Goal: Task Accomplishment & Management: Manage account settings

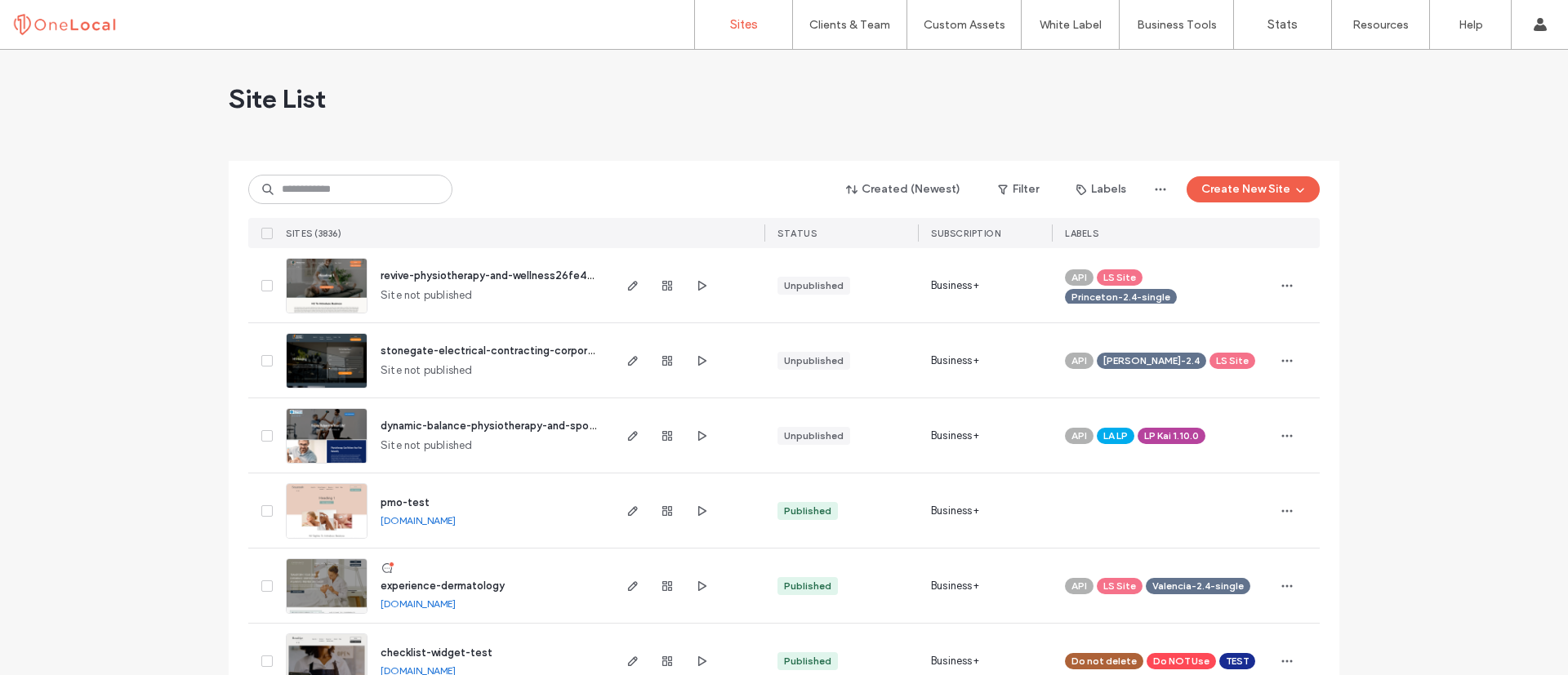
click at [374, 205] on div "Created (Newest) Filter Labels Create New Site SITES (3836) STATUS SUBSCRIPTION…" at bounding box center [783, 204] width 1071 height 88
click at [355, 190] on input at bounding box center [350, 190] width 204 height 30
paste input "**********"
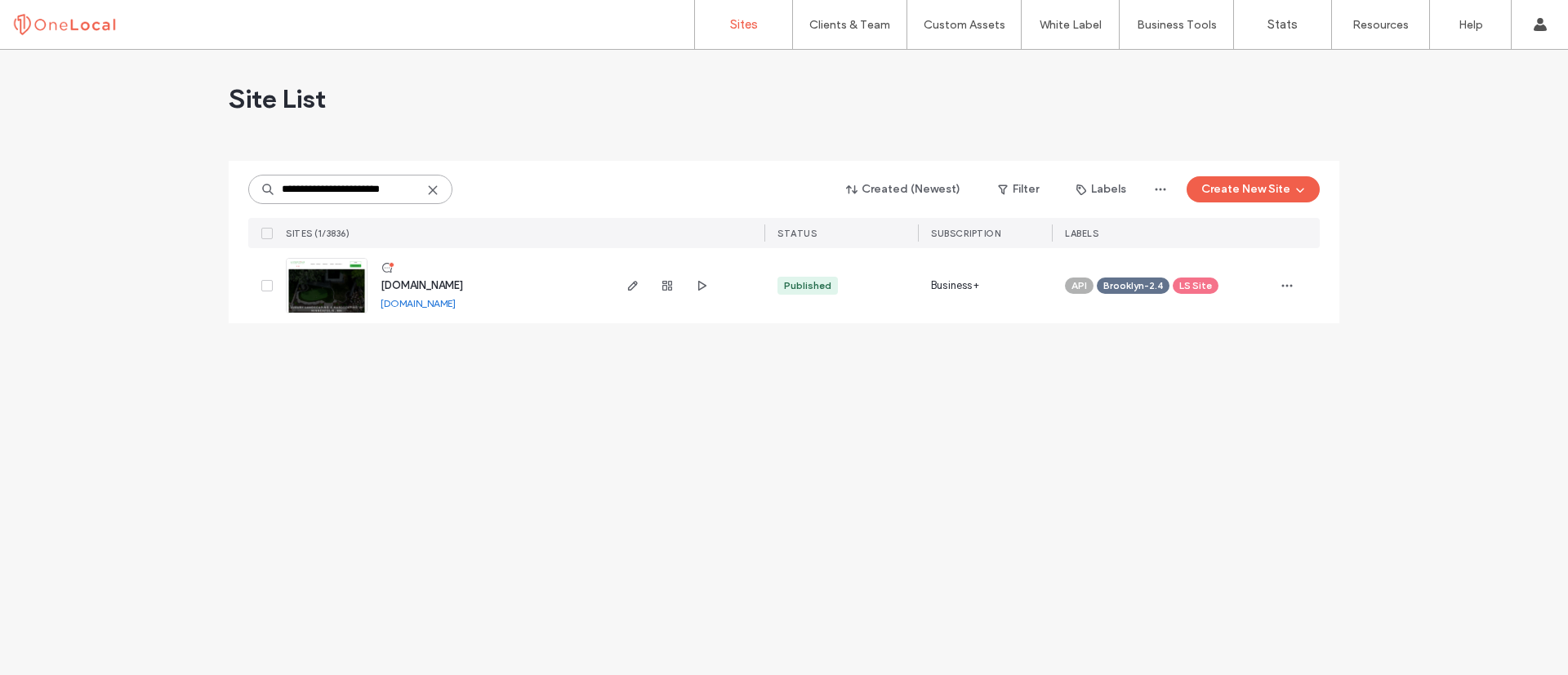
type input "**********"
click at [341, 284] on img at bounding box center [327, 314] width 80 height 111
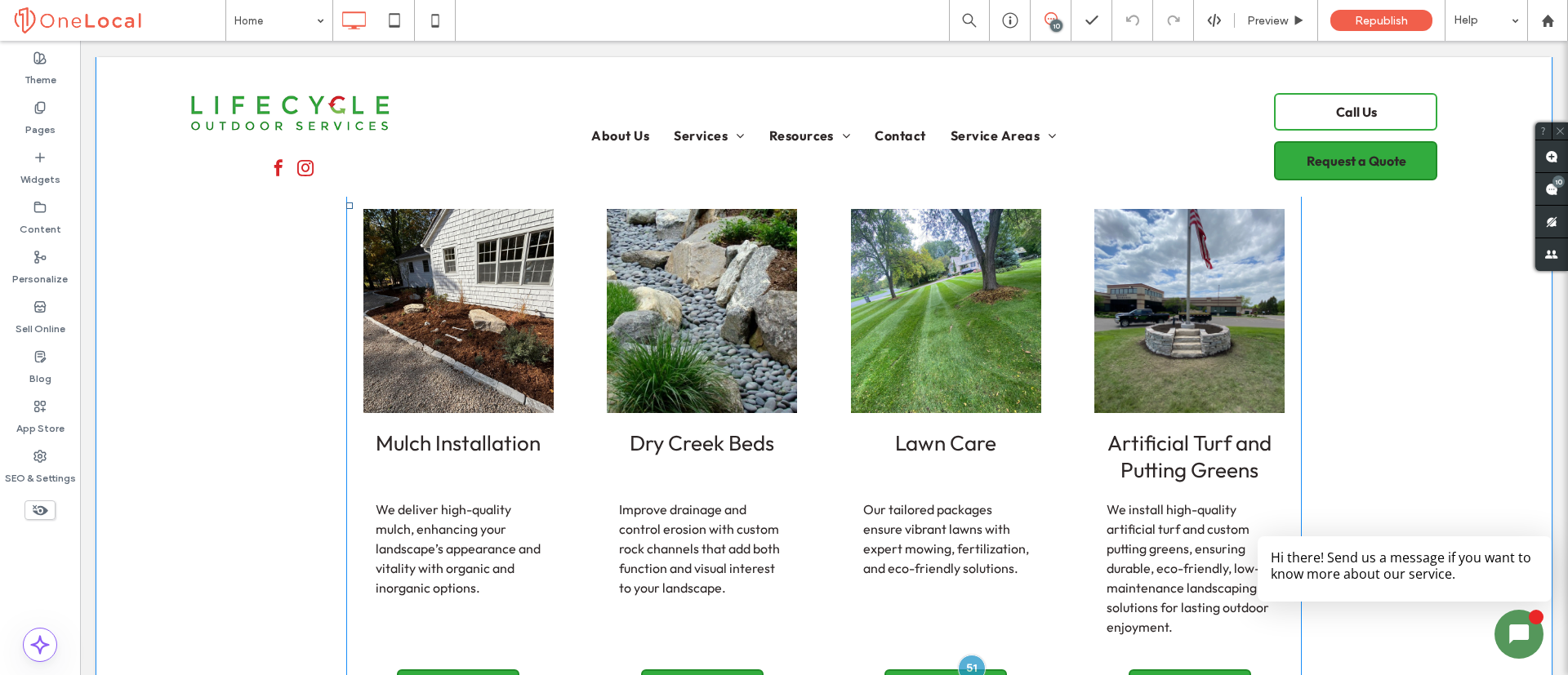
scroll to position [2729, 0]
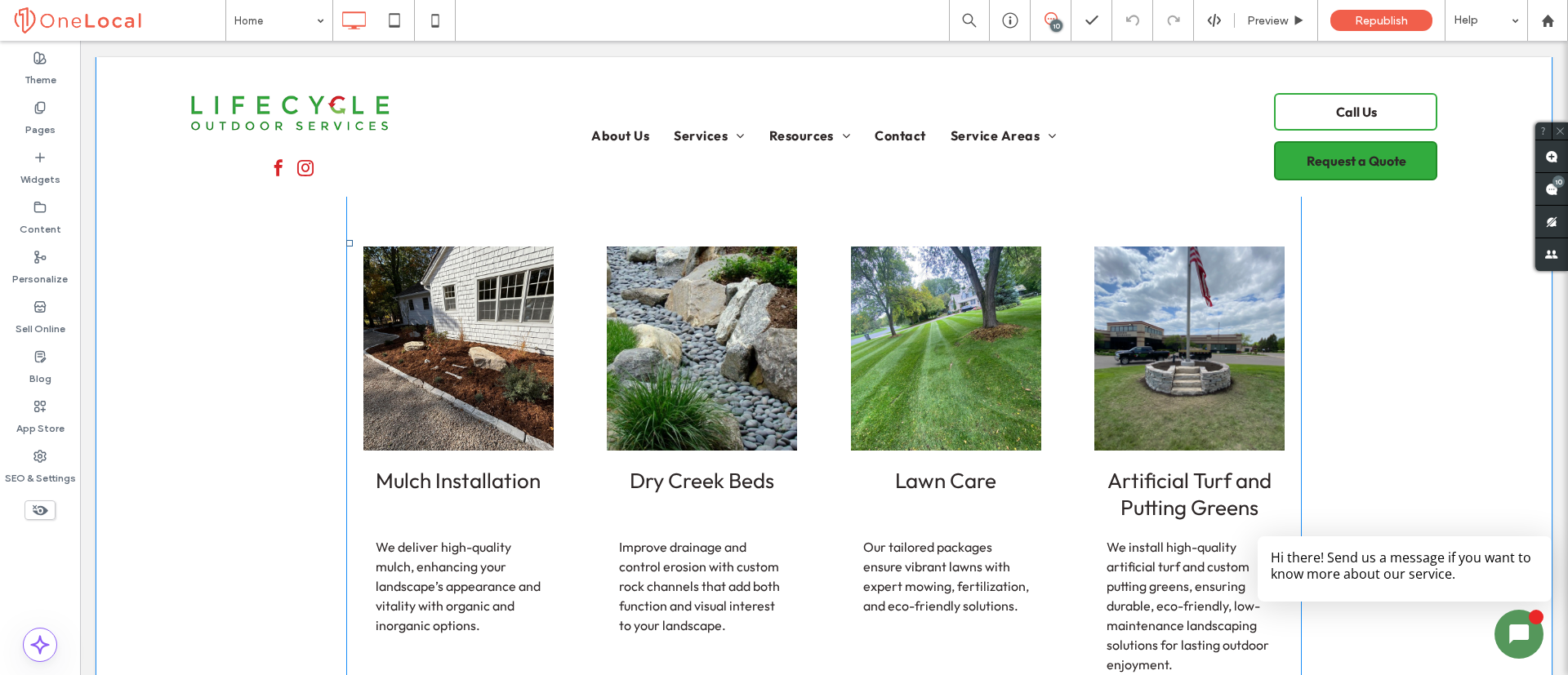
click at [457, 364] on span at bounding box center [824, 244] width 955 height 3176
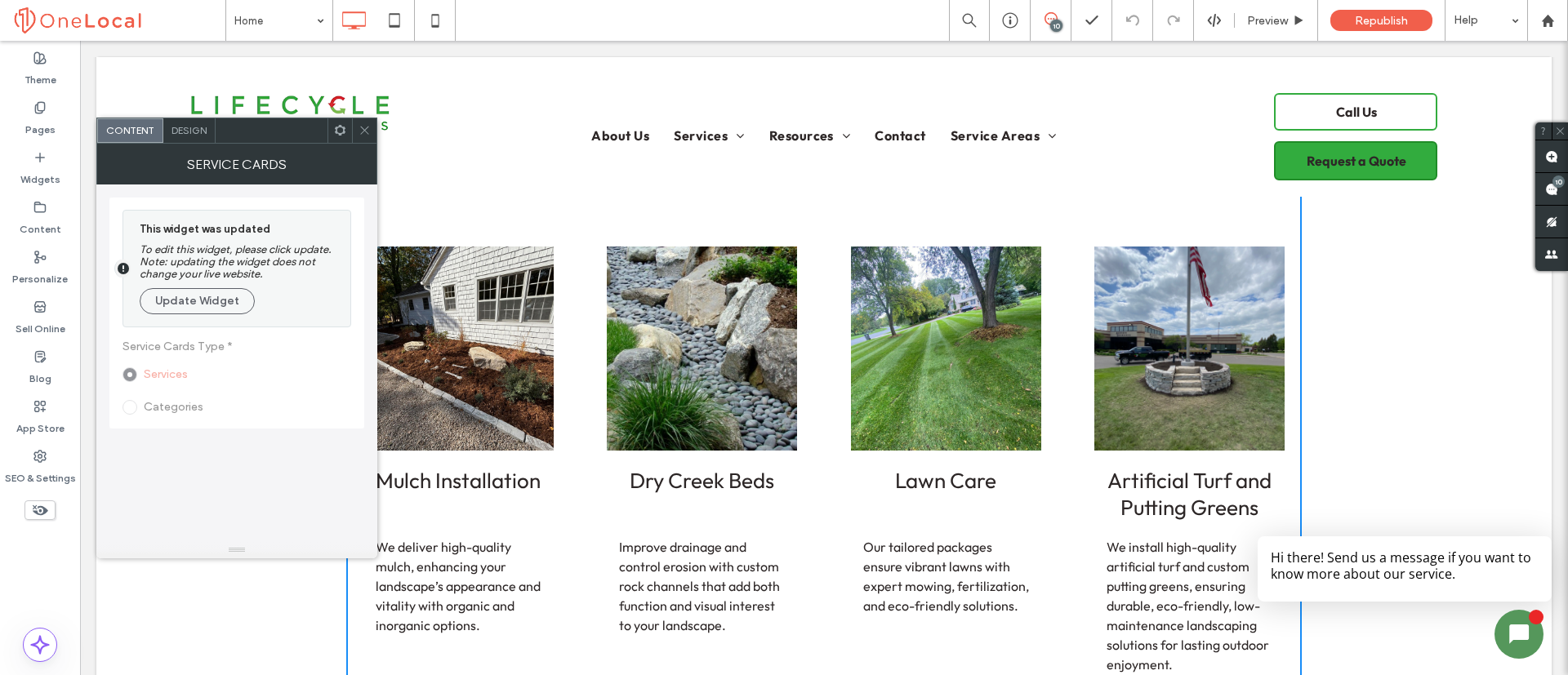
click at [186, 136] on div "Design" at bounding box center [189, 130] width 52 height 24
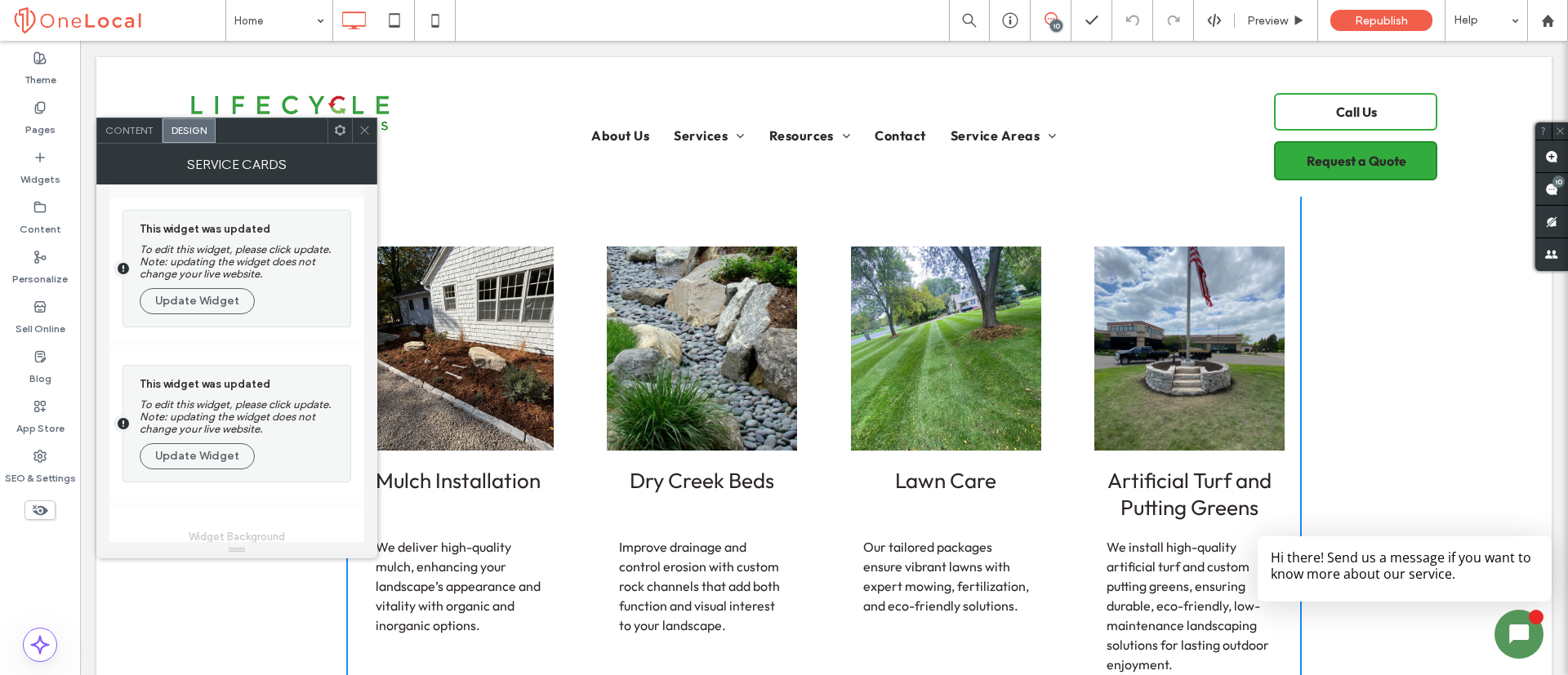
click at [180, 127] on span "Design" at bounding box center [189, 131] width 35 height 13
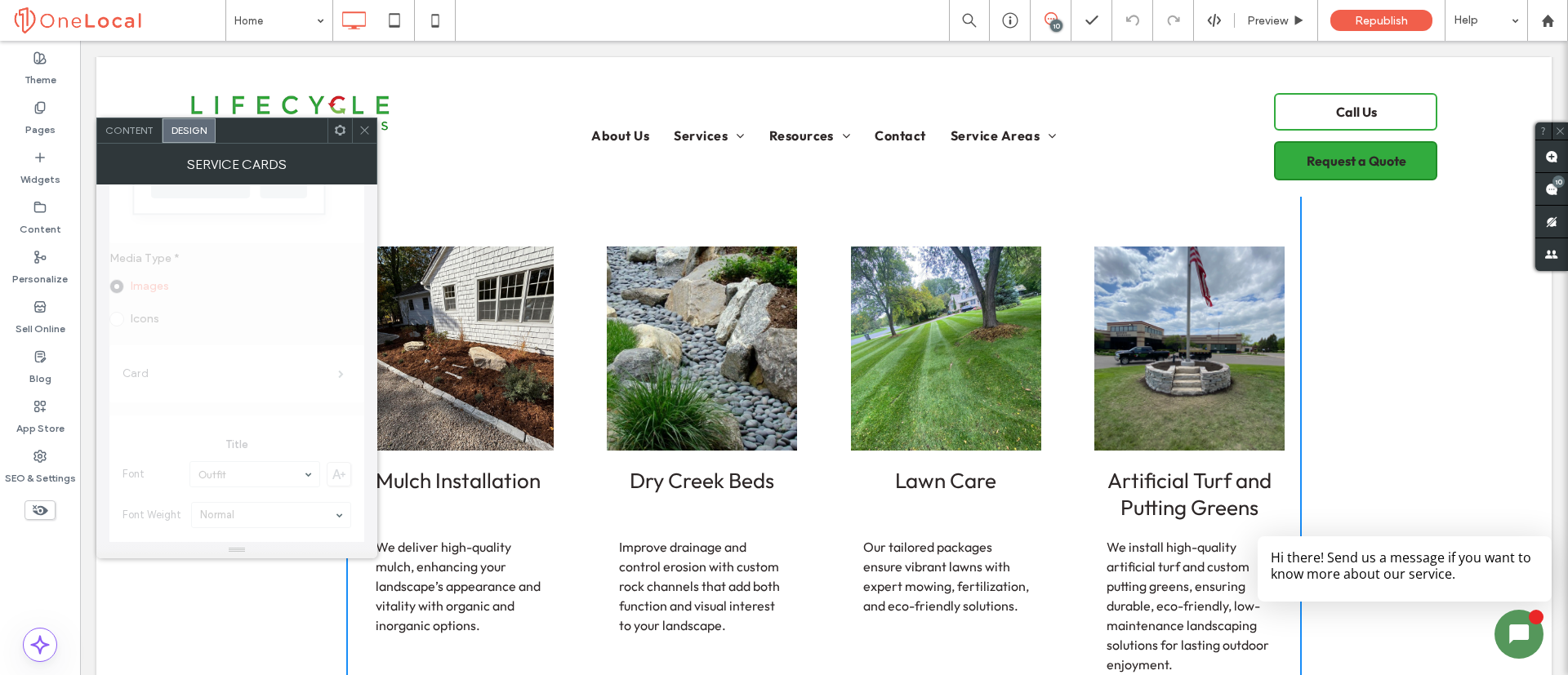
scroll to position [252, 0]
drag, startPoint x: 365, startPoint y: 126, endPoint x: 331, endPoint y: 195, distance: 76.9
click at [365, 126] on icon at bounding box center [364, 131] width 13 height 13
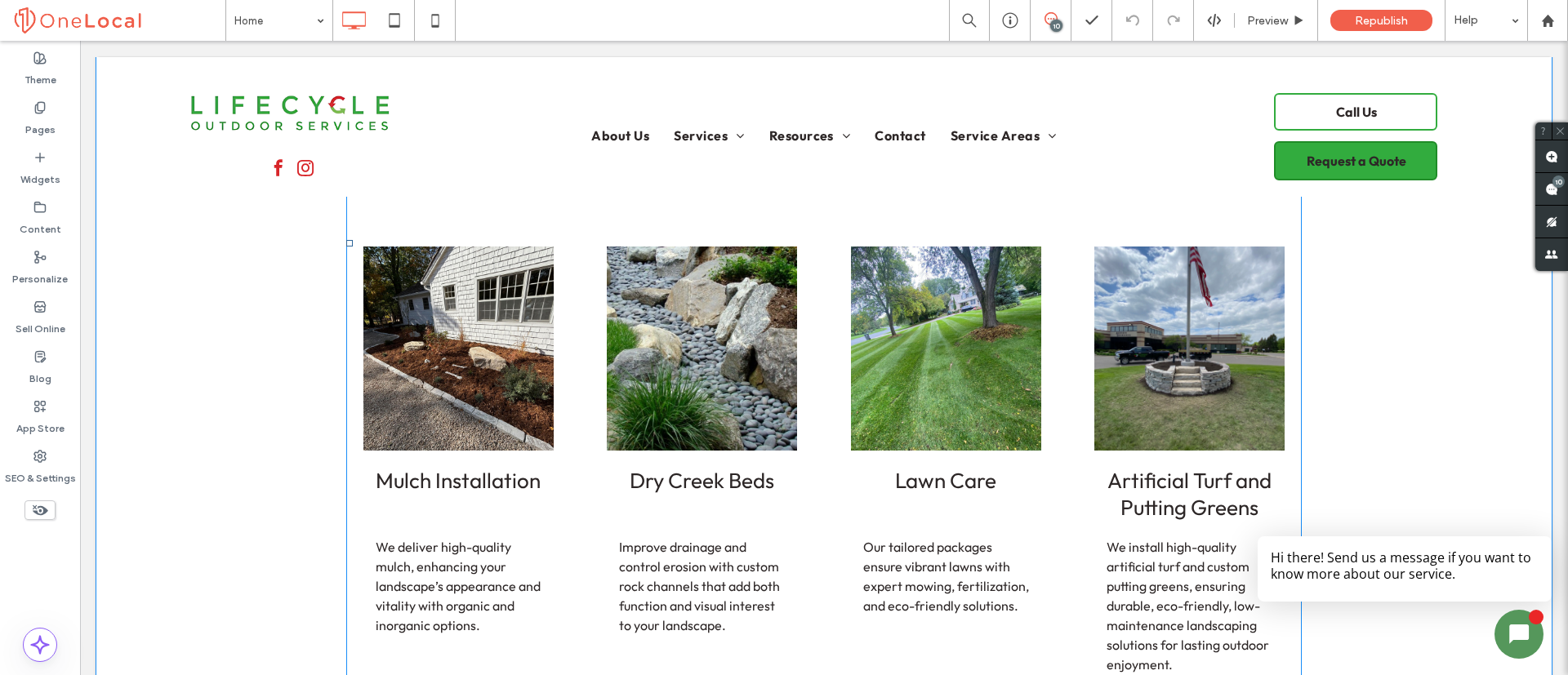
click at [465, 331] on span at bounding box center [824, 244] width 955 height 3176
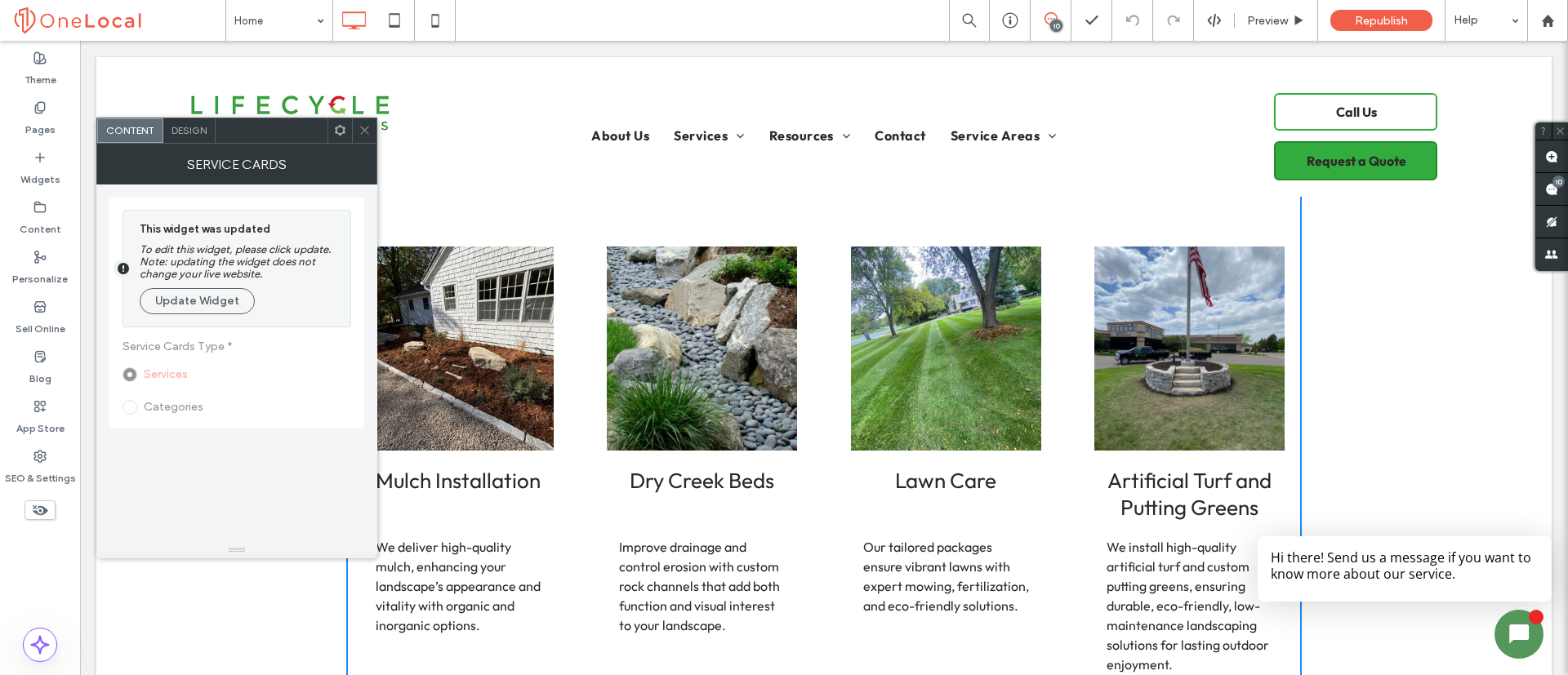
drag, startPoint x: 361, startPoint y: 133, endPoint x: 364, endPoint y: 248, distance: 115.0
click at [361, 133] on icon at bounding box center [364, 131] width 13 height 13
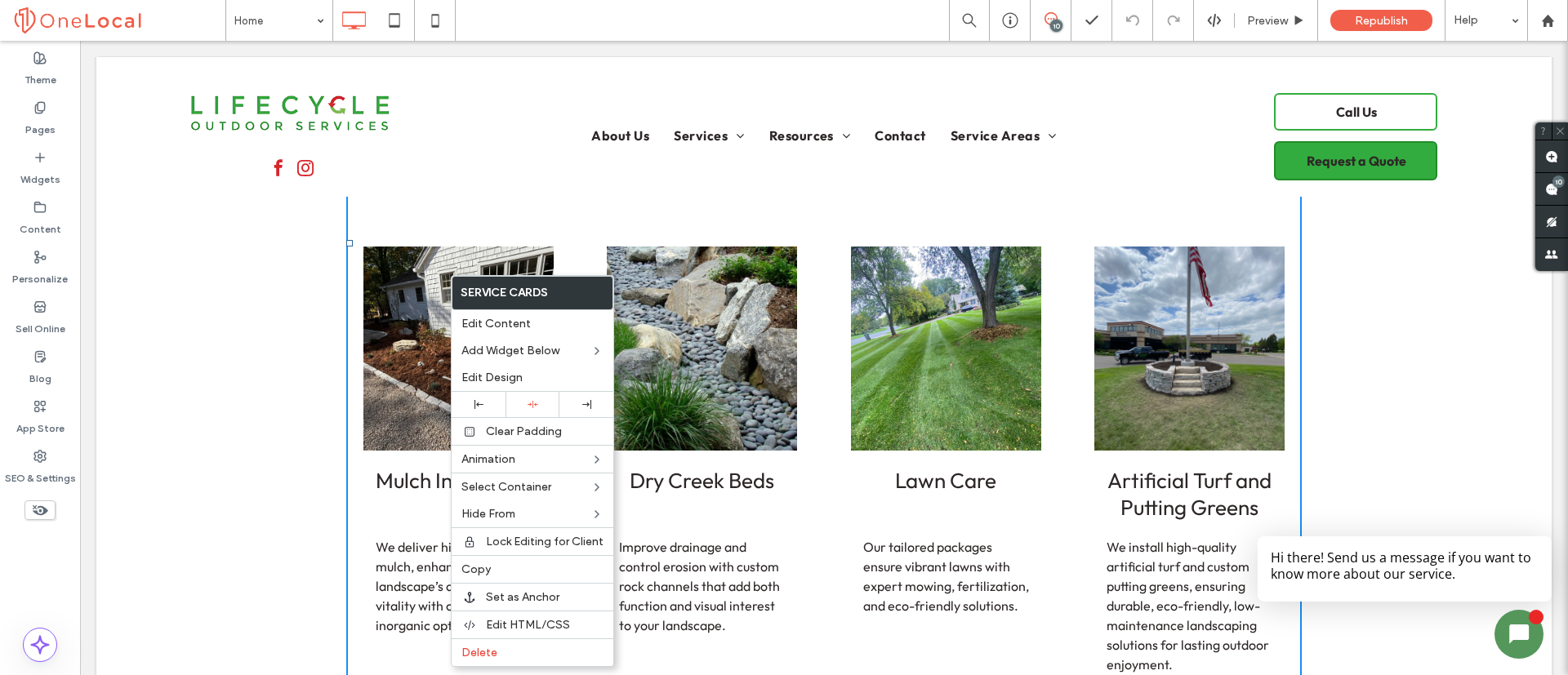
click at [392, 353] on img at bounding box center [458, 348] width 228 height 245
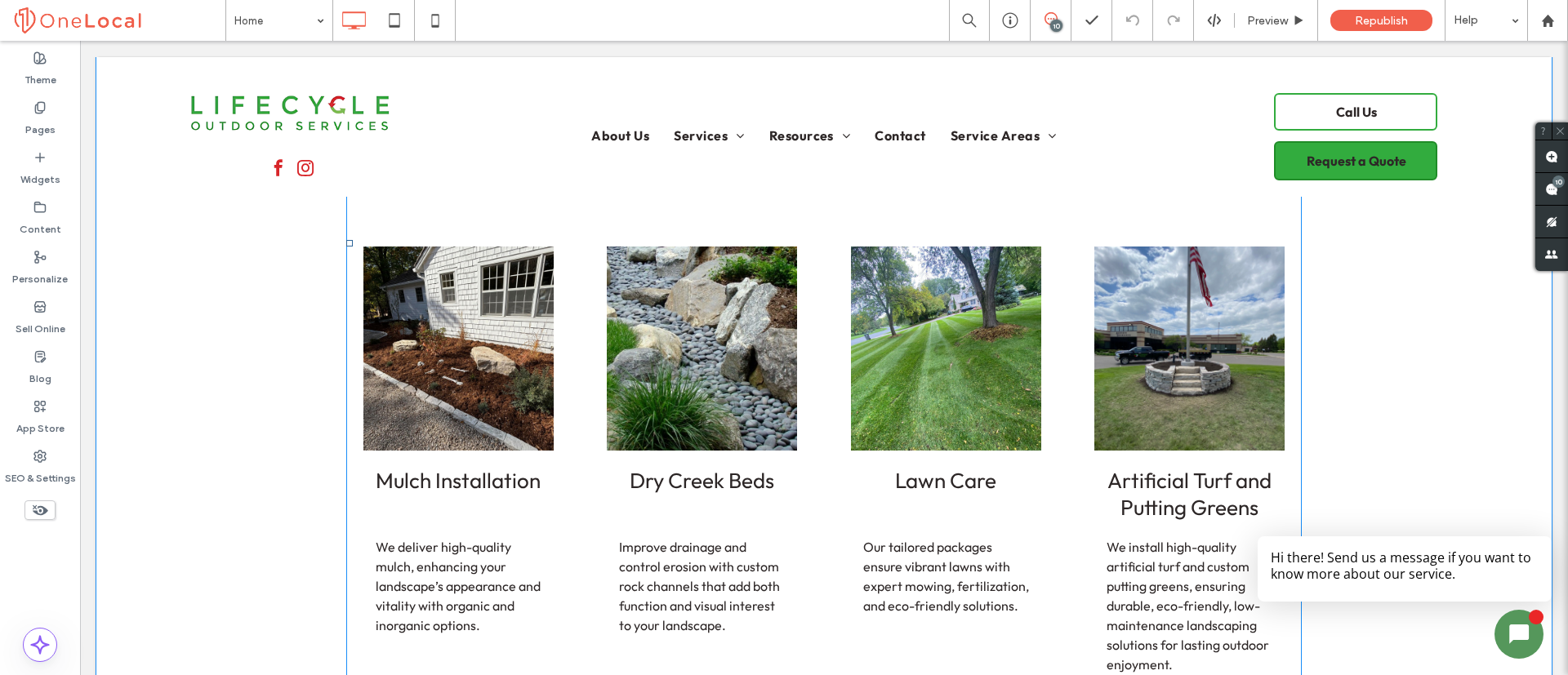
click at [392, 353] on span at bounding box center [824, 244] width 955 height 3176
click at [392, 353] on img at bounding box center [458, 348] width 228 height 245
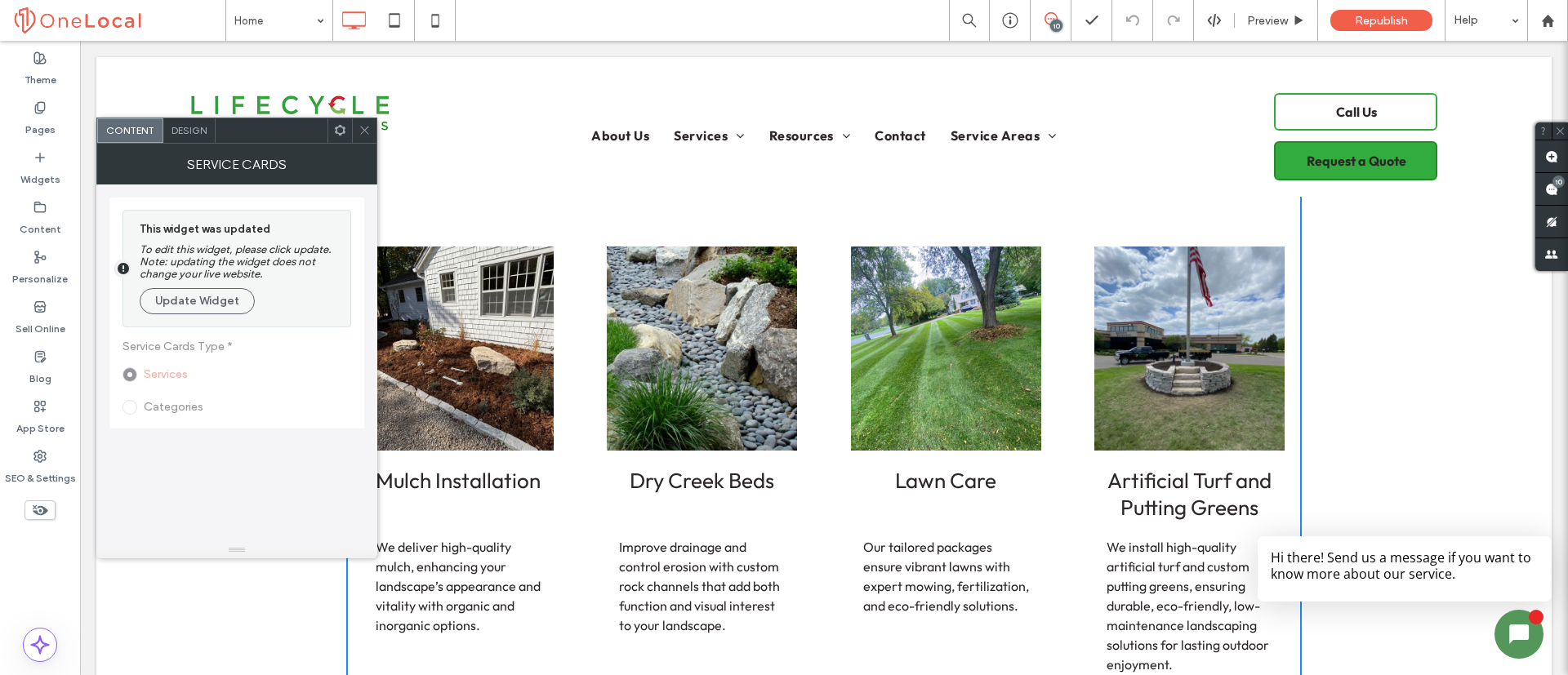
click at [392, 353] on img at bounding box center [458, 348] width 228 height 245
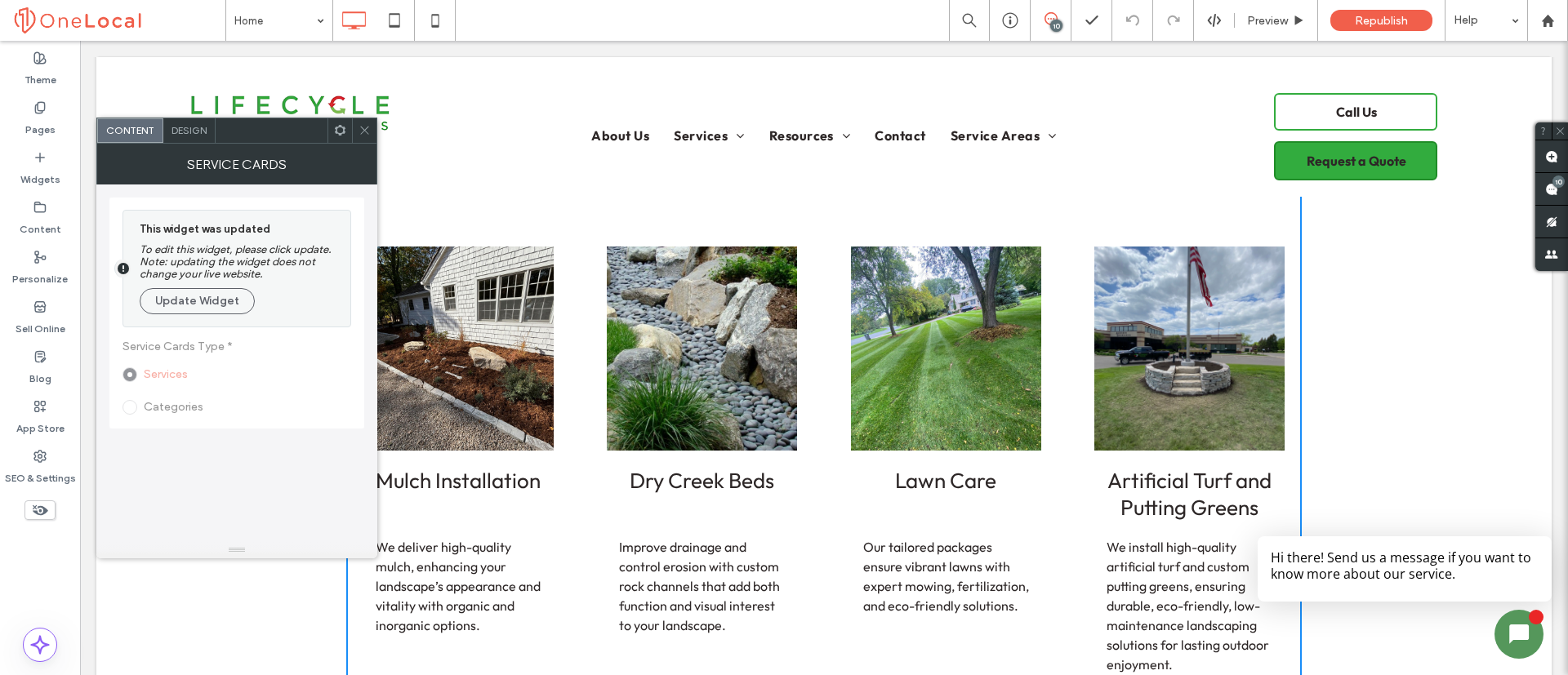
click at [192, 133] on span "Design" at bounding box center [189, 131] width 35 height 13
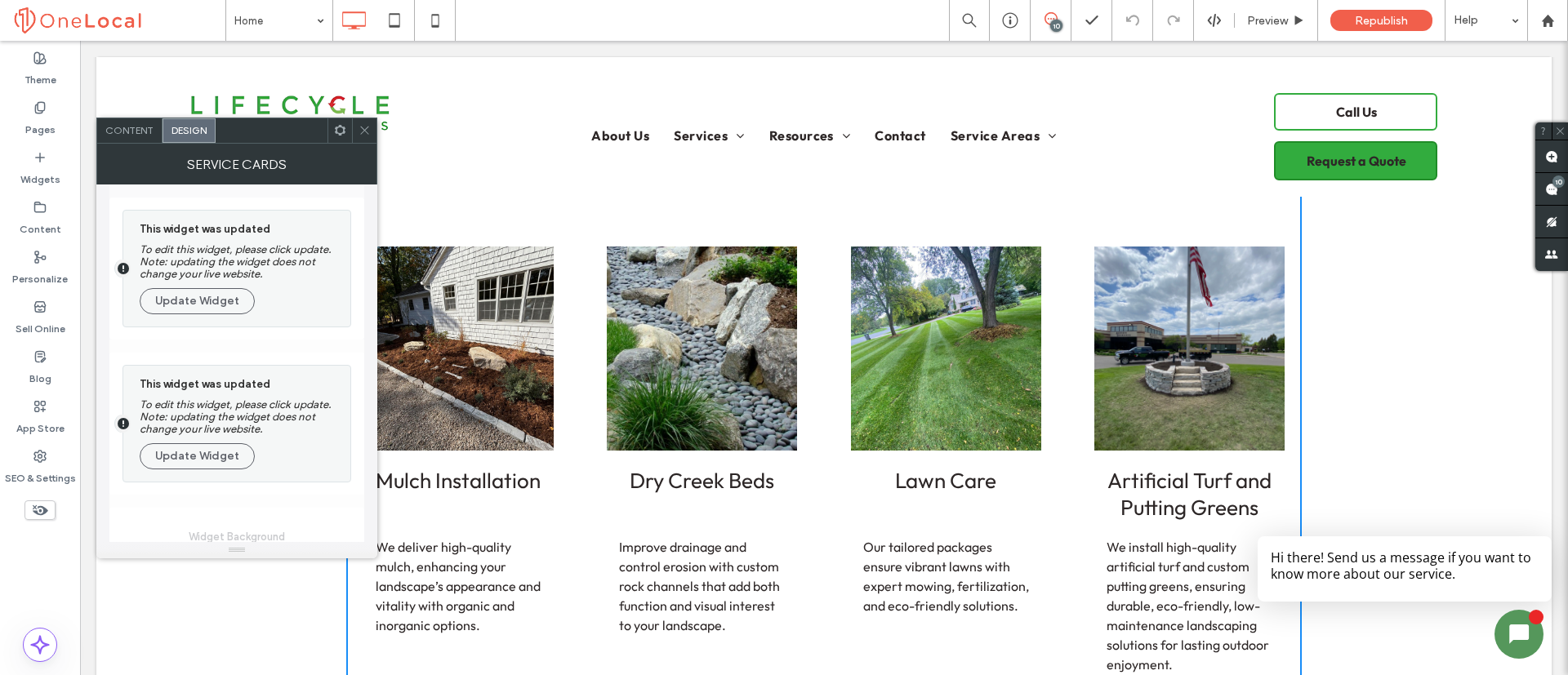
click at [335, 133] on icon at bounding box center [340, 131] width 13 height 13
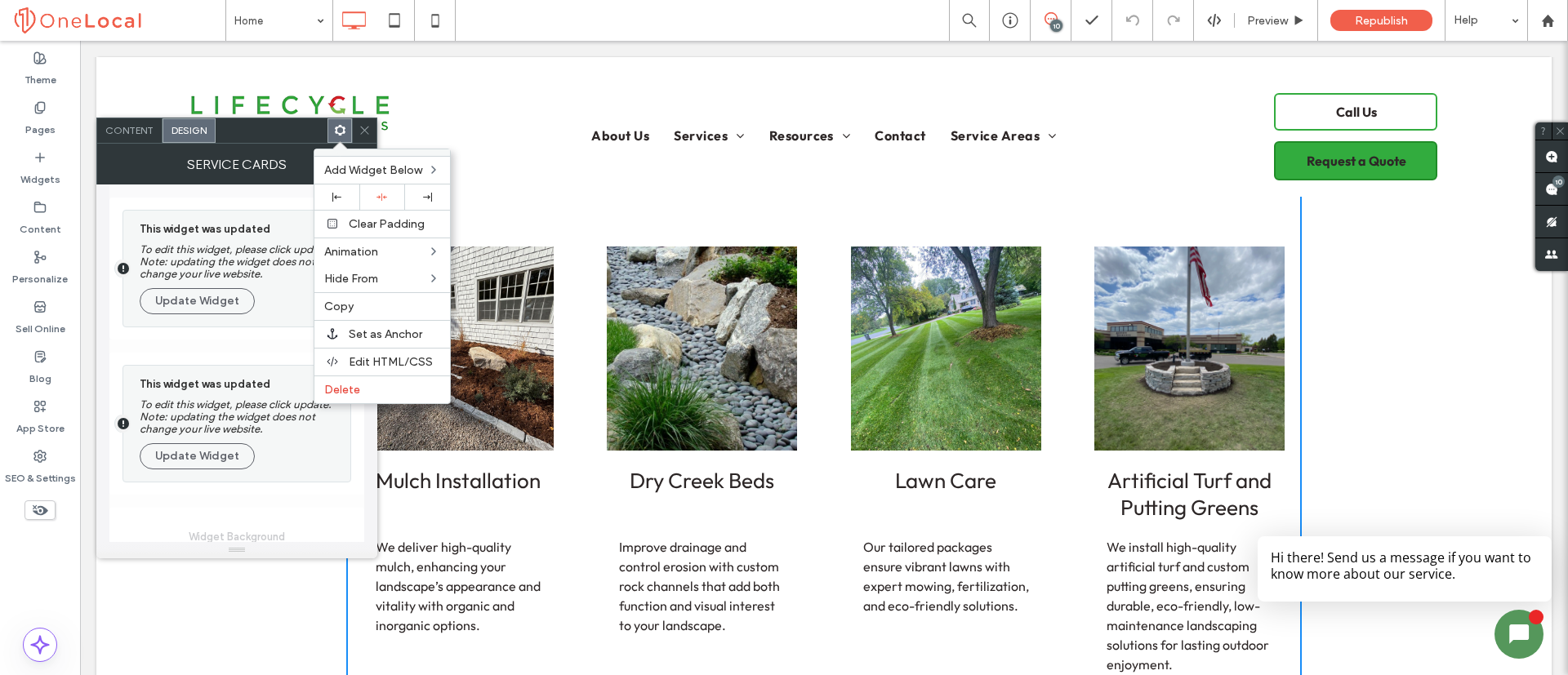
click at [335, 133] on use at bounding box center [339, 130] width 11 height 11
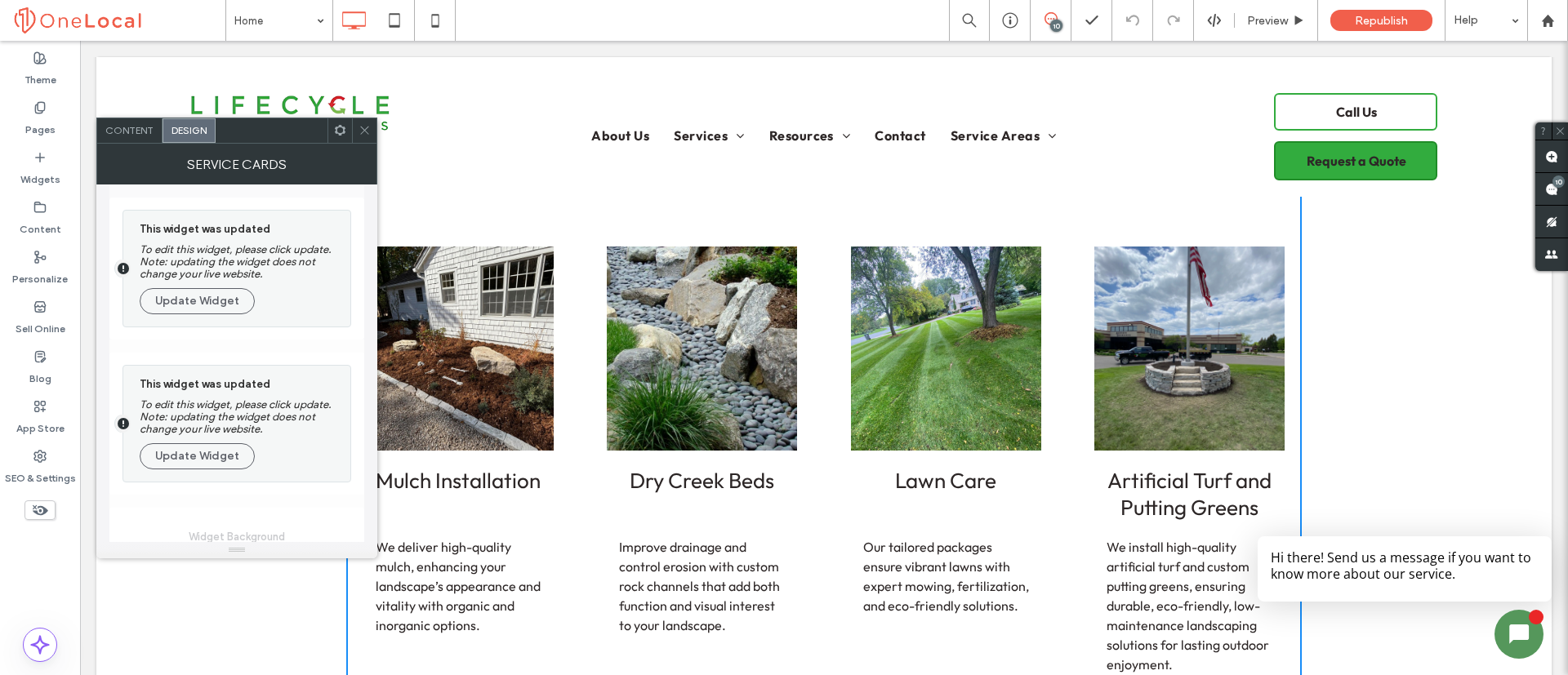
click at [493, 376] on img at bounding box center [458, 348] width 228 height 245
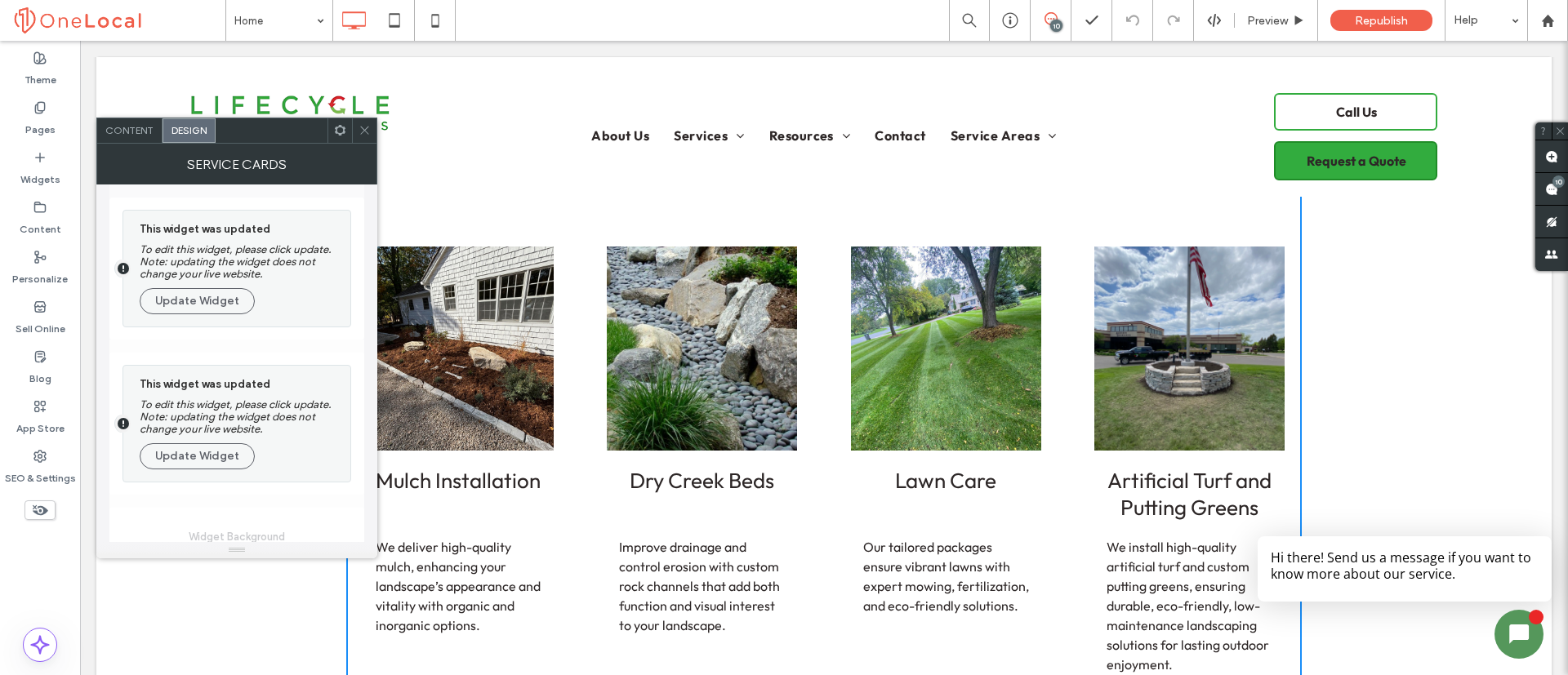
click at [464, 487] on h3 "Mulch Installation" at bounding box center [457, 495] width 165 height 54
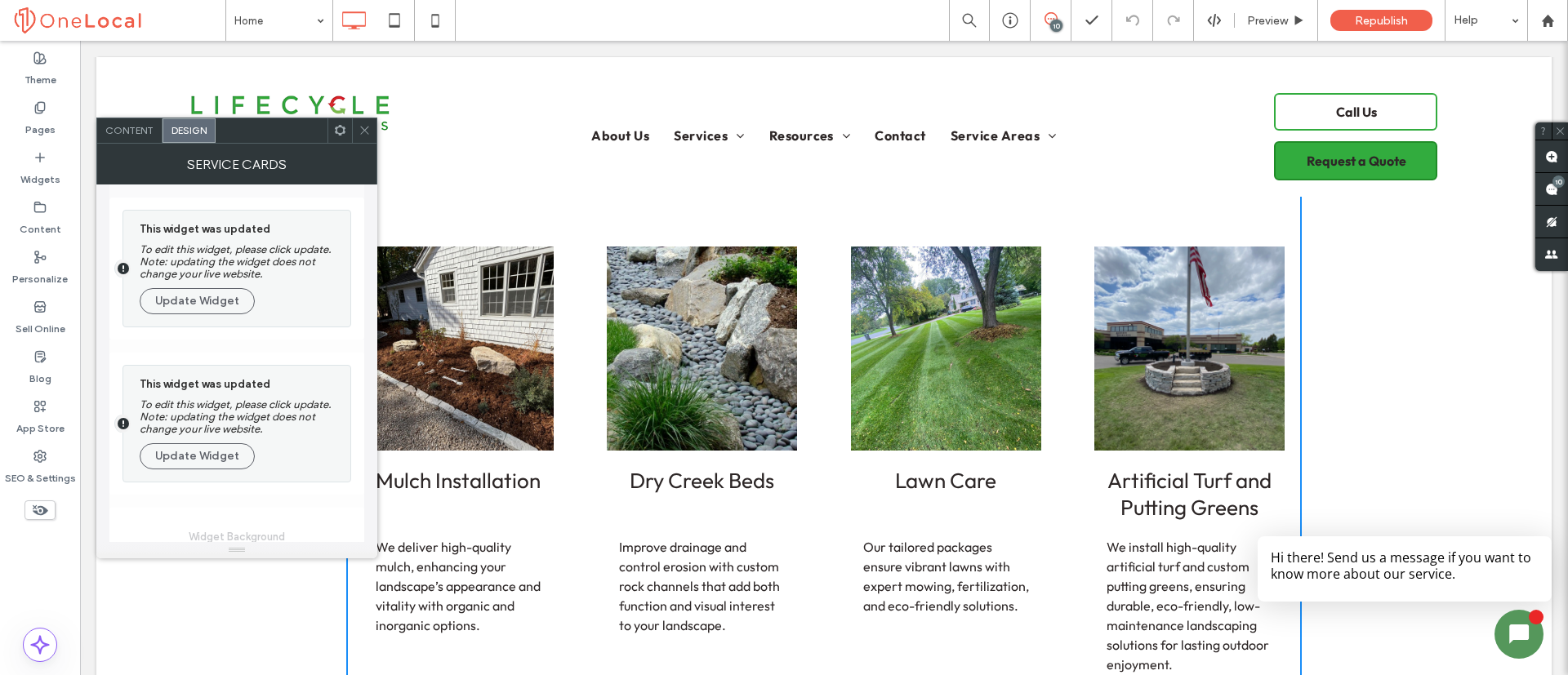
click at [460, 391] on img at bounding box center [458, 348] width 228 height 245
click at [478, 373] on img at bounding box center [458, 348] width 228 height 245
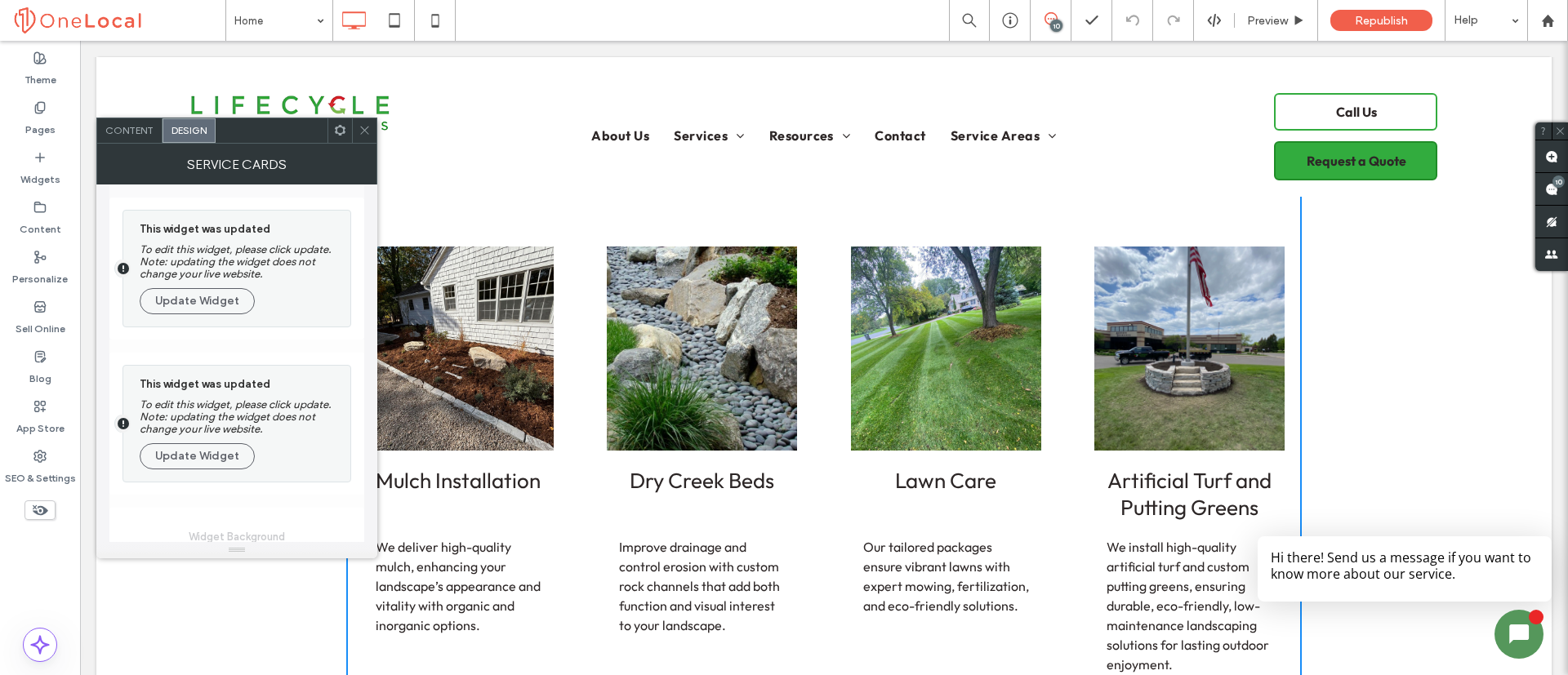
click at [366, 123] on span at bounding box center [364, 130] width 13 height 24
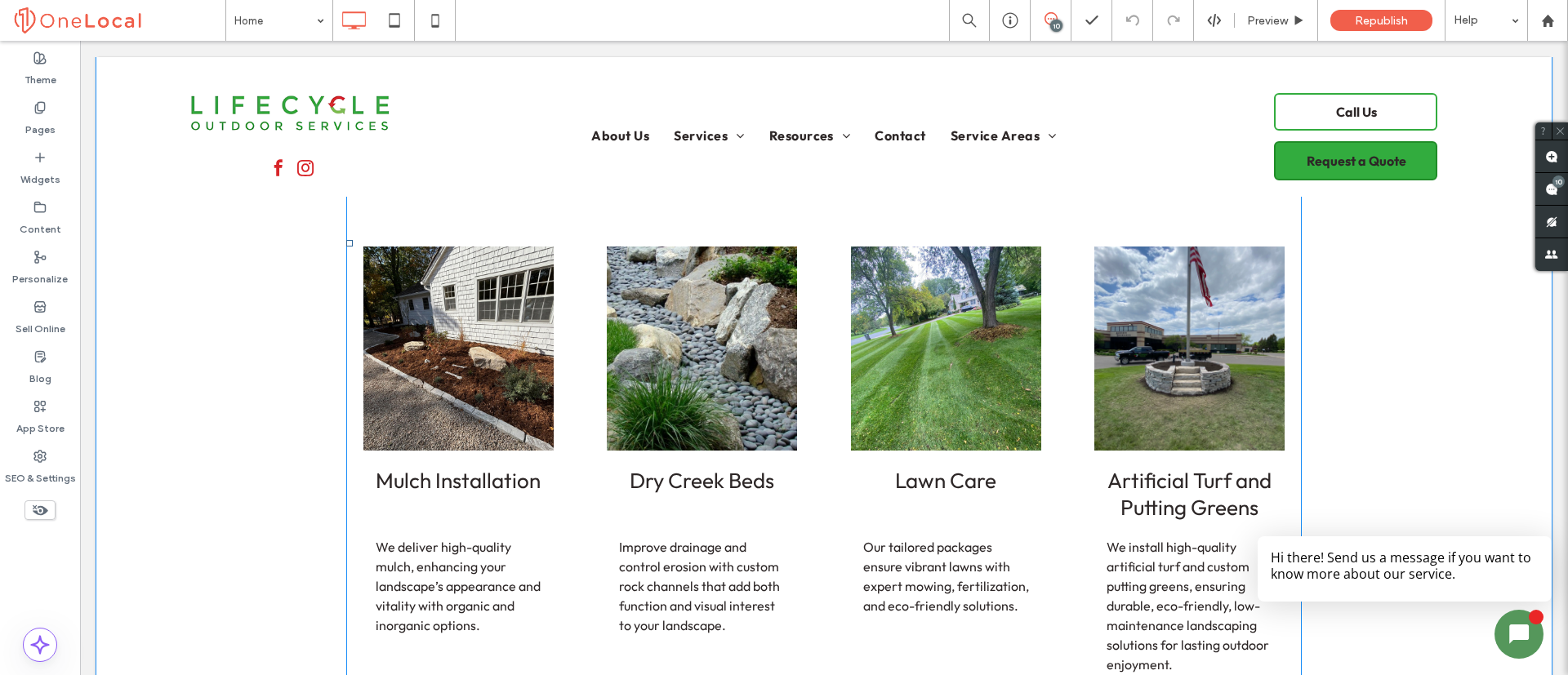
click at [434, 367] on span at bounding box center [824, 244] width 955 height 3176
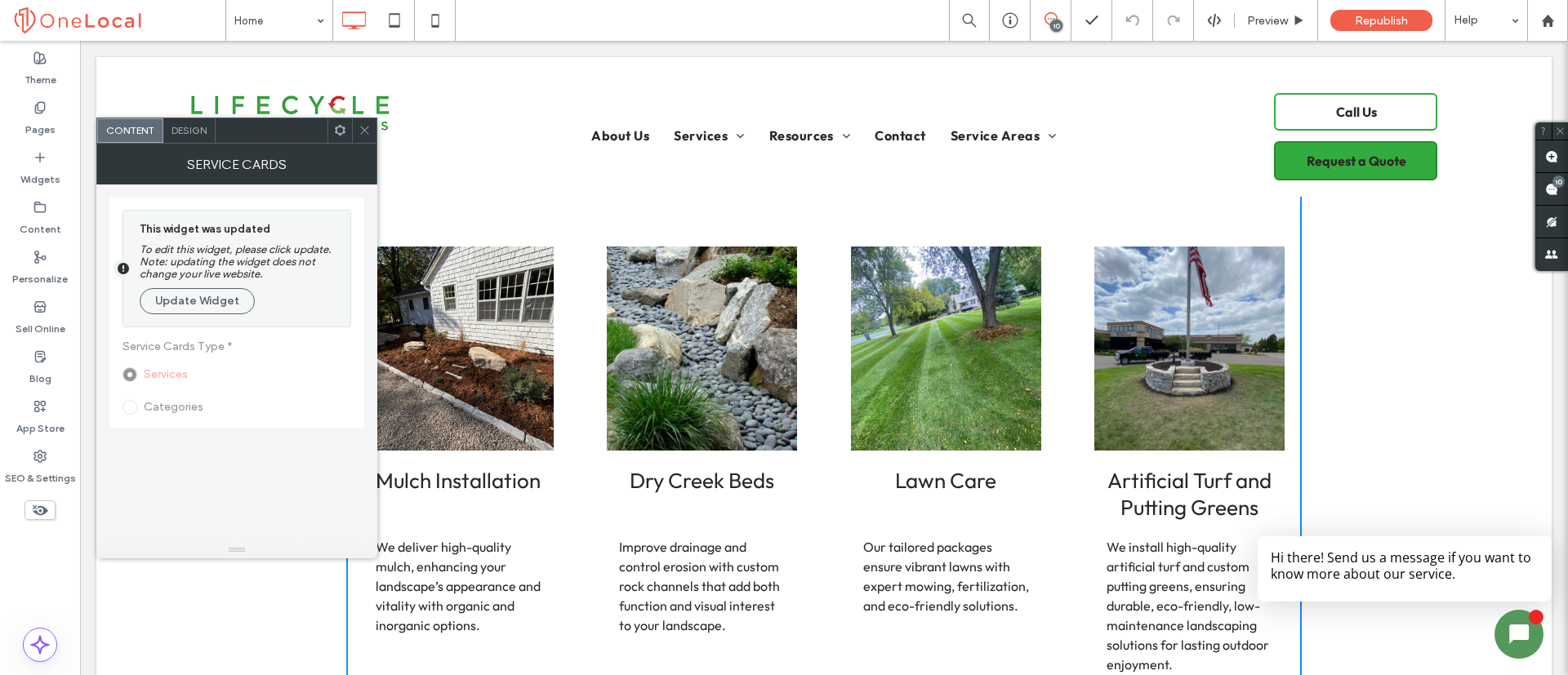
drag, startPoint x: 362, startPoint y: 124, endPoint x: 337, endPoint y: 231, distance: 109.9
click at [362, 125] on icon at bounding box center [364, 131] width 13 height 13
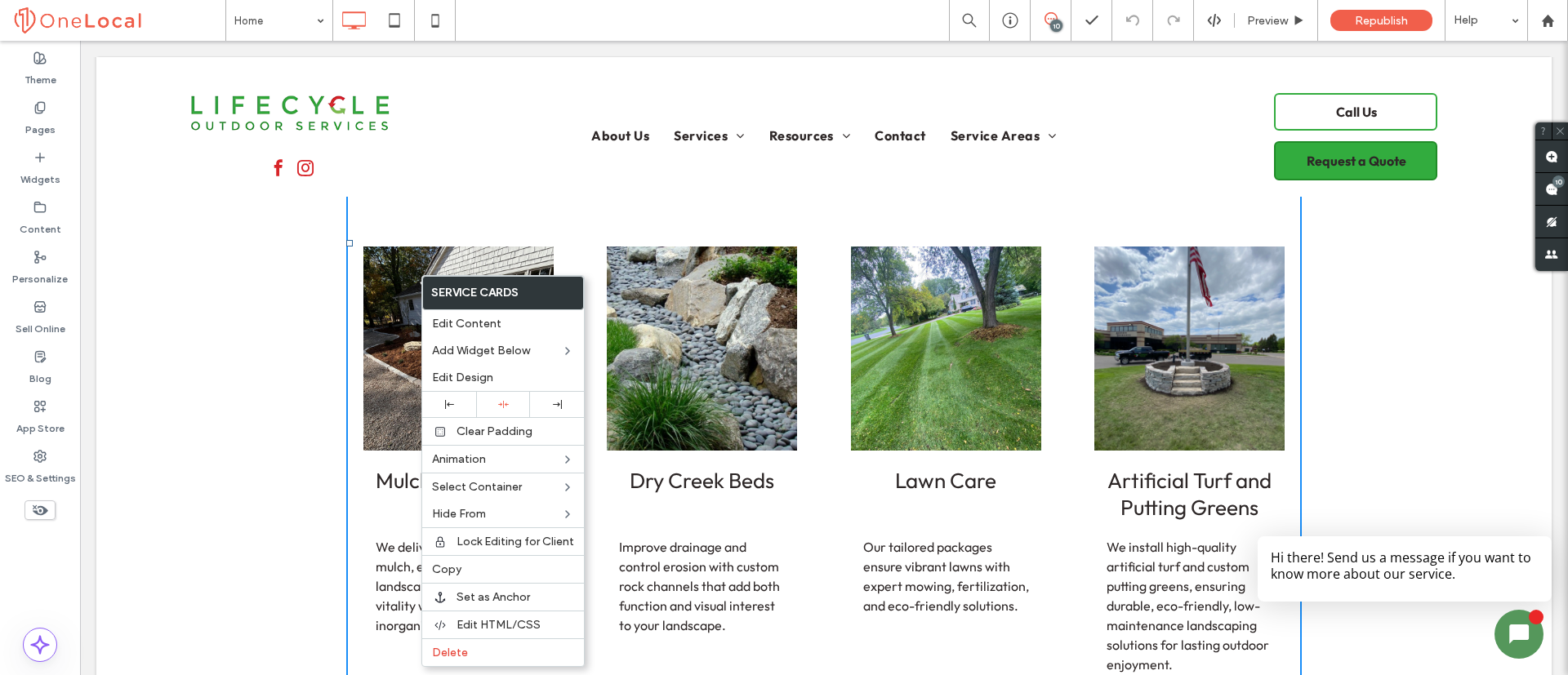
click at [232, 363] on div "Explore Our Comprehensive Outdoor Services Our range of expert outdoor services…" at bounding box center [824, 193] width 1455 height 3359
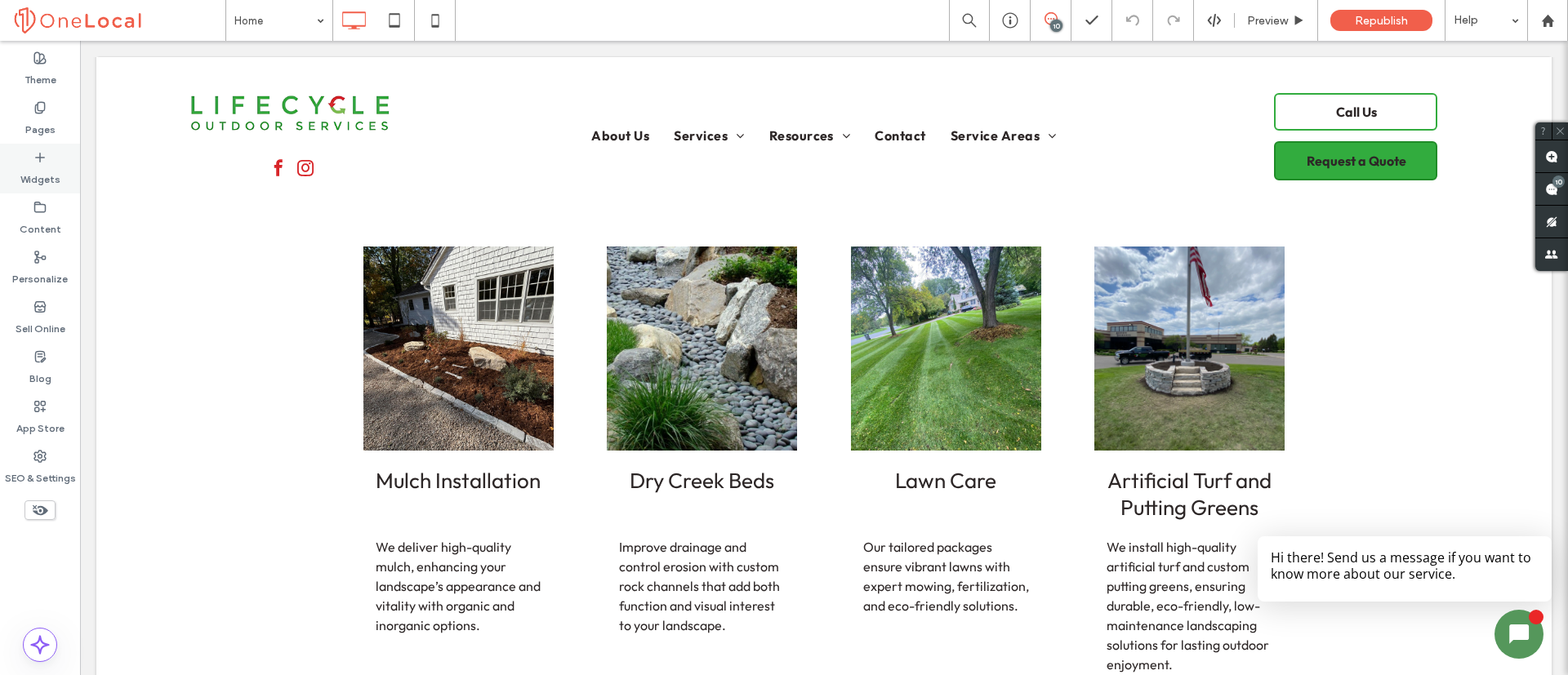
click at [57, 167] on label "Widgets" at bounding box center [41, 175] width 40 height 23
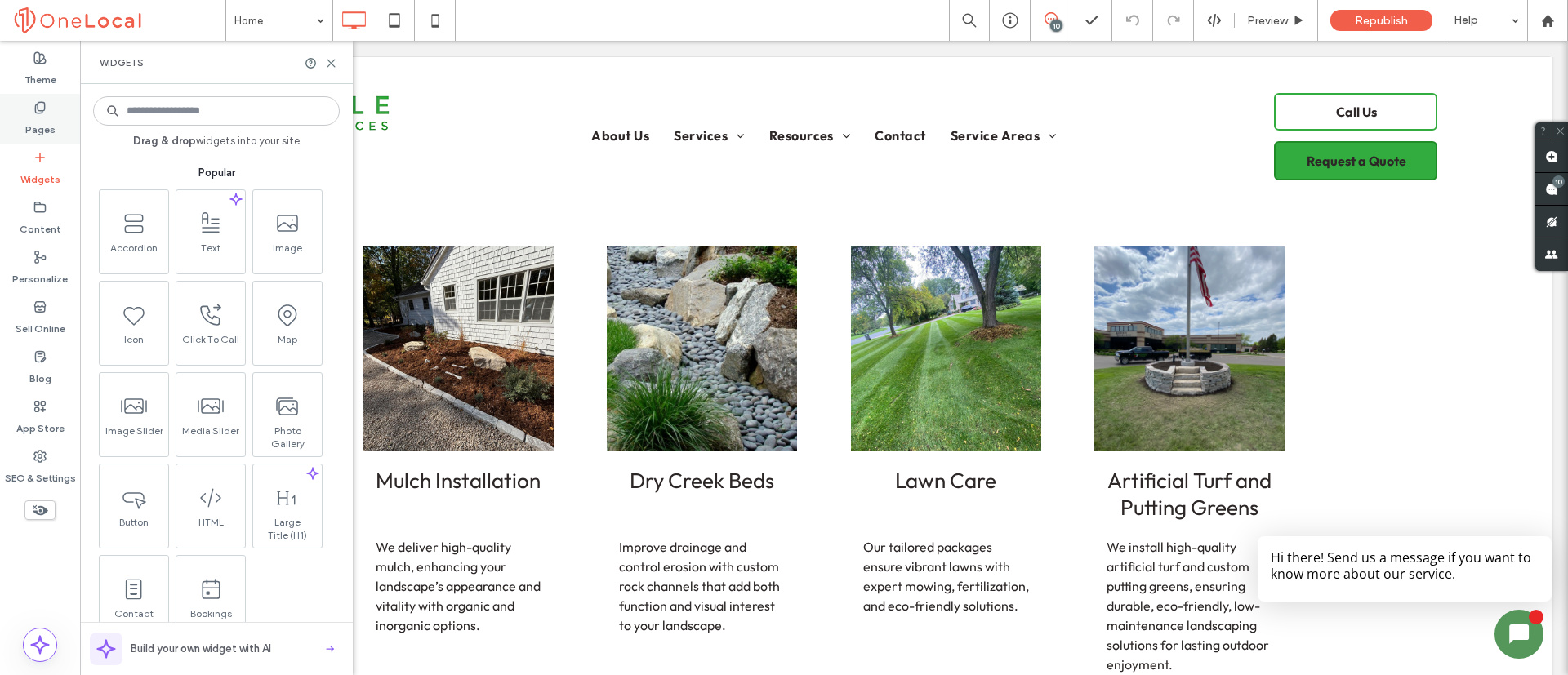
click at [55, 116] on div "Pages" at bounding box center [40, 118] width 80 height 50
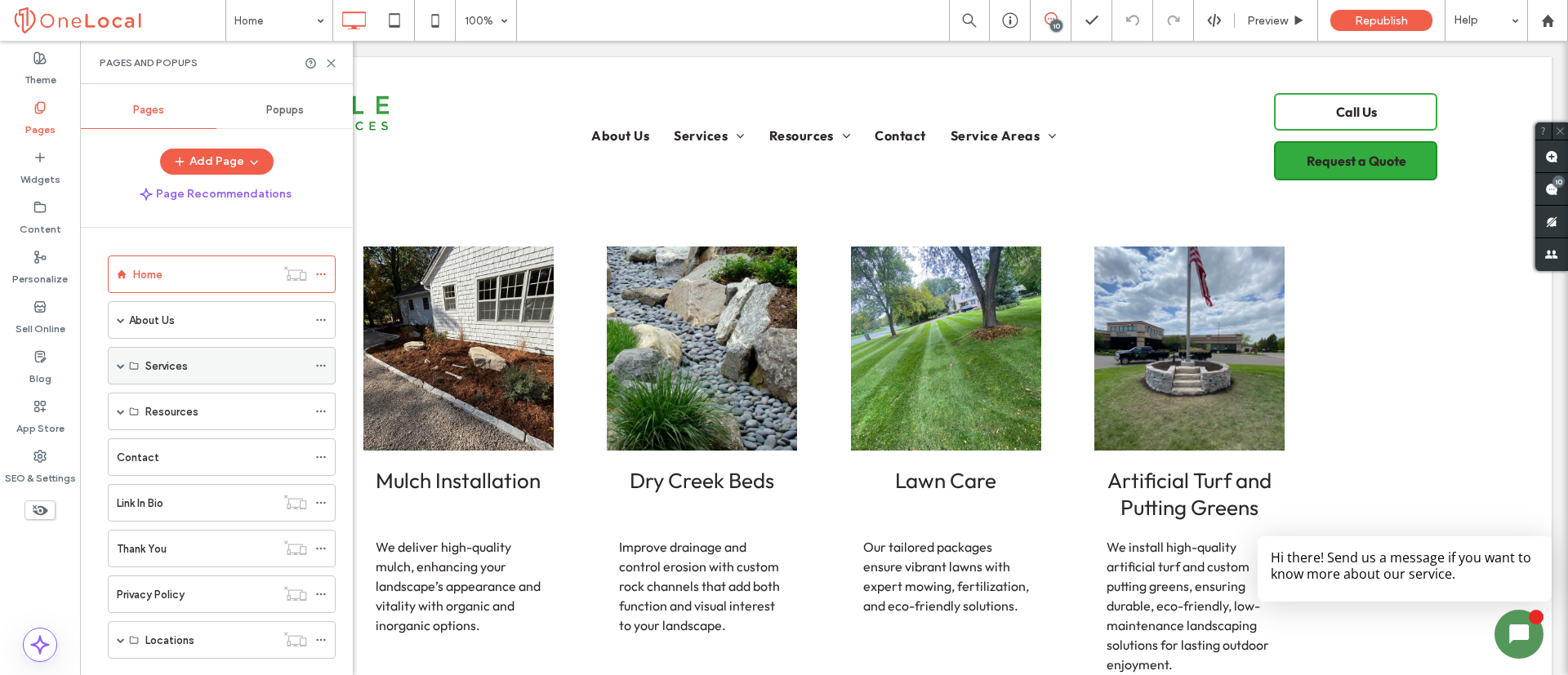
scroll to position [123, 0]
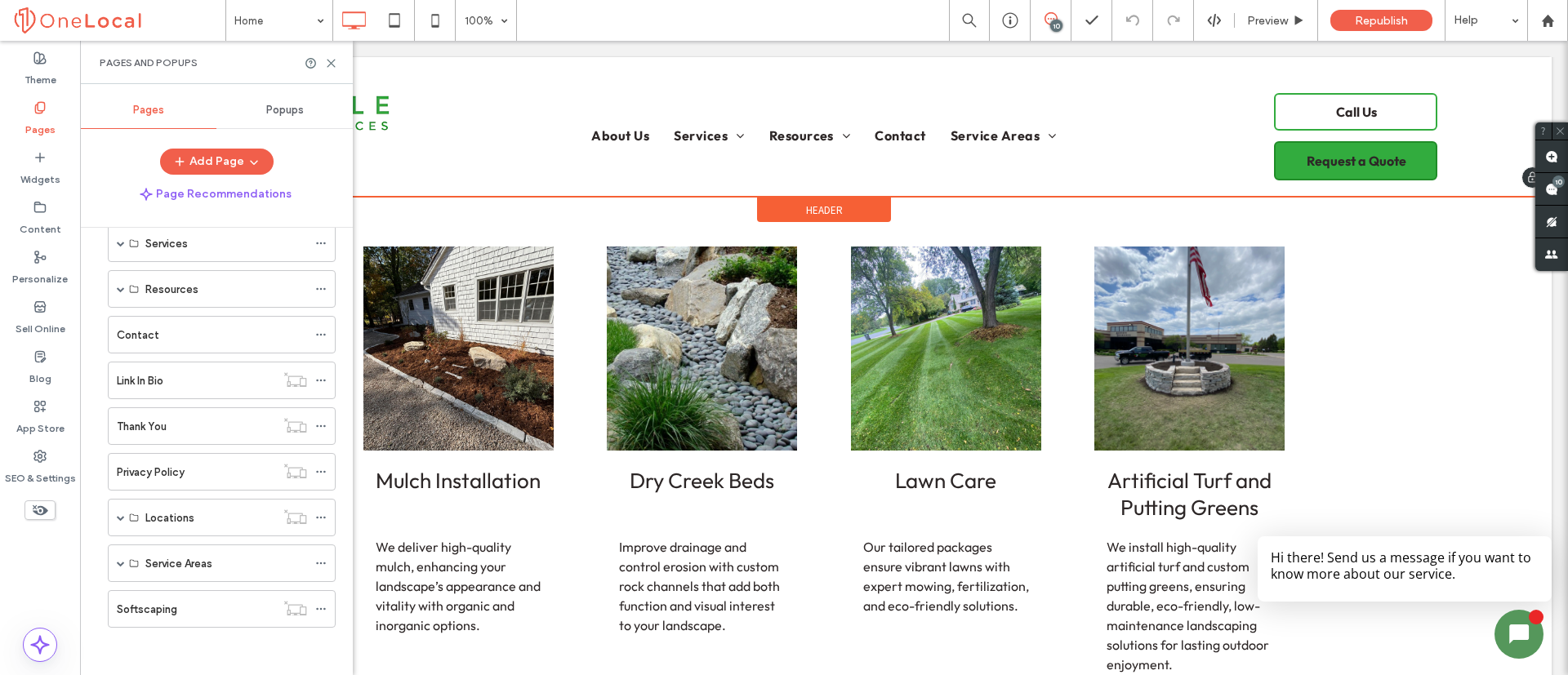
click at [470, 194] on div "Click To Paste About Us Services Hardscaping Paver Walkways Paver Patios Retain…" at bounding box center [824, 132] width 1455 height 130
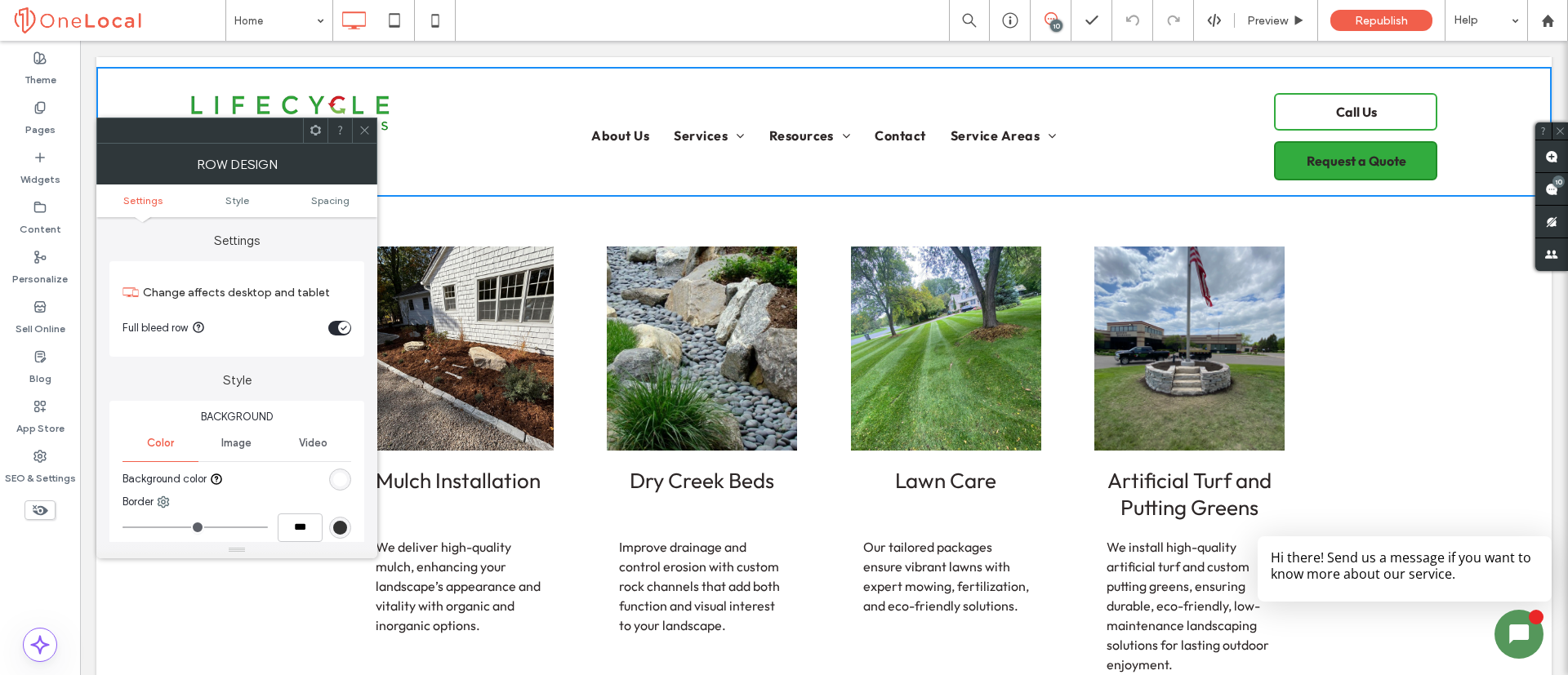
drag, startPoint x: 362, startPoint y: 132, endPoint x: 321, endPoint y: 183, distance: 65.4
click at [362, 132] on icon at bounding box center [364, 131] width 13 height 13
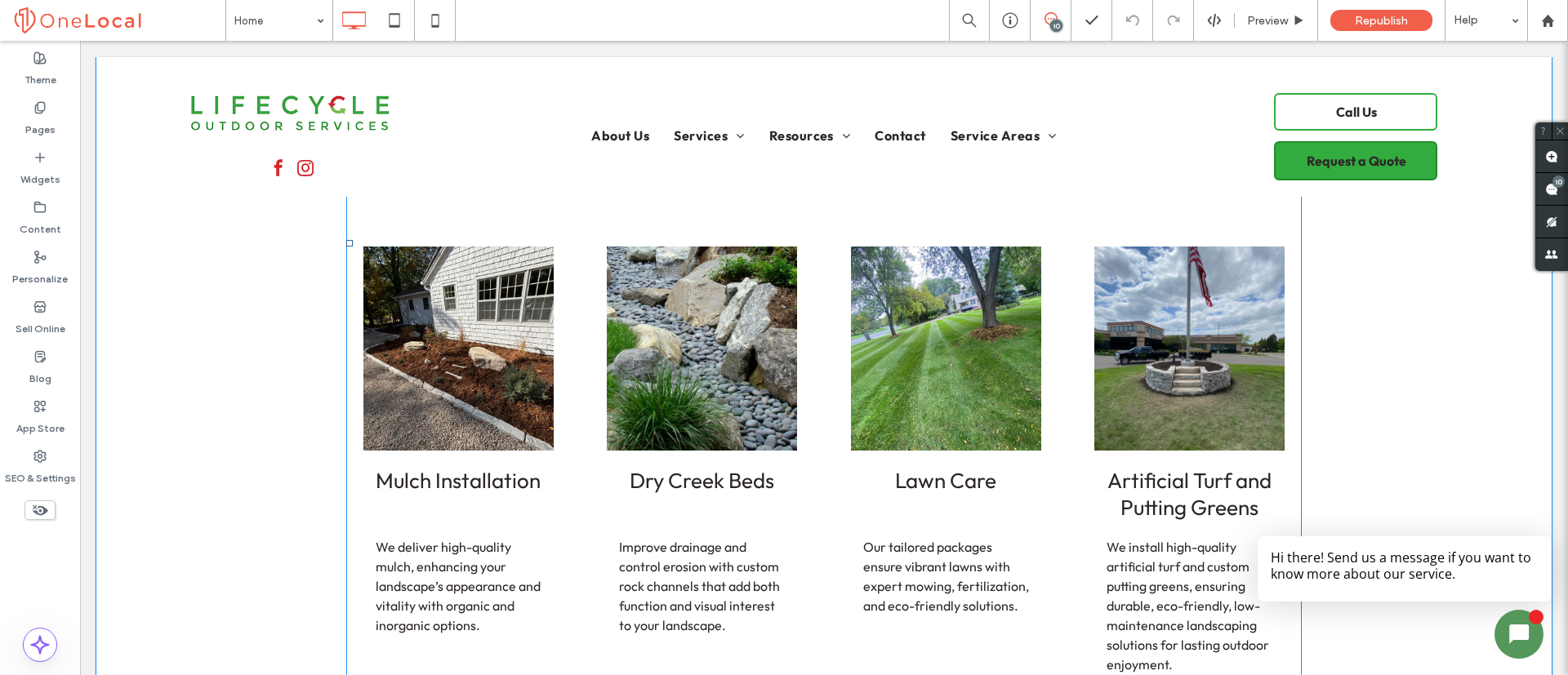
click at [431, 296] on span at bounding box center [824, 244] width 955 height 3176
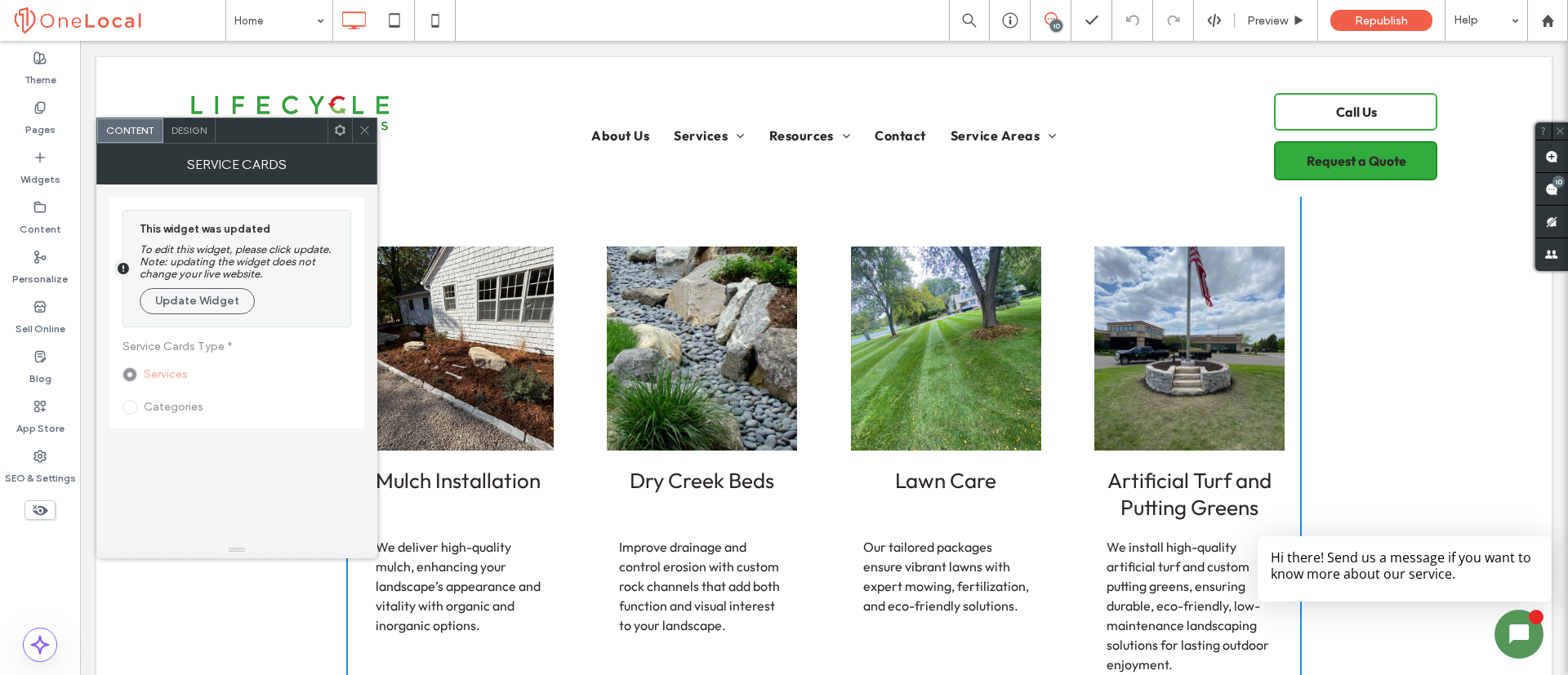
click at [367, 129] on icon at bounding box center [364, 131] width 13 height 13
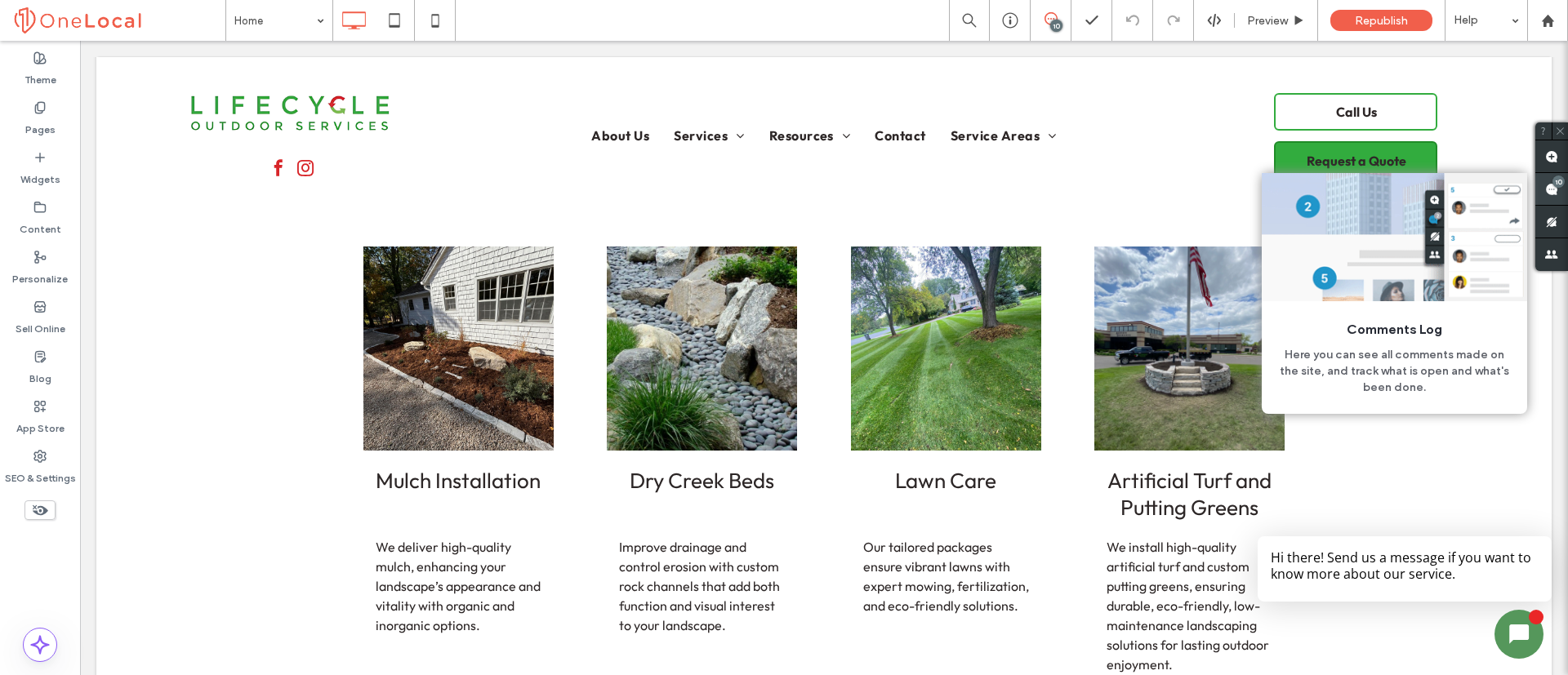
click at [1554, 187] on use at bounding box center [1551, 190] width 13 height 13
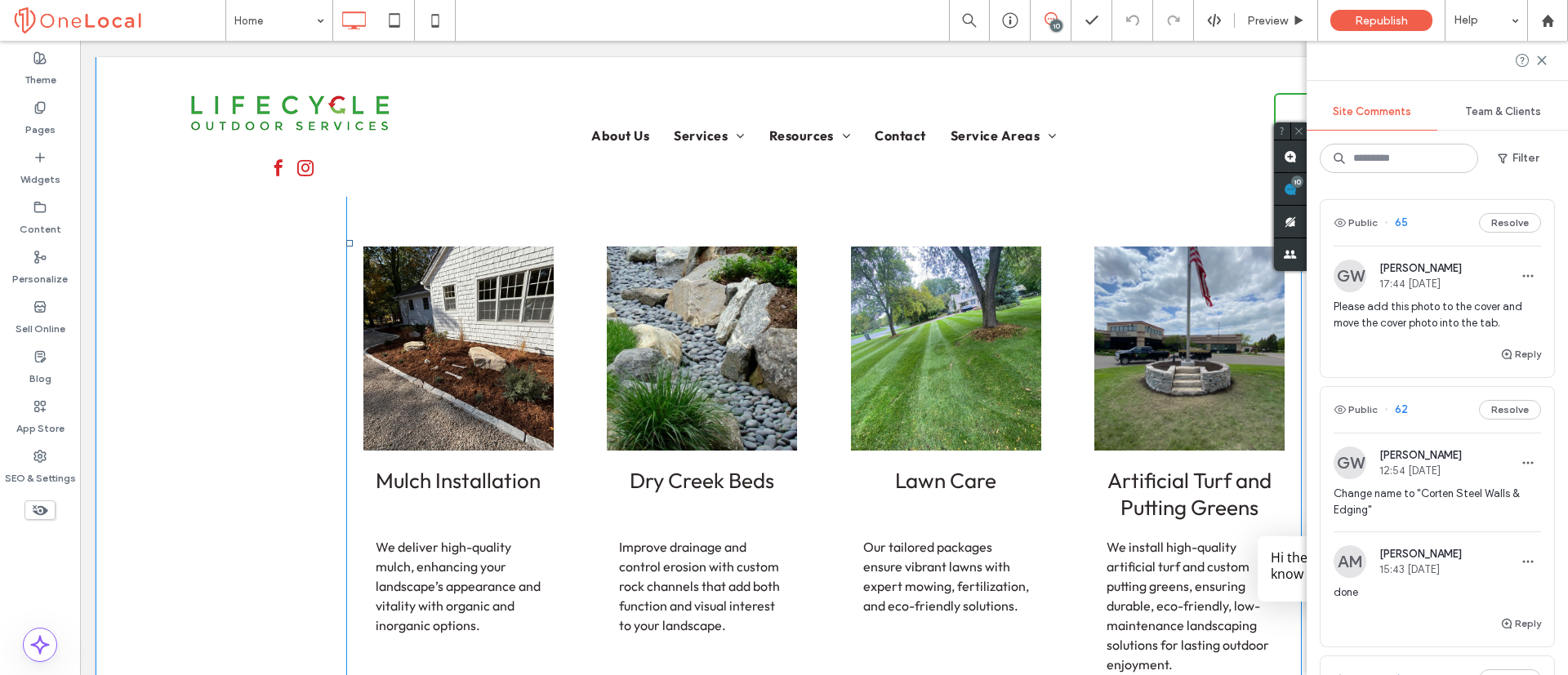
click at [416, 317] on span at bounding box center [824, 244] width 955 height 3176
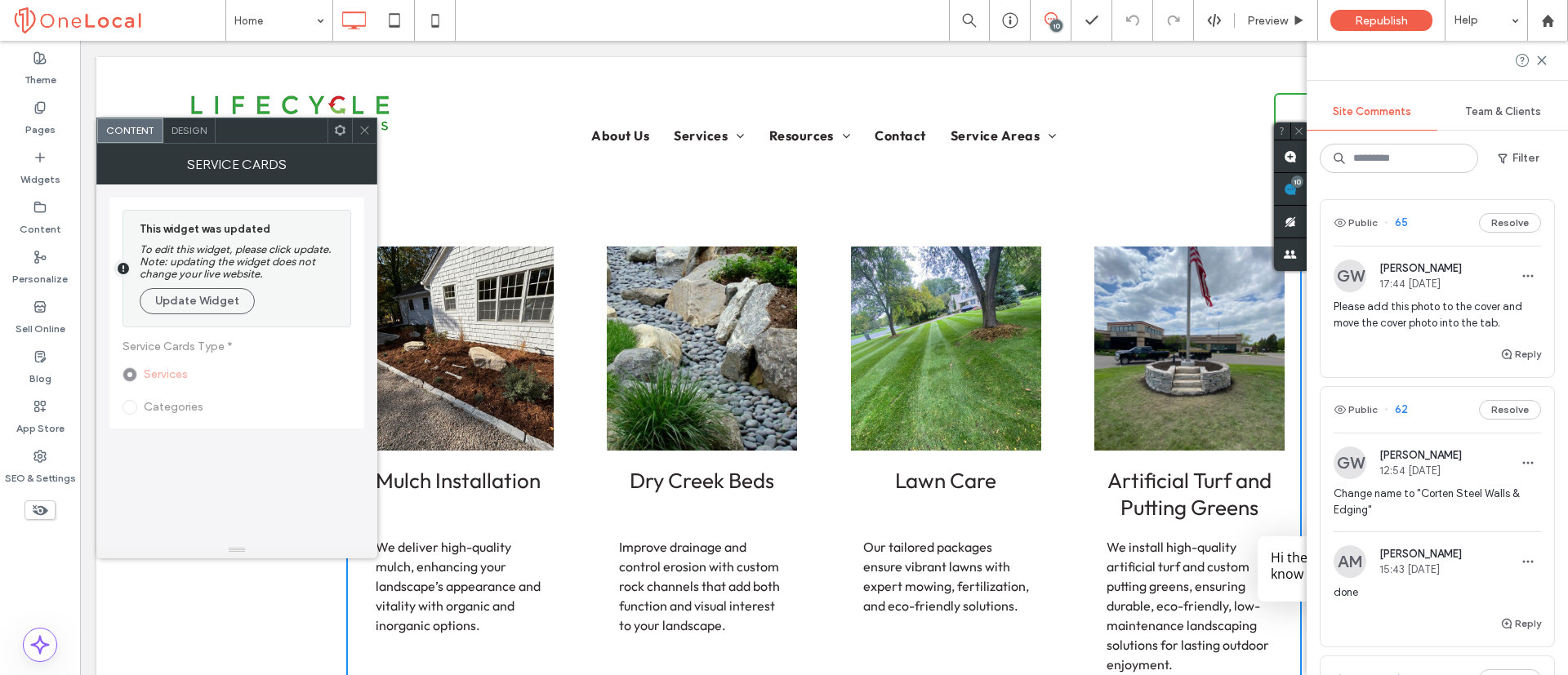
drag, startPoint x: 361, startPoint y: 131, endPoint x: 350, endPoint y: 101, distance: 32.0
click at [361, 131] on icon at bounding box center [364, 131] width 13 height 13
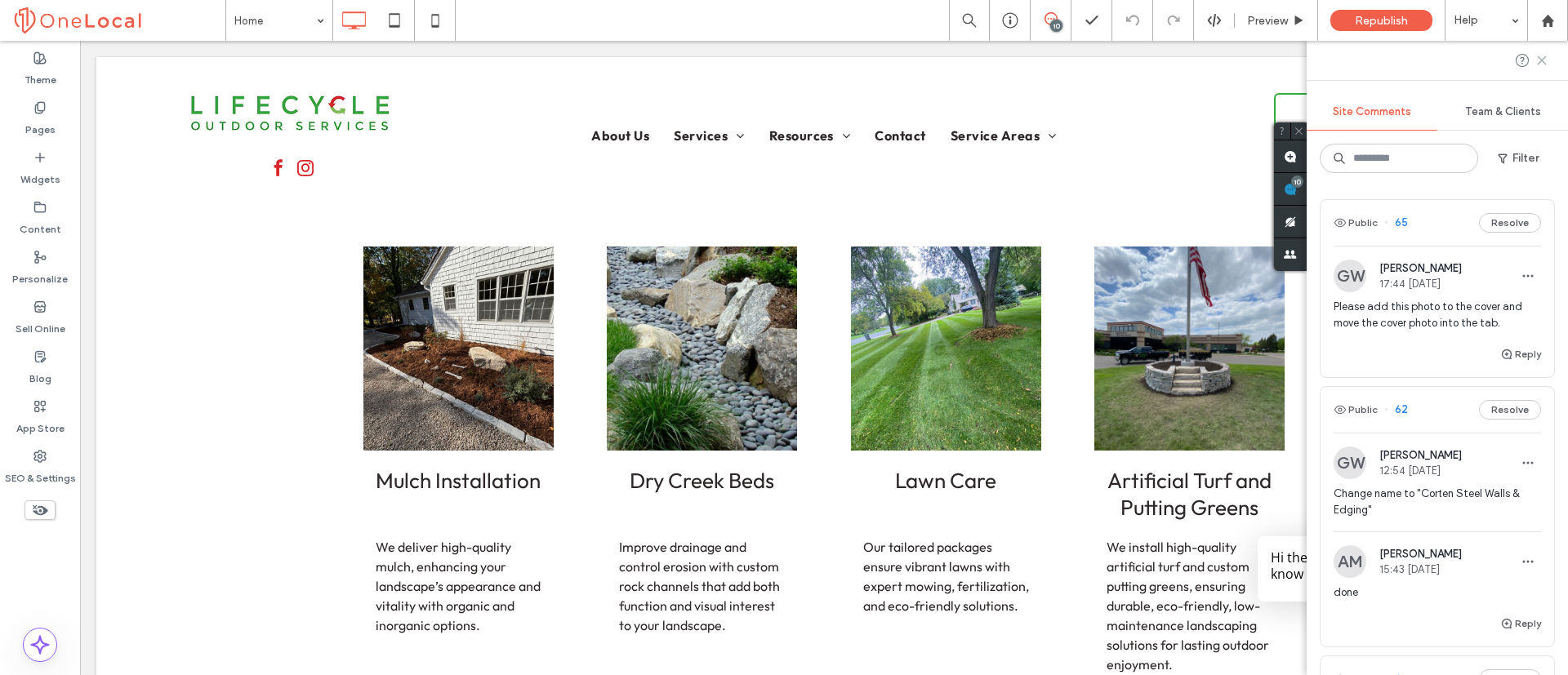
click at [1545, 64] on icon at bounding box center [1541, 60] width 13 height 13
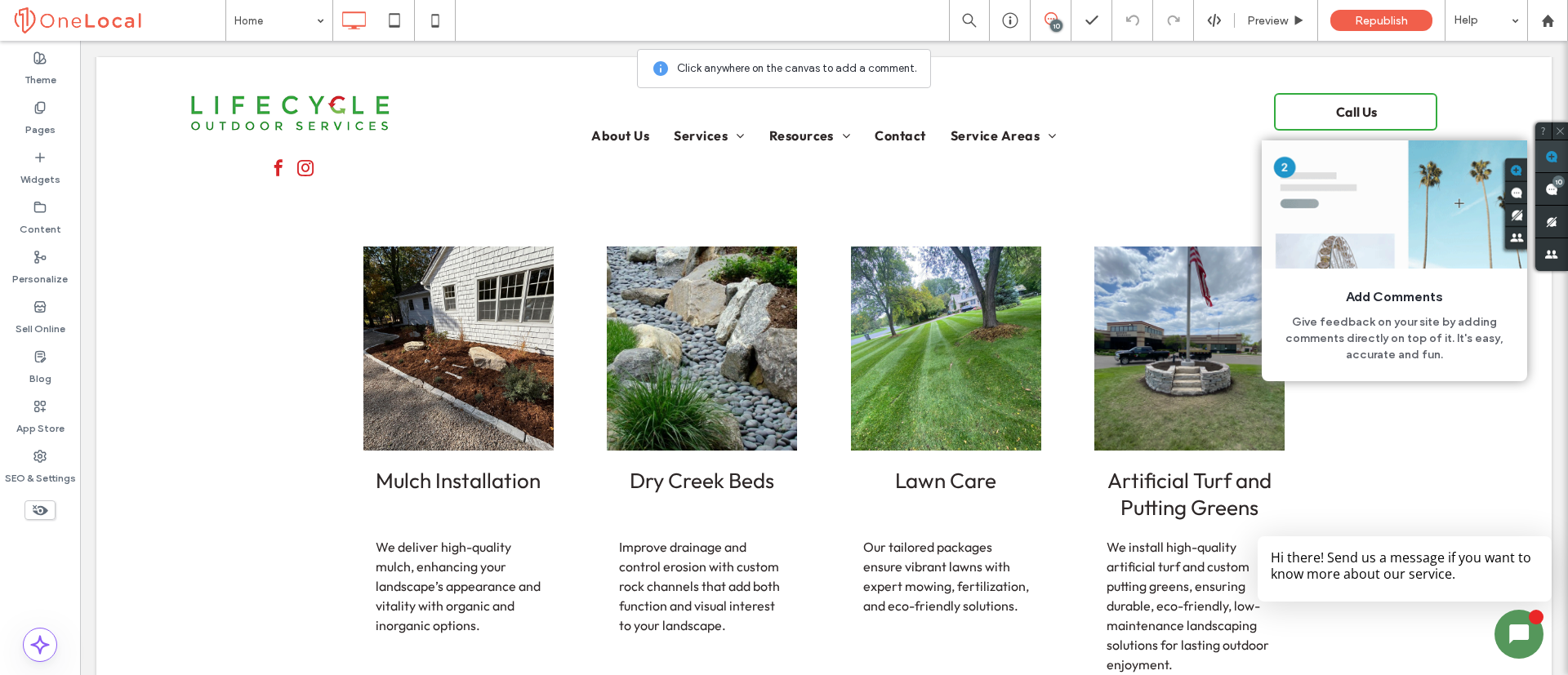
drag, startPoint x: 1553, startPoint y: 146, endPoint x: 1122, endPoint y: 223, distance: 437.8
click at [1554, 146] on span at bounding box center [1551, 156] width 32 height 32
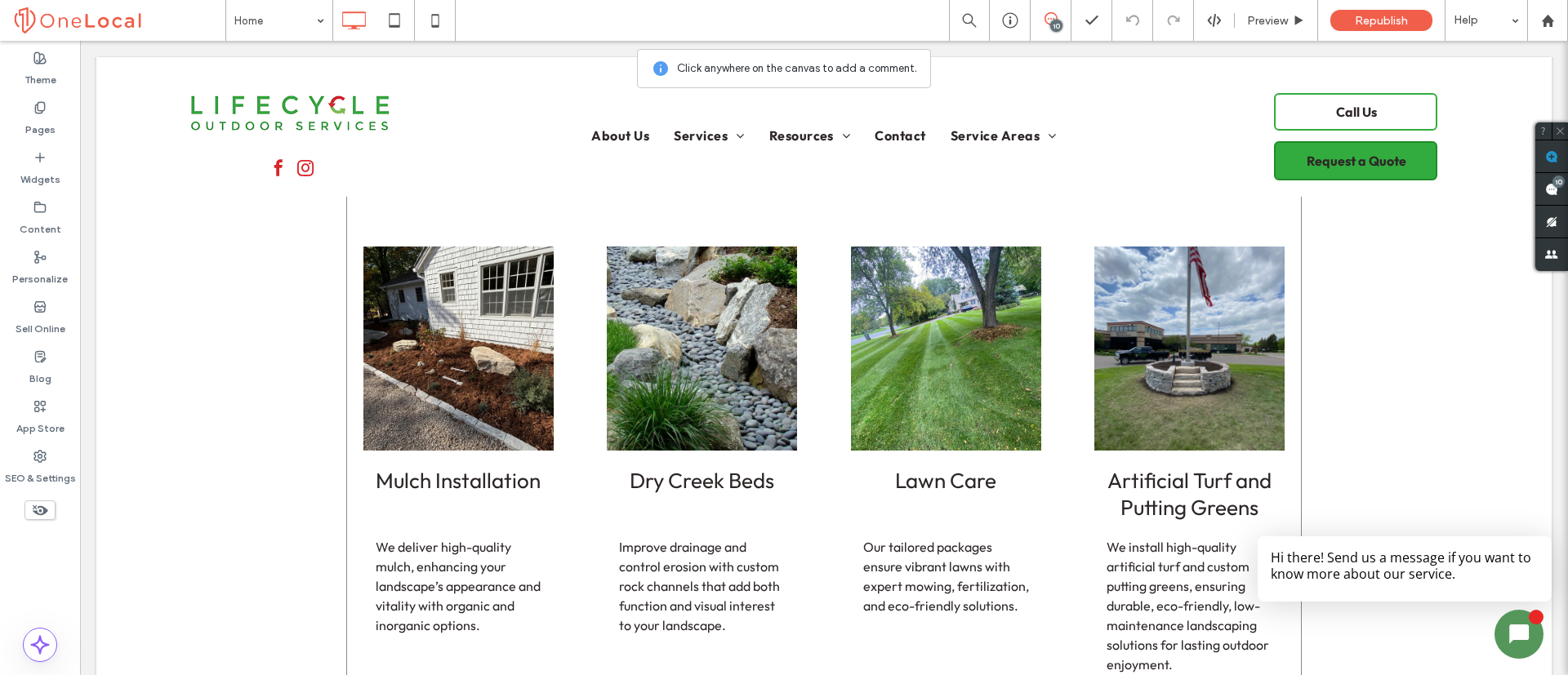
click at [459, 334] on img at bounding box center [458, 348] width 228 height 245
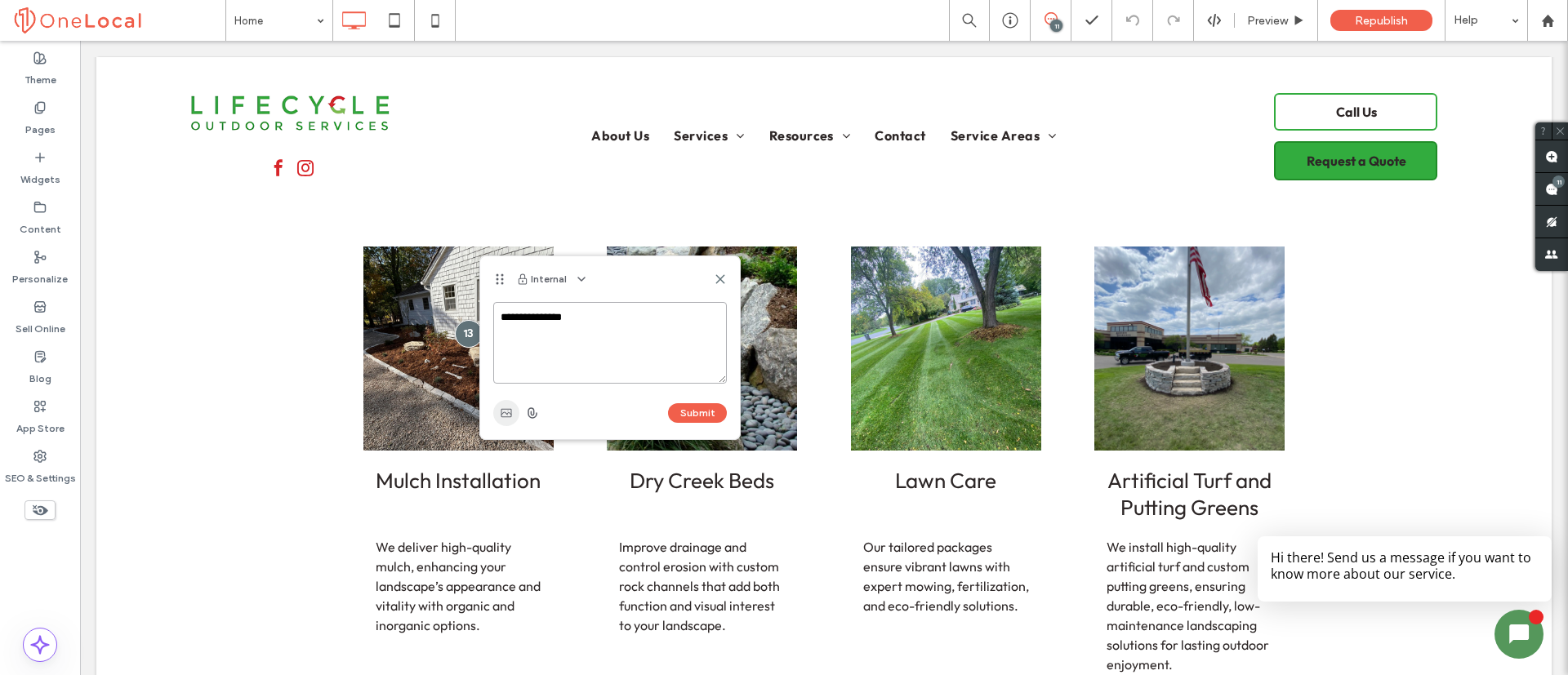
type textarea "**********"
click at [509, 410] on icon "button" at bounding box center [506, 413] width 13 height 13
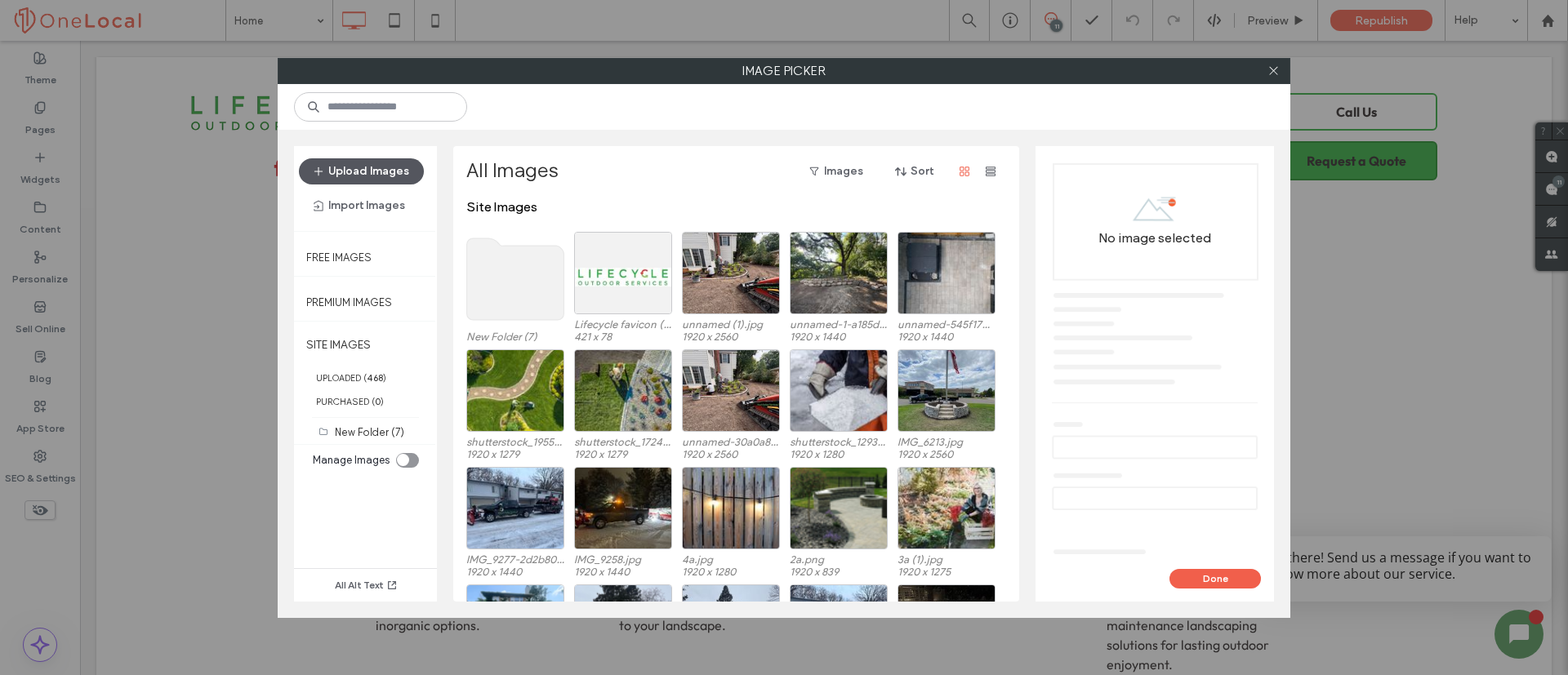
click at [371, 164] on button "Upload Images" at bounding box center [361, 171] width 125 height 26
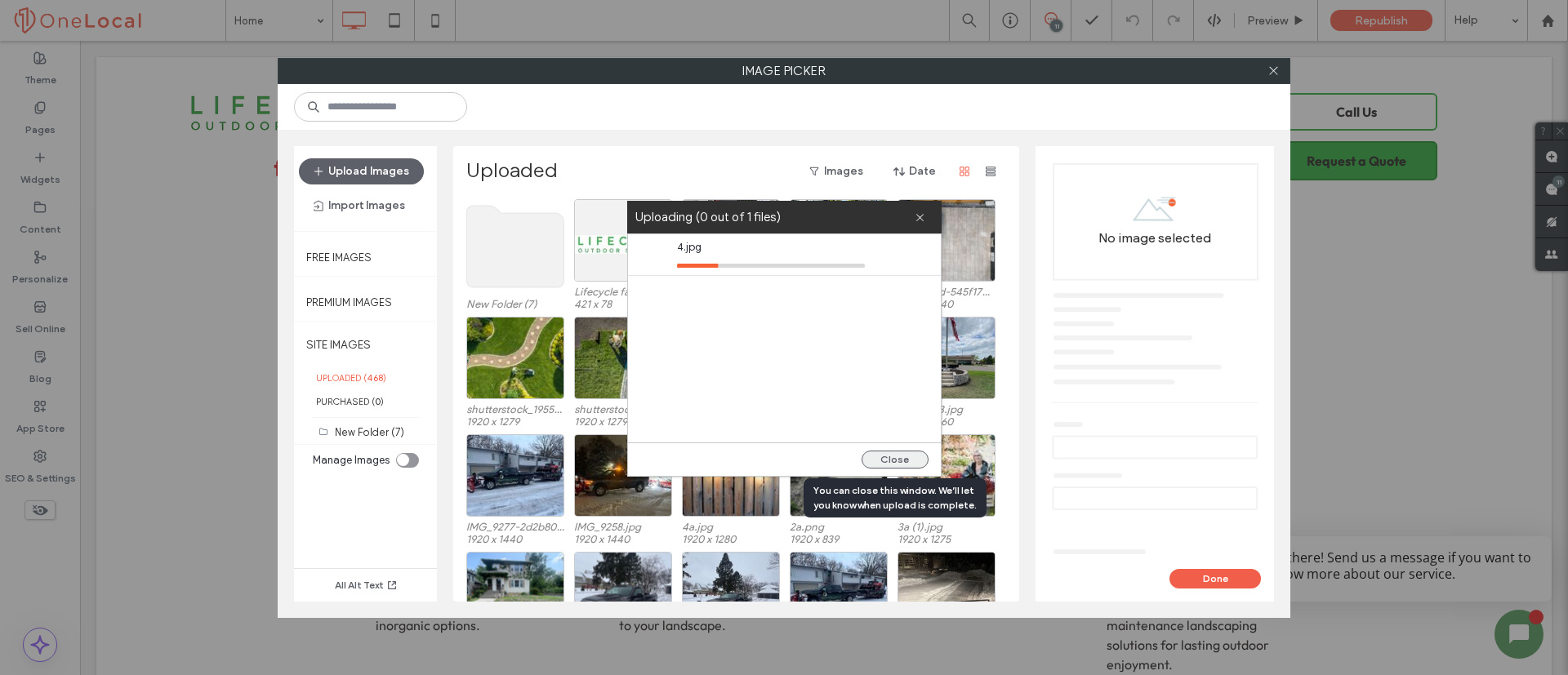
click at [909, 459] on button "Close" at bounding box center [895, 460] width 67 height 18
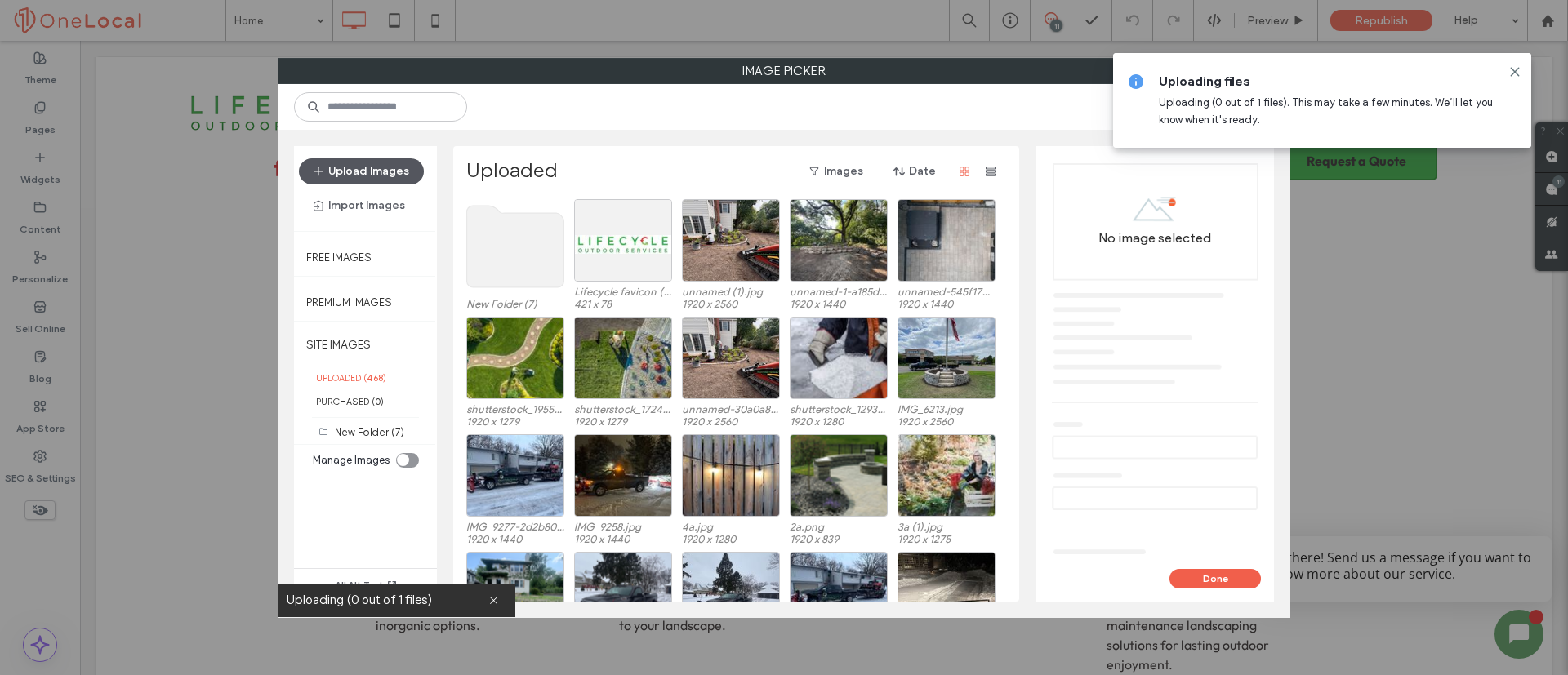
click at [348, 174] on button "Upload Images" at bounding box center [361, 171] width 125 height 26
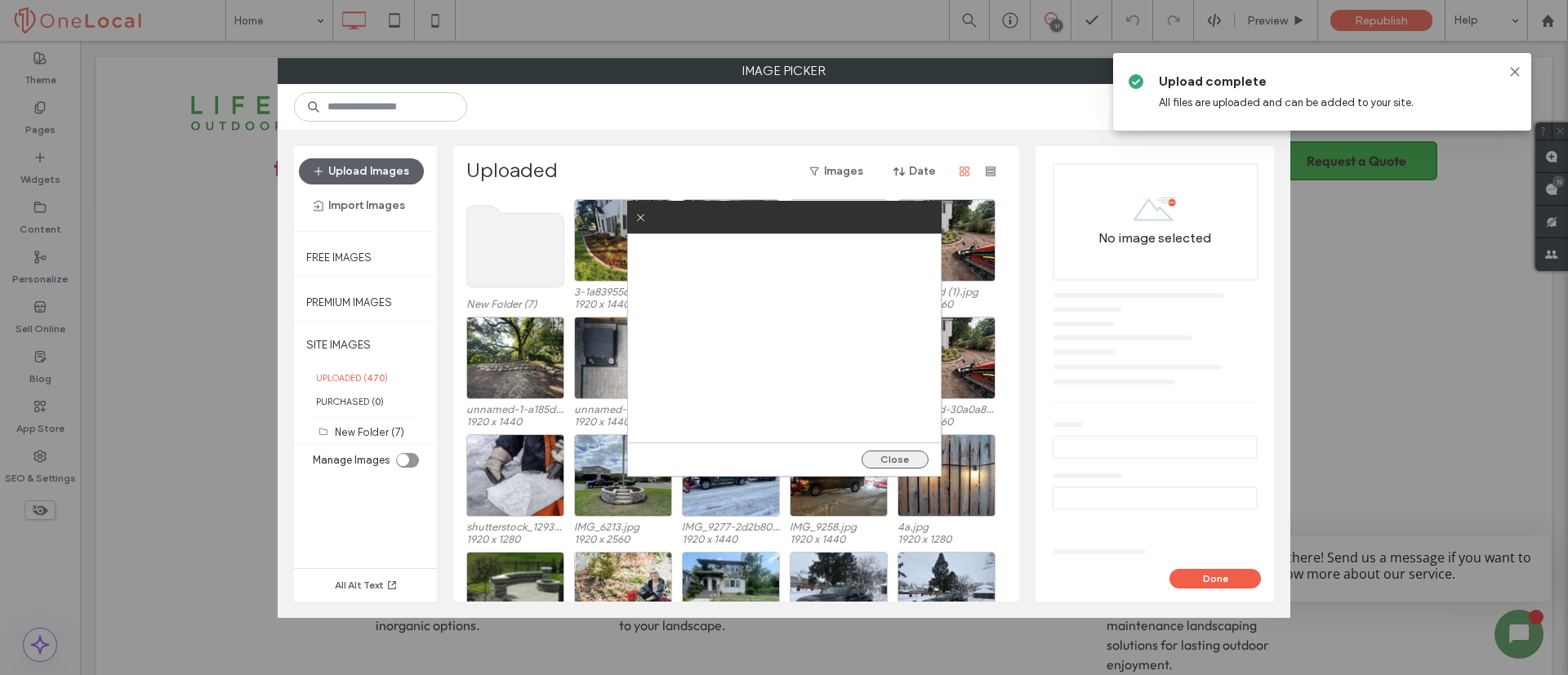
click at [890, 459] on button "Close" at bounding box center [895, 460] width 67 height 18
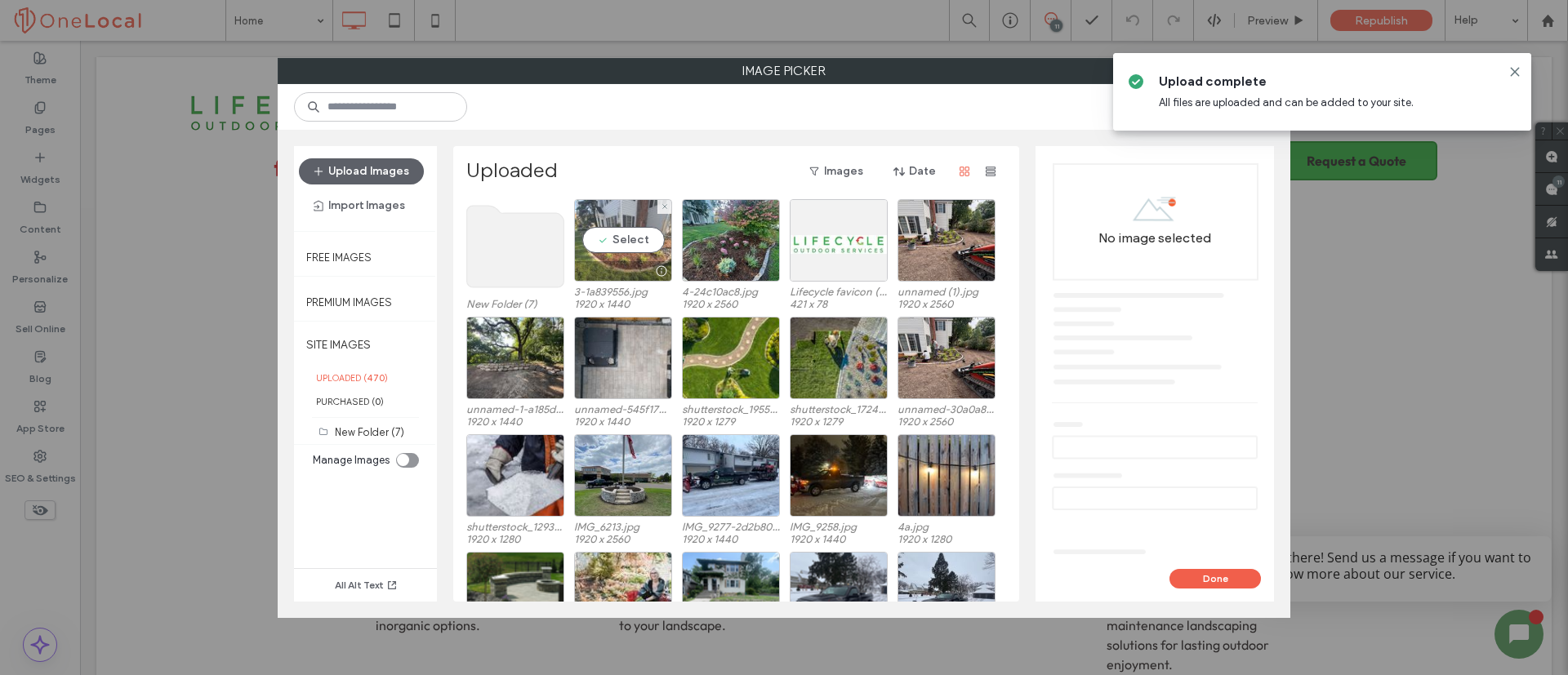
click at [644, 234] on div "Select" at bounding box center [623, 240] width 98 height 82
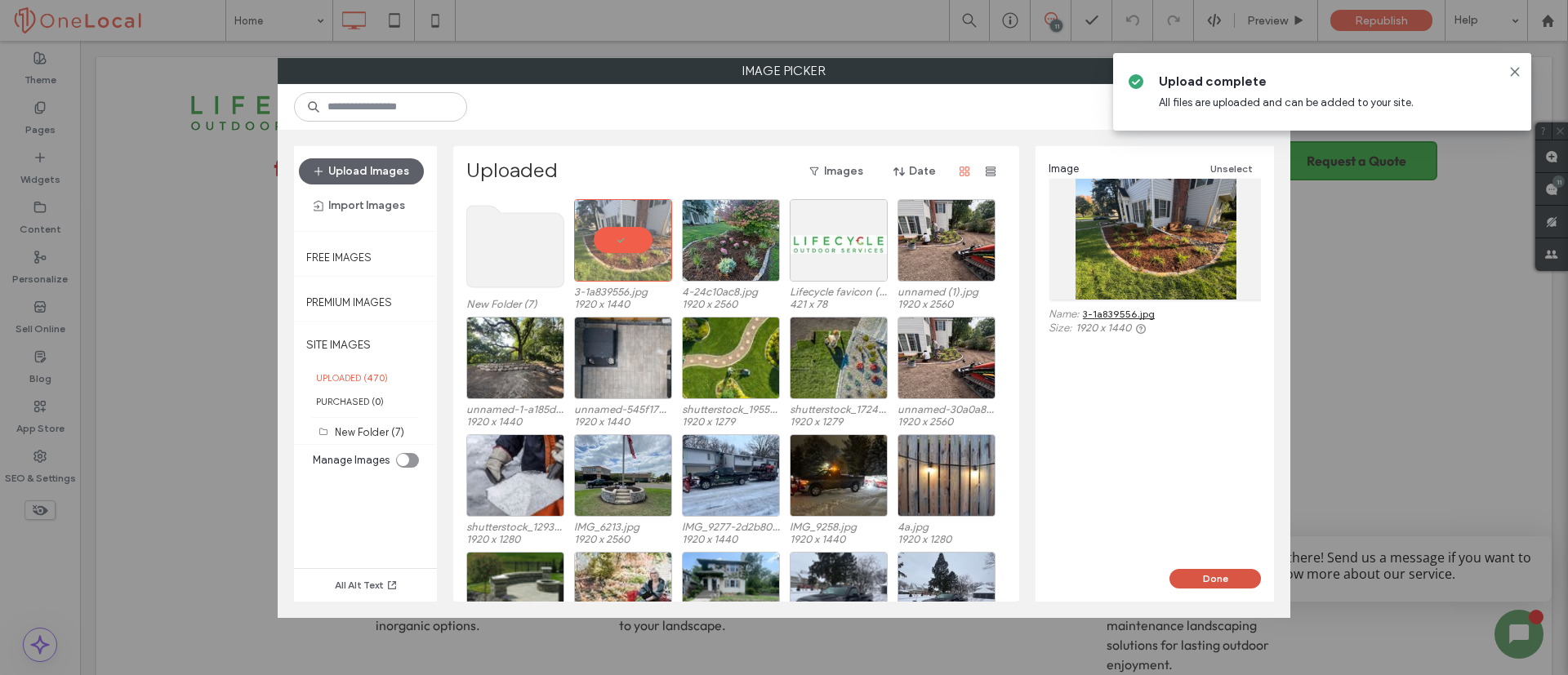
click at [1212, 578] on button "Done" at bounding box center [1214, 579] width 91 height 20
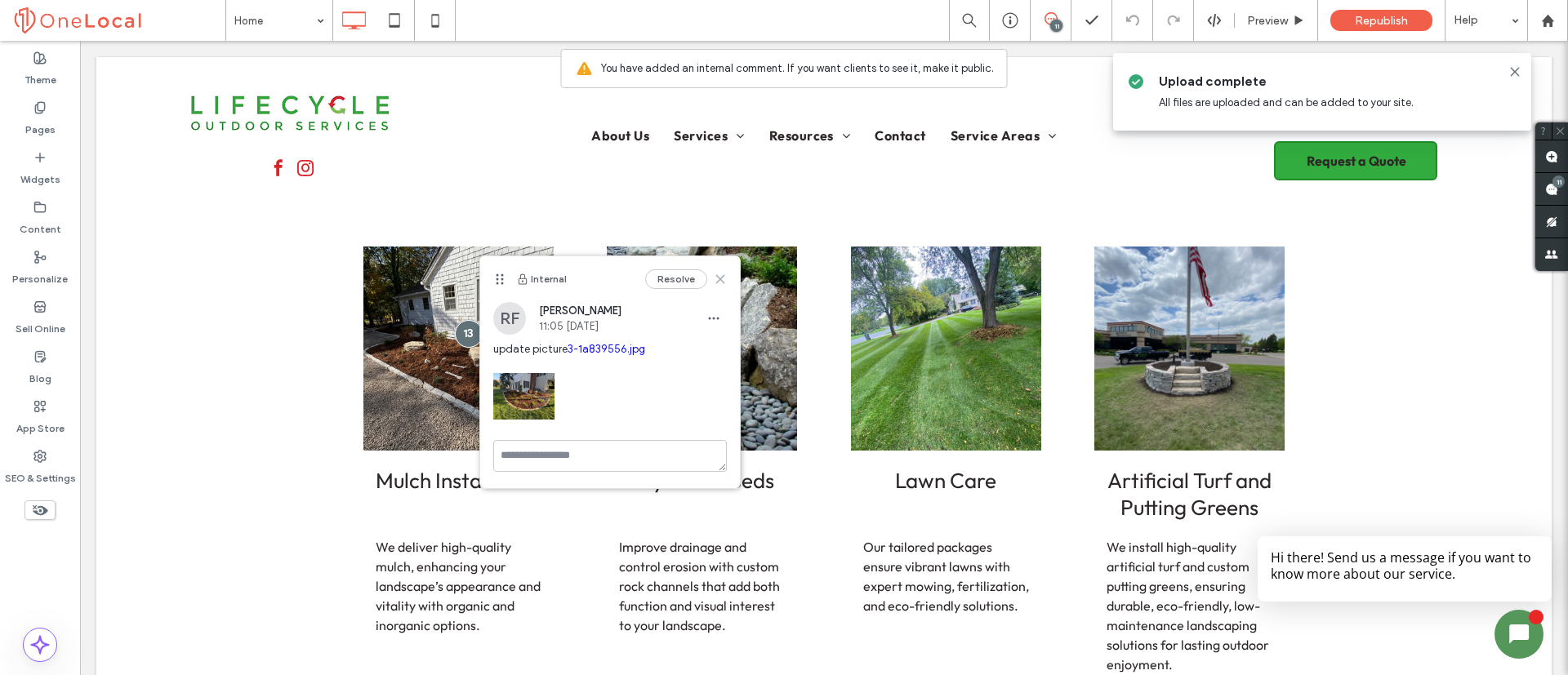
click at [724, 275] on use at bounding box center [720, 279] width 7 height 7
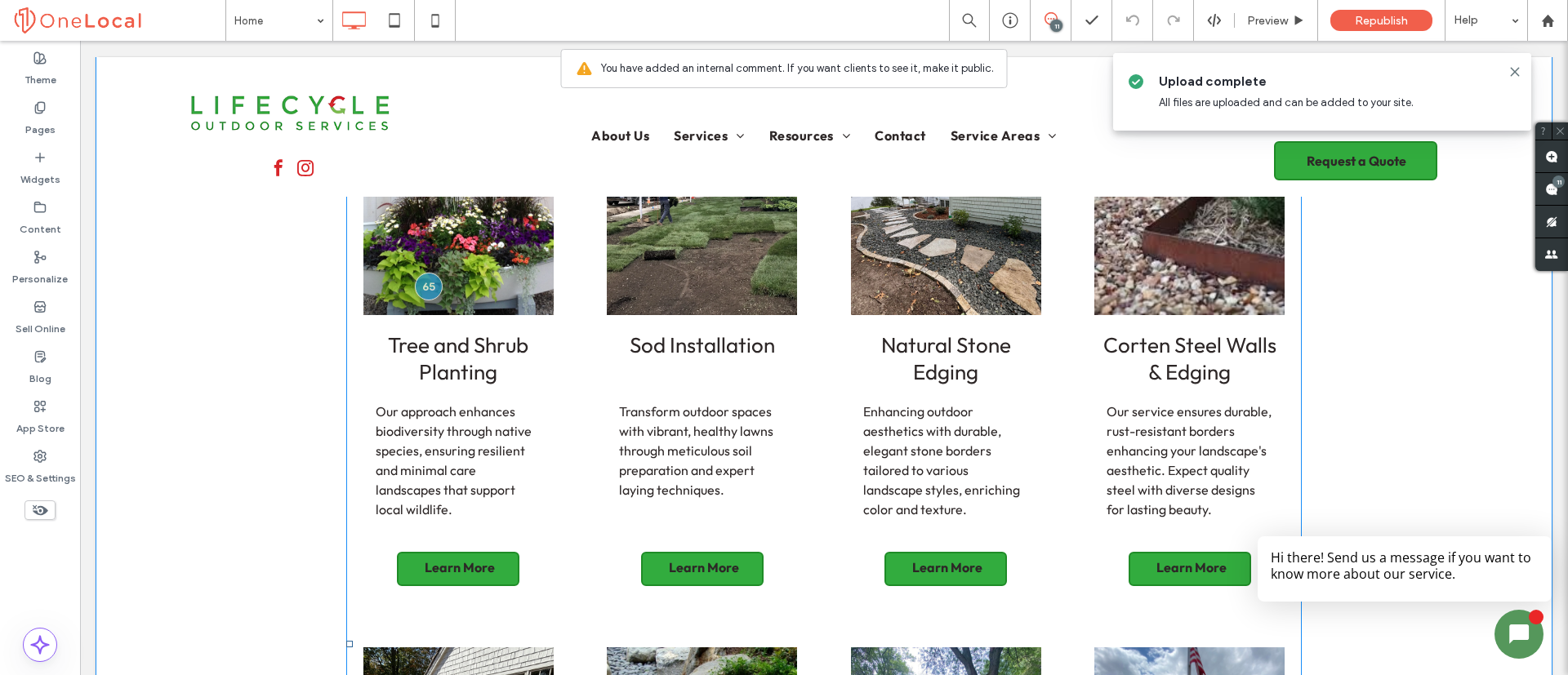
scroll to position [2205, 0]
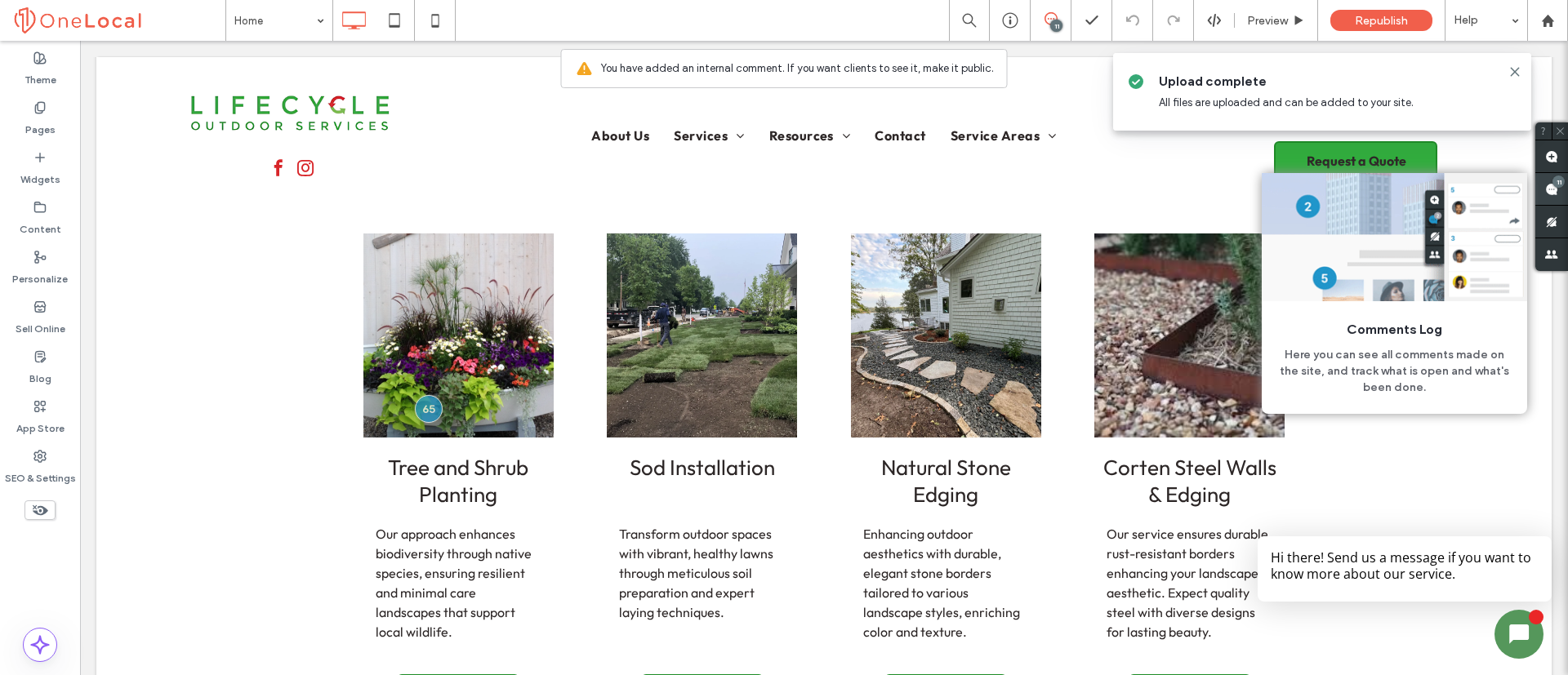
click at [1554, 189] on use at bounding box center [1551, 190] width 13 height 13
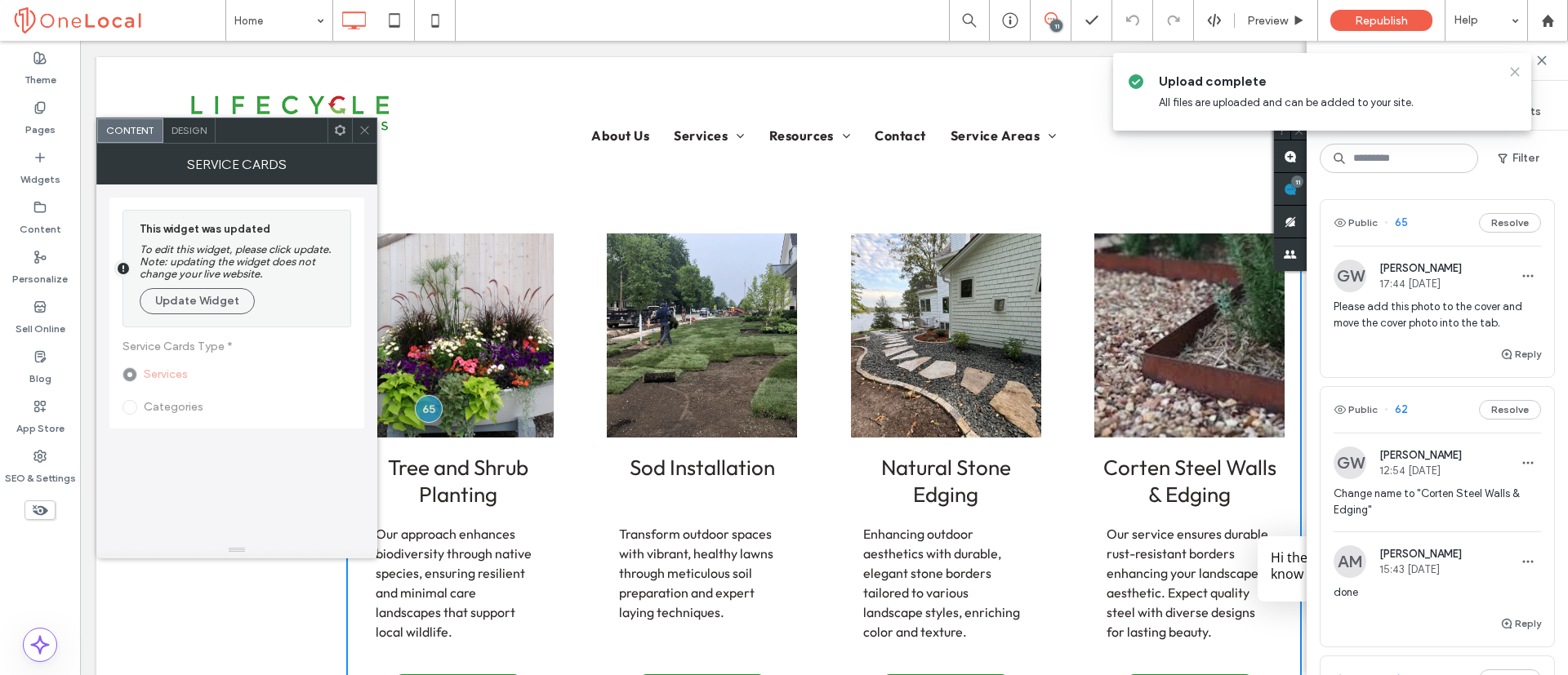
click at [1509, 72] on icon at bounding box center [1514, 71] width 13 height 13
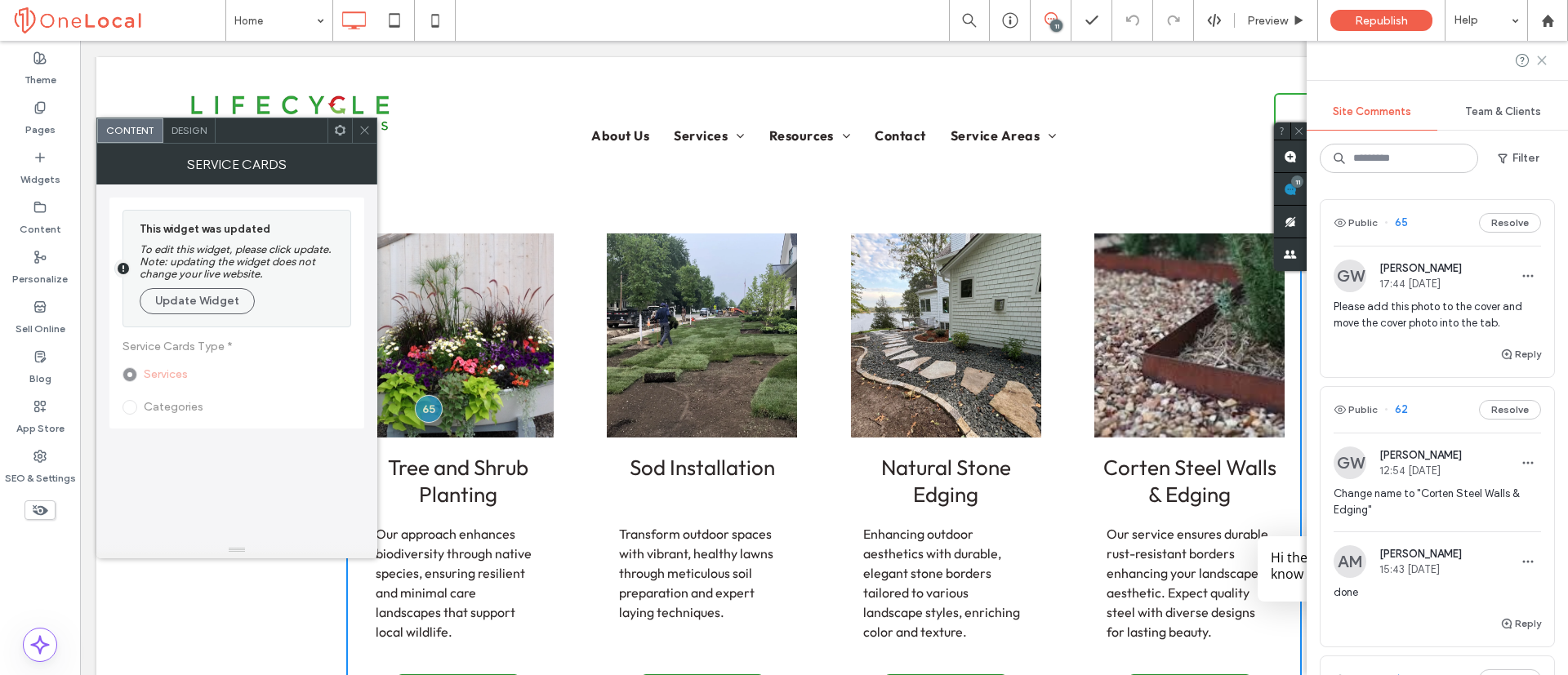
drag, startPoint x: 1547, startPoint y: 63, endPoint x: 890, endPoint y: 20, distance: 658.4
click at [1547, 63] on icon at bounding box center [1541, 60] width 13 height 13
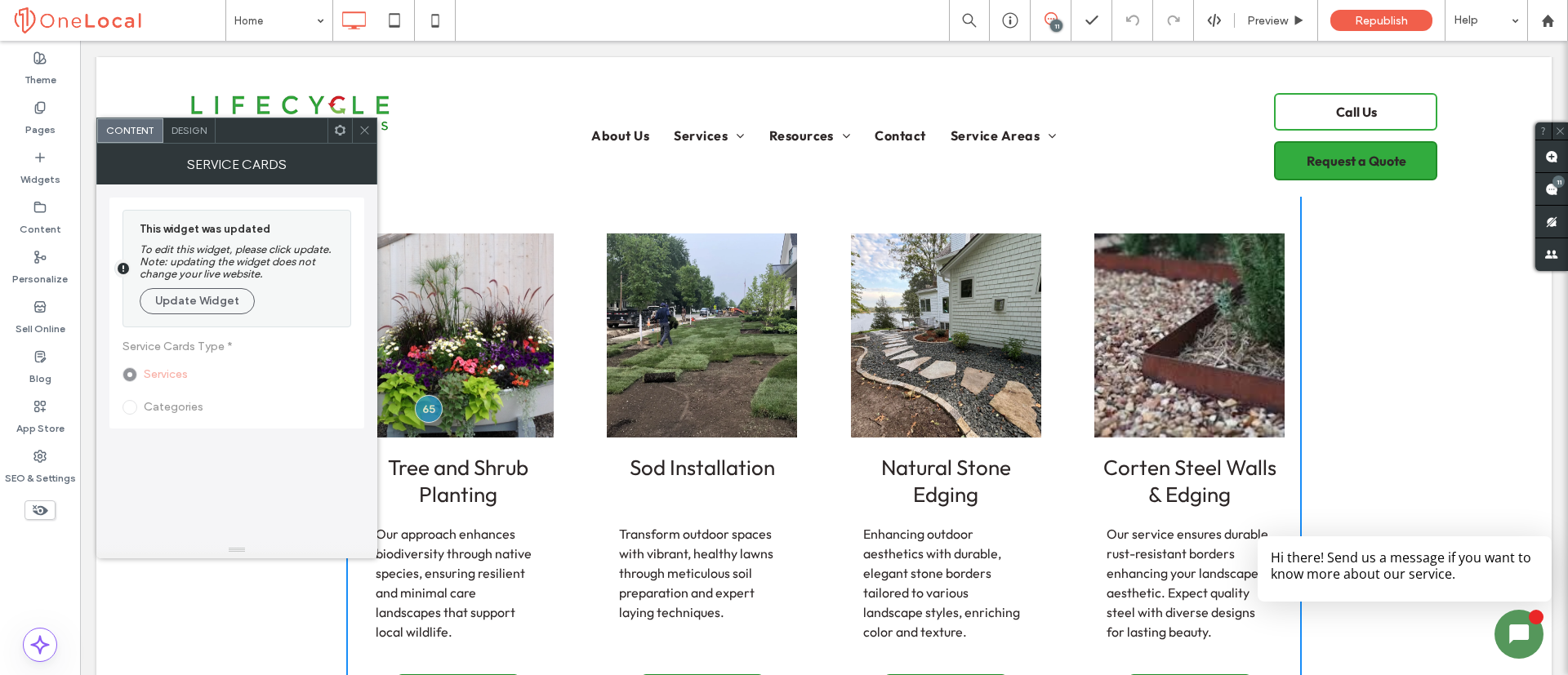
drag, startPoint x: 364, startPoint y: 126, endPoint x: 1415, endPoint y: 101, distance: 1051.3
click at [364, 126] on icon at bounding box center [364, 131] width 13 height 13
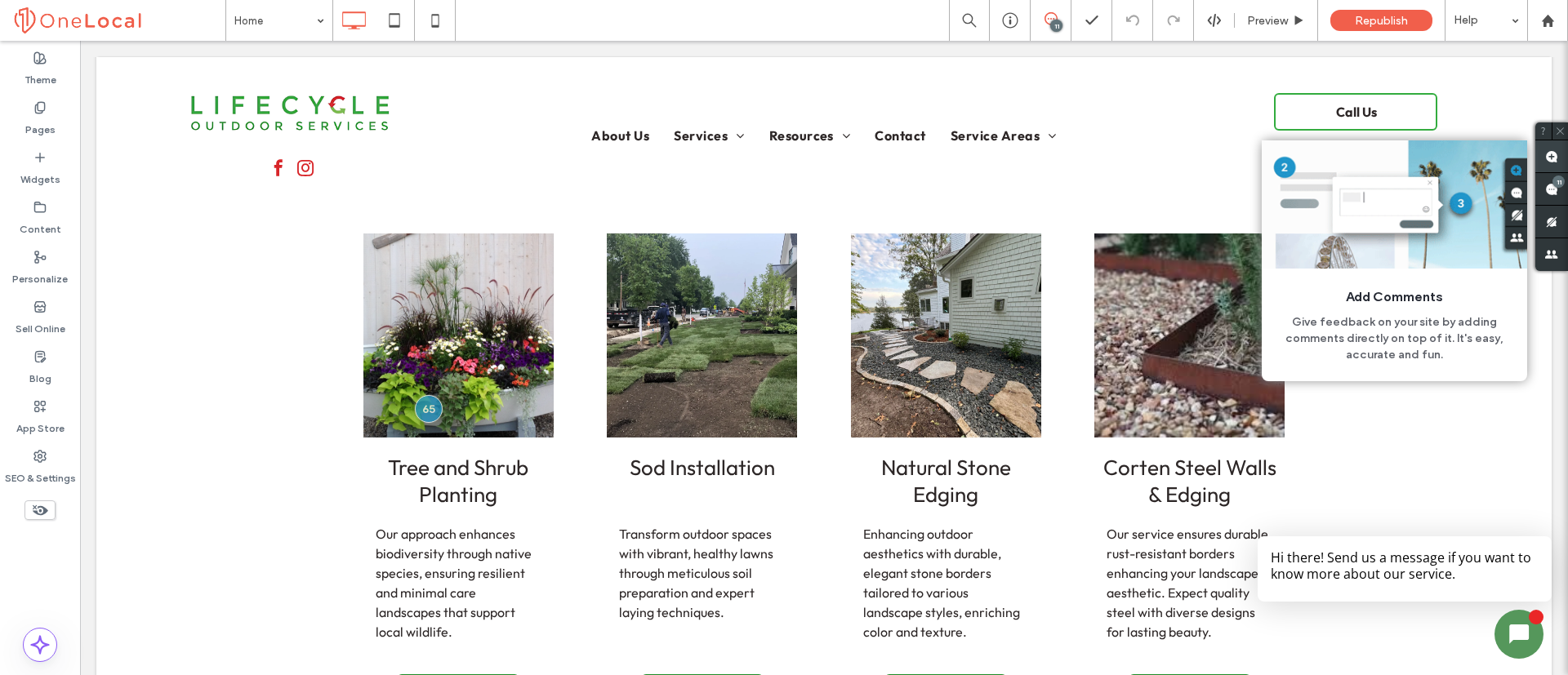
click at [1550, 159] on use at bounding box center [1551, 157] width 13 height 13
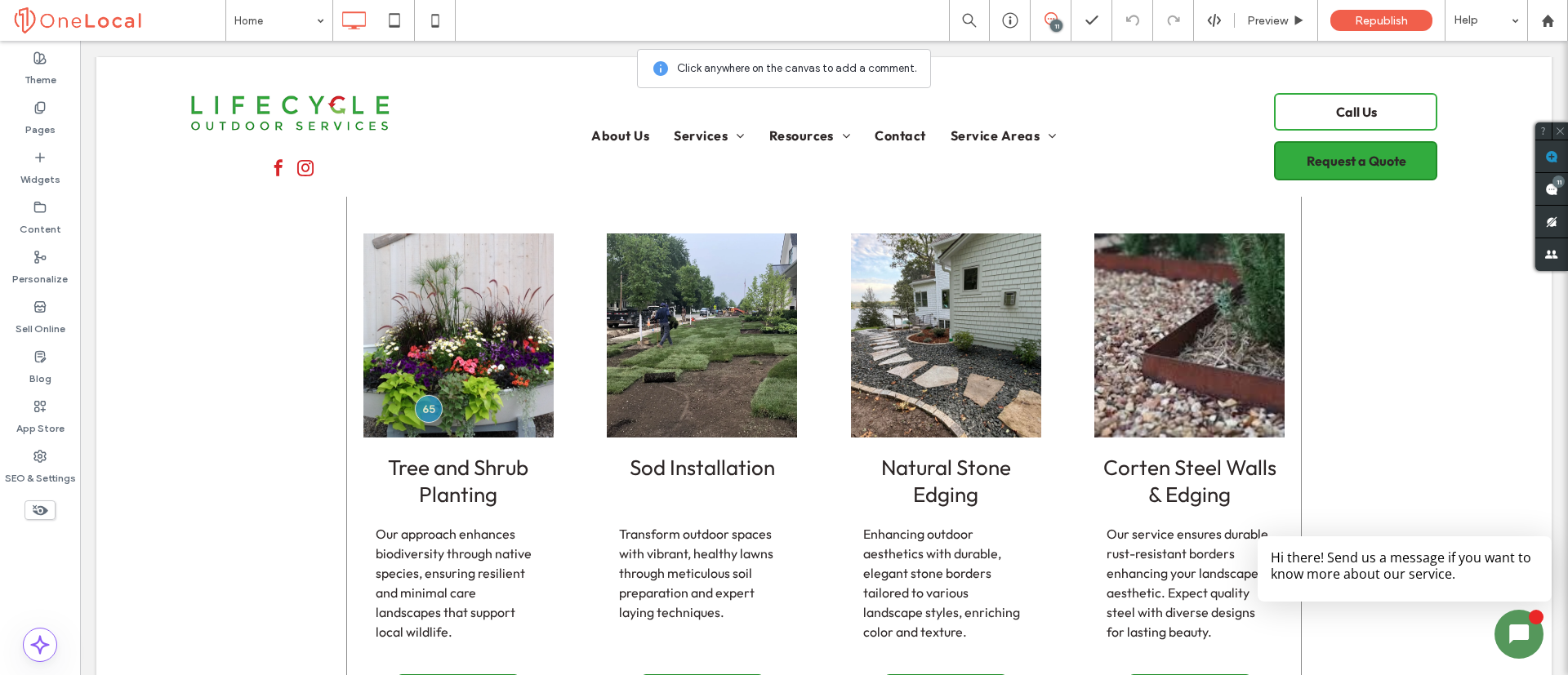
click at [983, 293] on img at bounding box center [945, 335] width 228 height 245
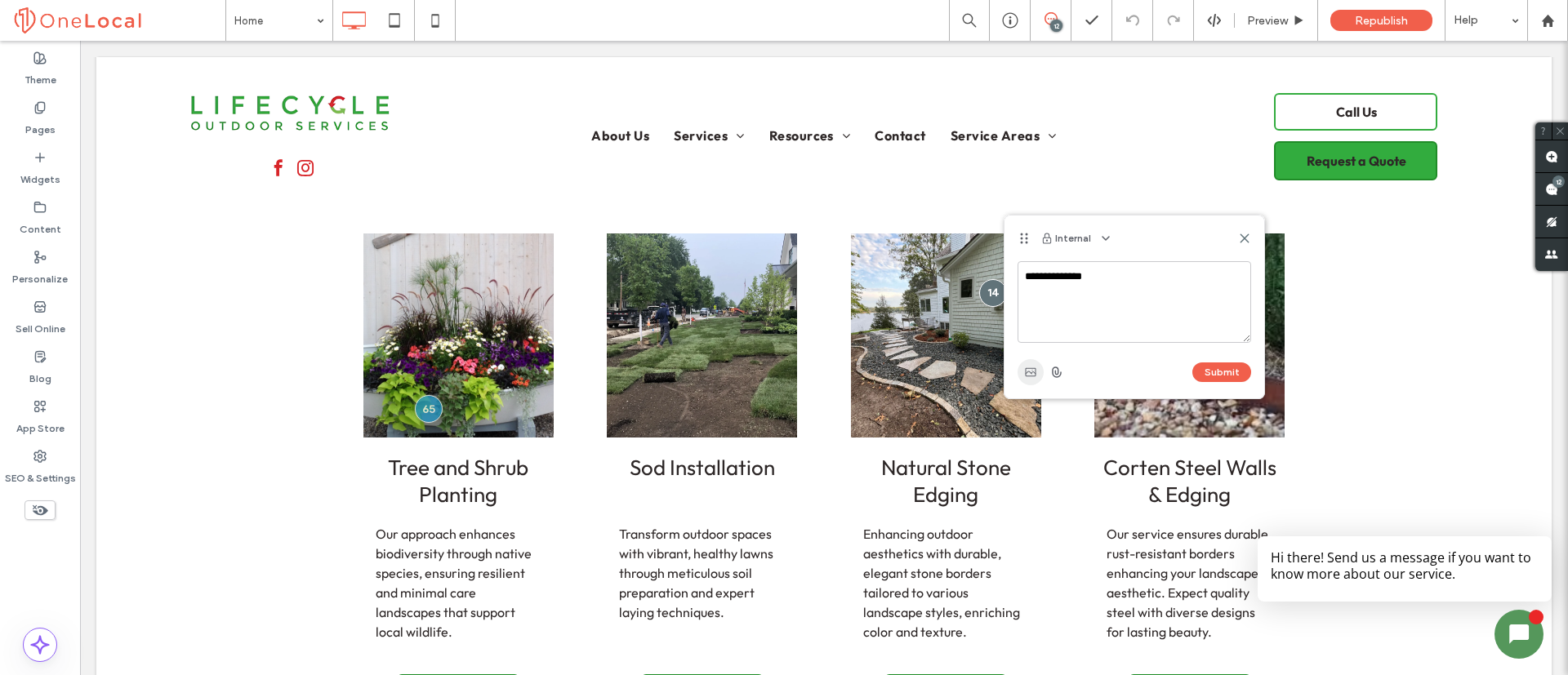
type textarea "**********"
click at [1028, 374] on icon "button" at bounding box center [1030, 372] width 13 height 13
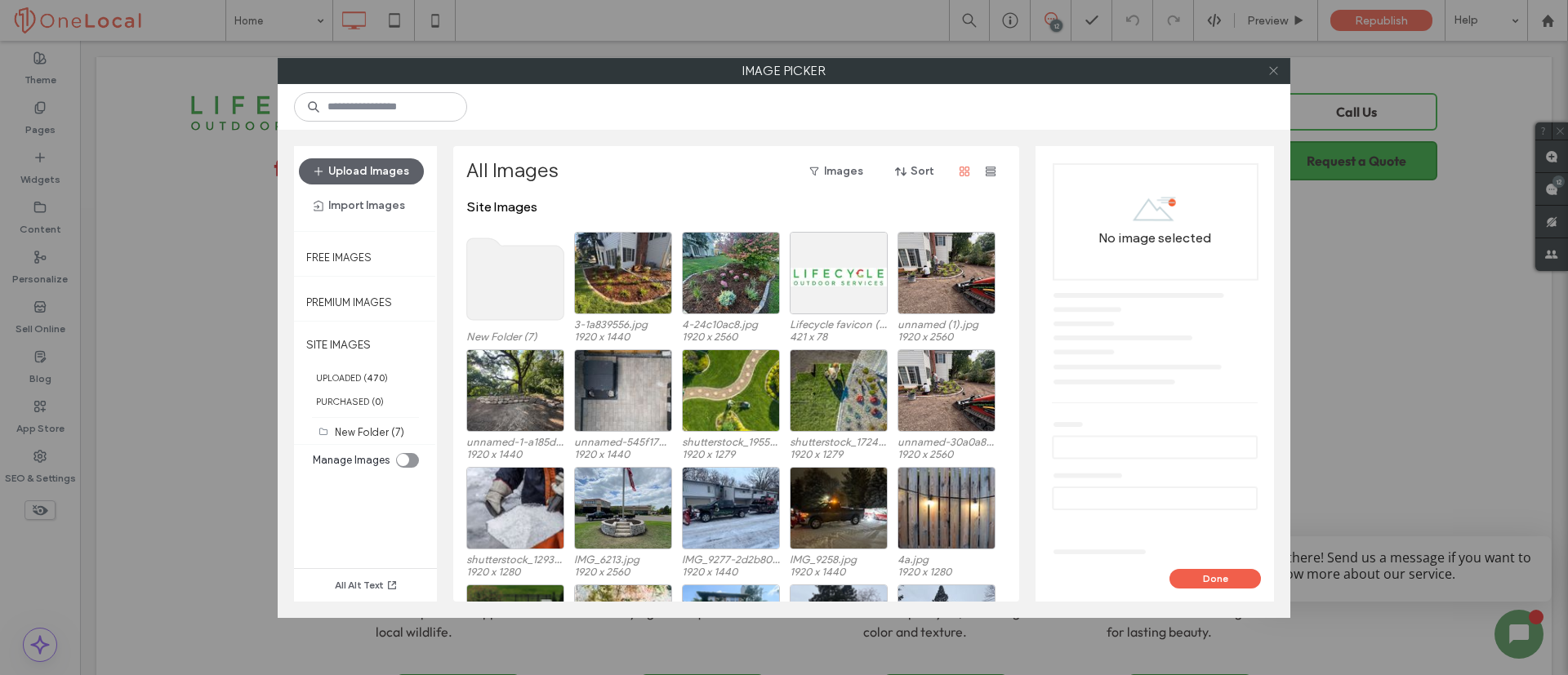
click at [1278, 72] on icon at bounding box center [1274, 70] width 13 height 13
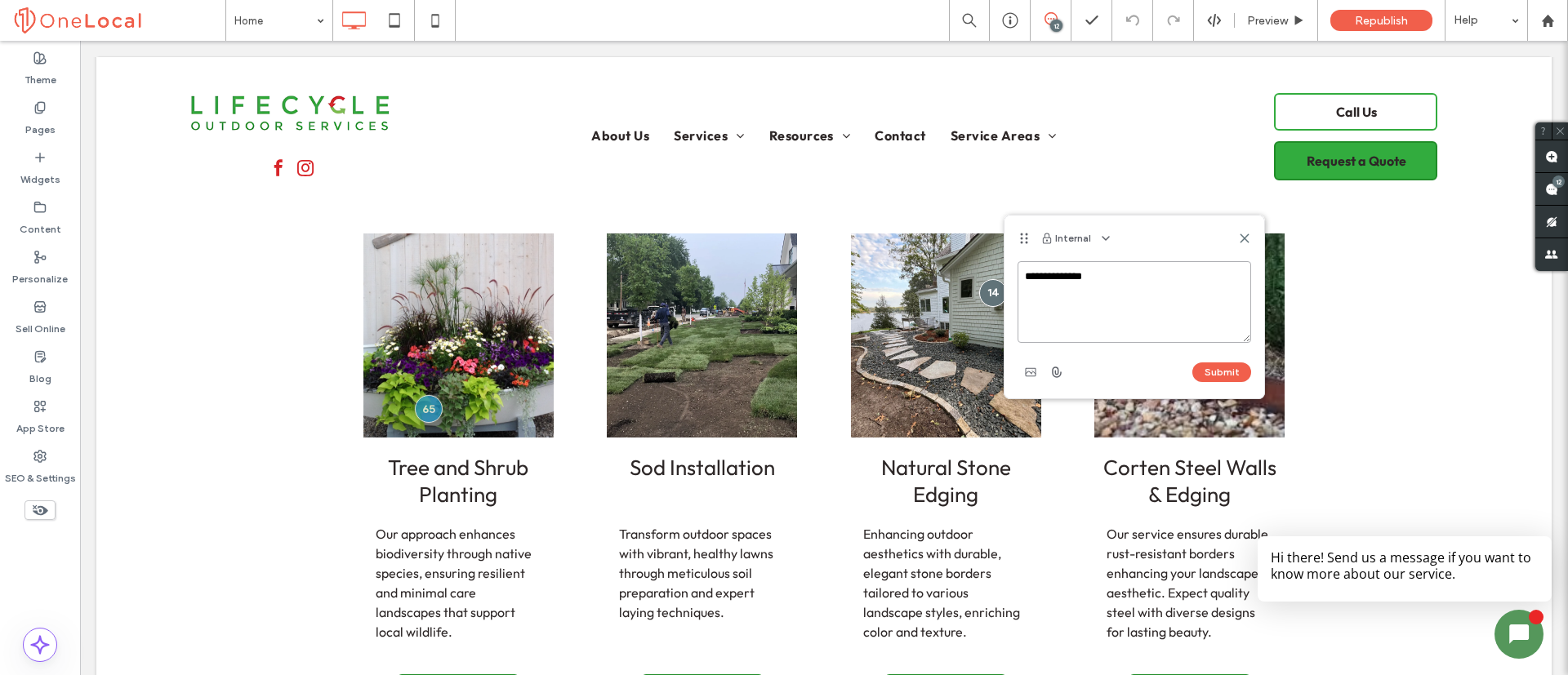
click at [1103, 287] on textarea "**********" at bounding box center [1134, 302] width 234 height 81
click at [1032, 369] on use "button" at bounding box center [1030, 372] width 11 height 8
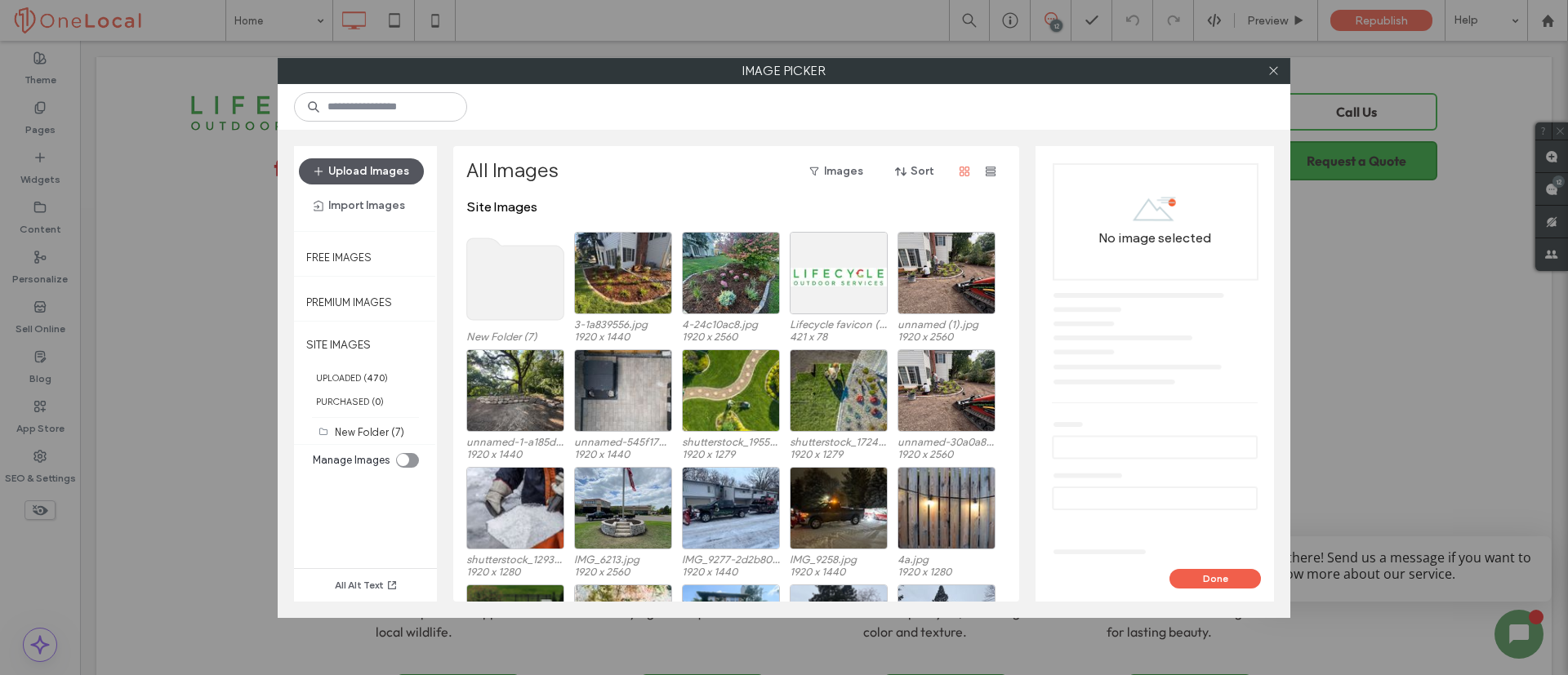
click at [386, 168] on button "Upload Images" at bounding box center [361, 171] width 125 height 26
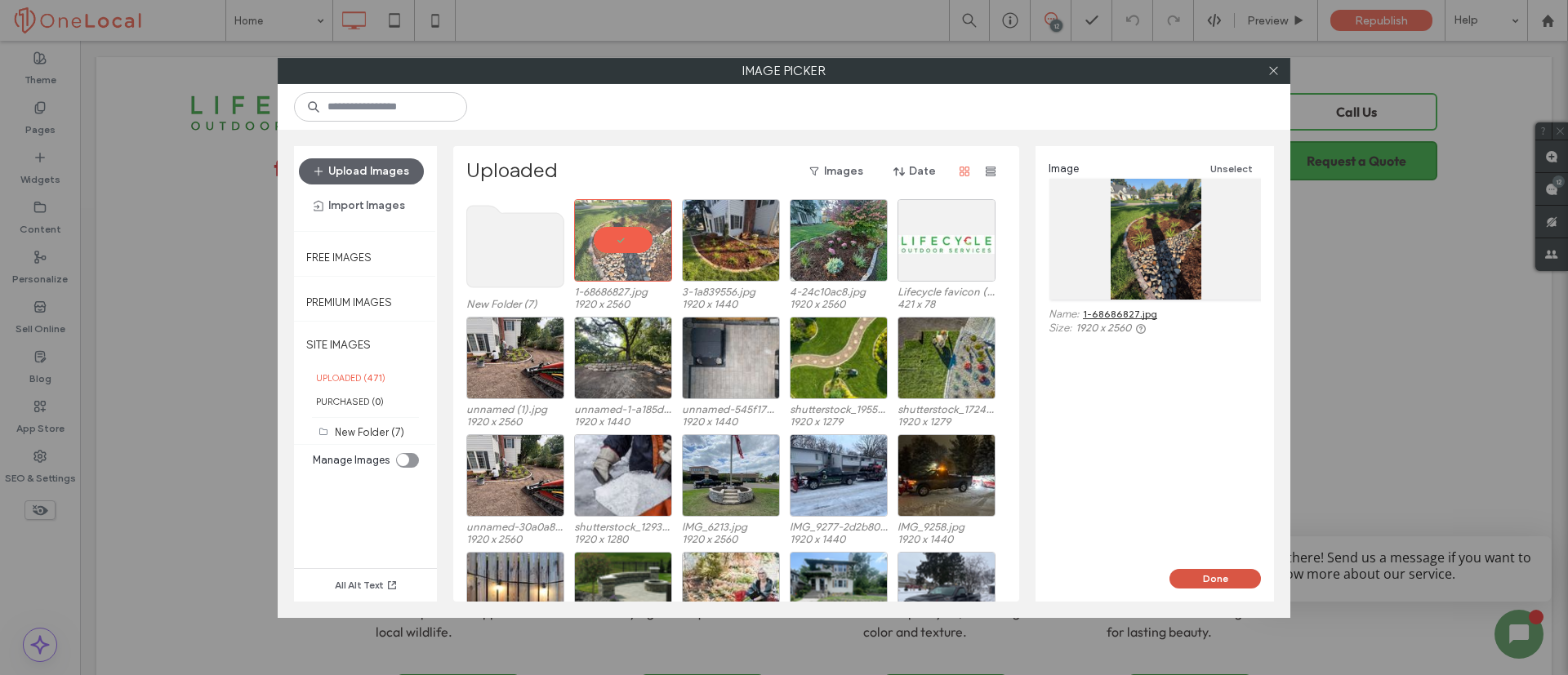
click at [1198, 576] on button "Done" at bounding box center [1214, 579] width 91 height 20
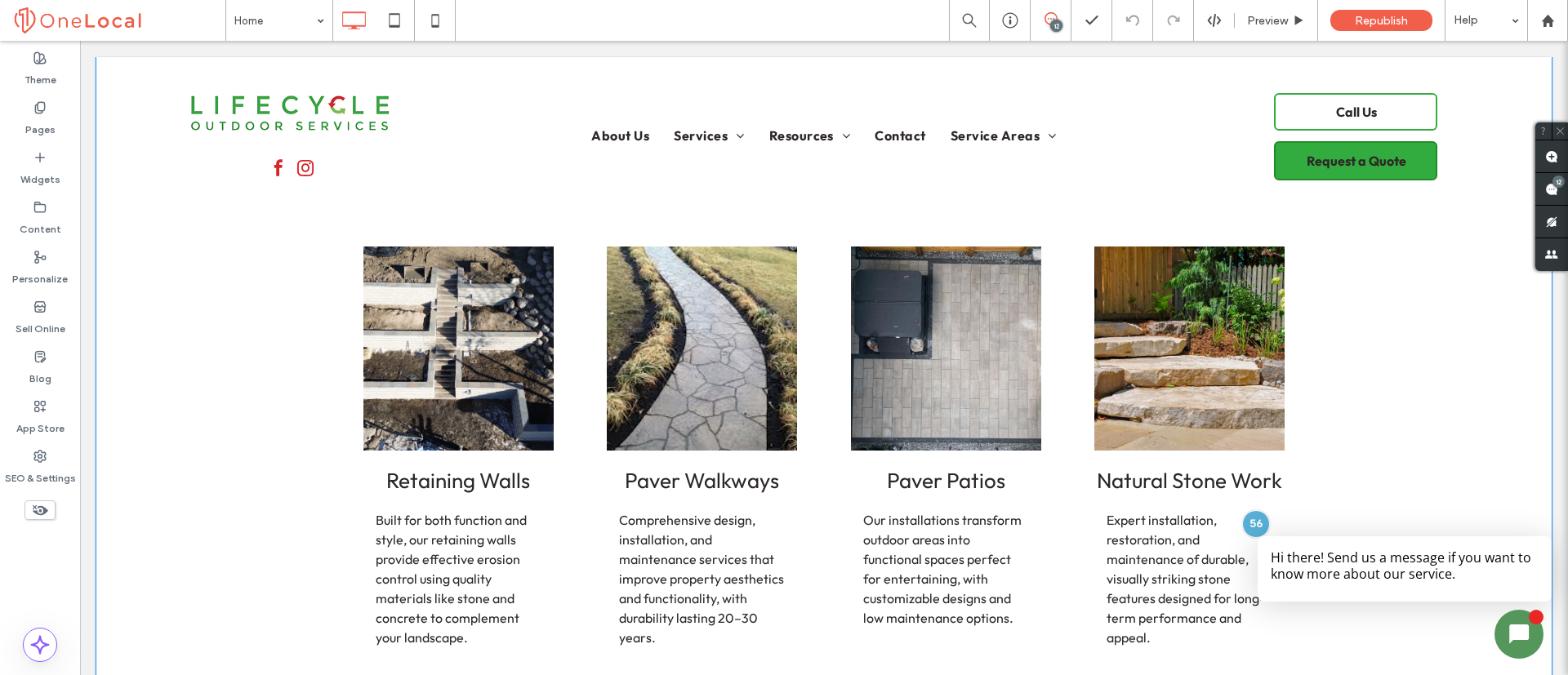
scroll to position [1838, 0]
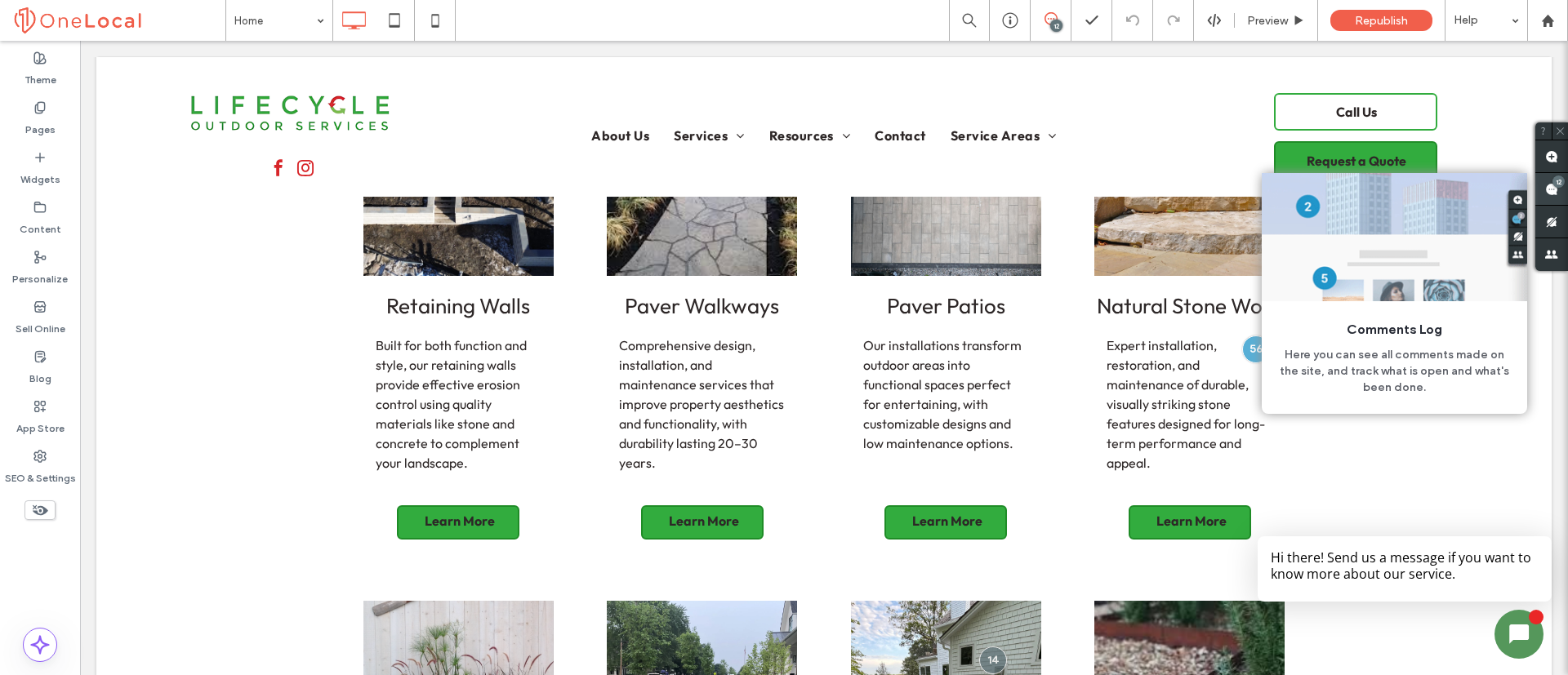
click at [1554, 188] on use at bounding box center [1551, 190] width 13 height 13
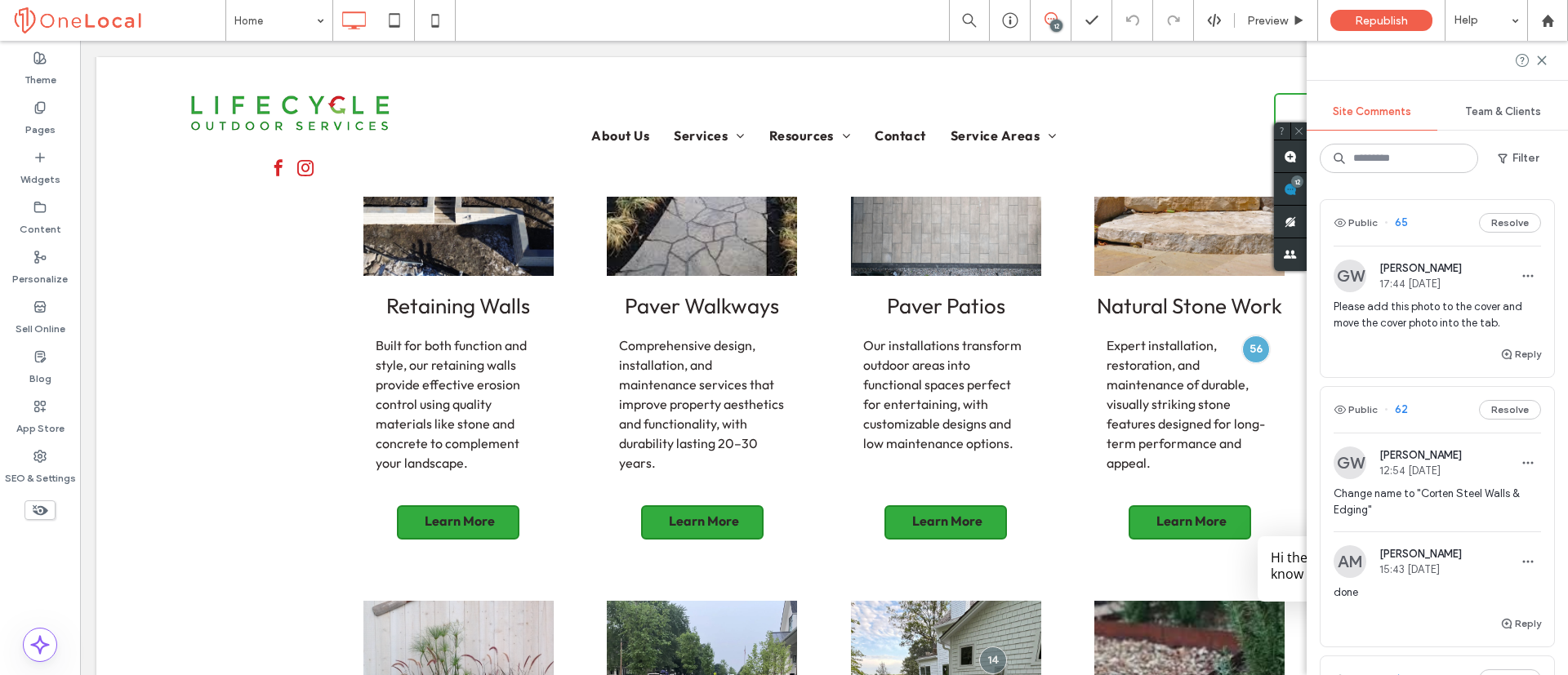
click at [1371, 311] on span "Please add this photo to the cover and move the cover photo into the tab." at bounding box center [1437, 315] width 208 height 32
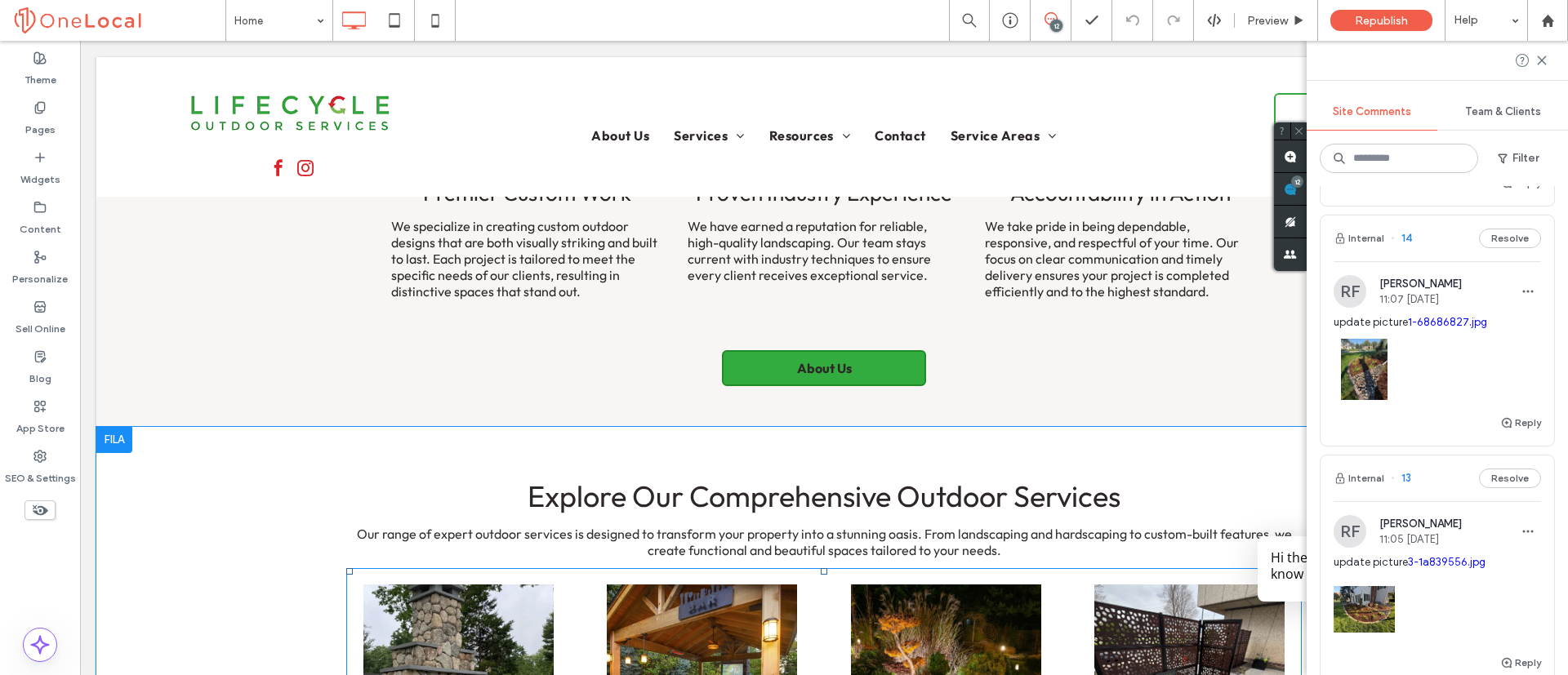
scroll to position [935, 0]
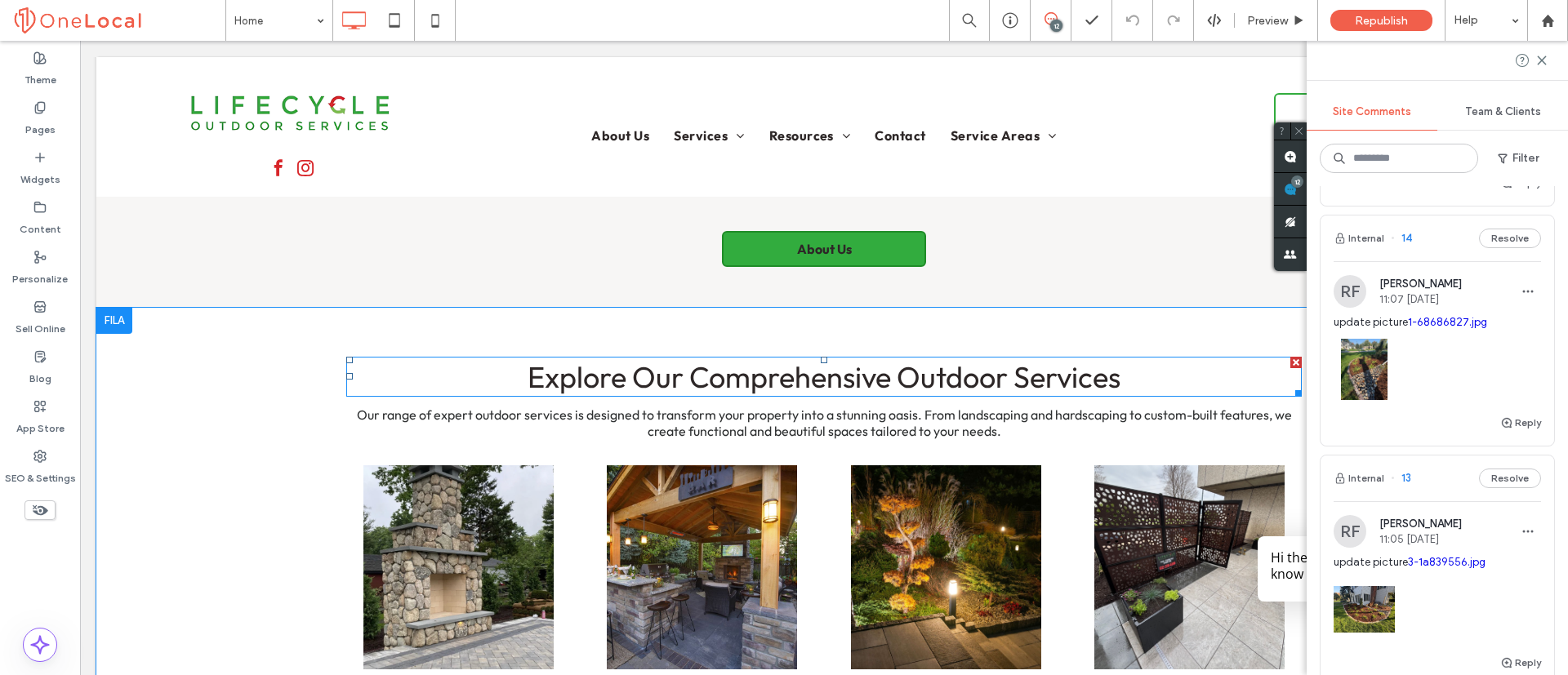
click at [666, 383] on span at bounding box center [824, 376] width 955 height 40
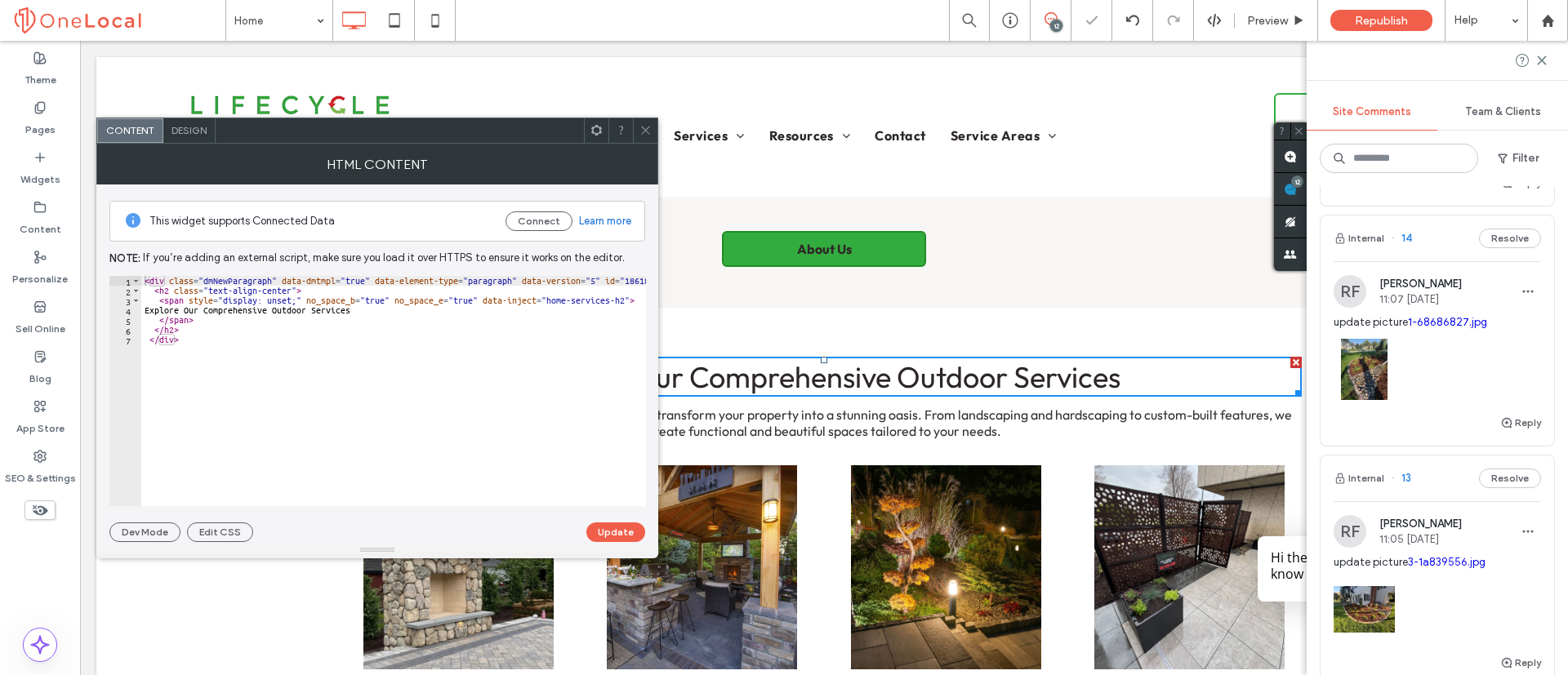
click at [646, 127] on icon at bounding box center [646, 131] width 13 height 13
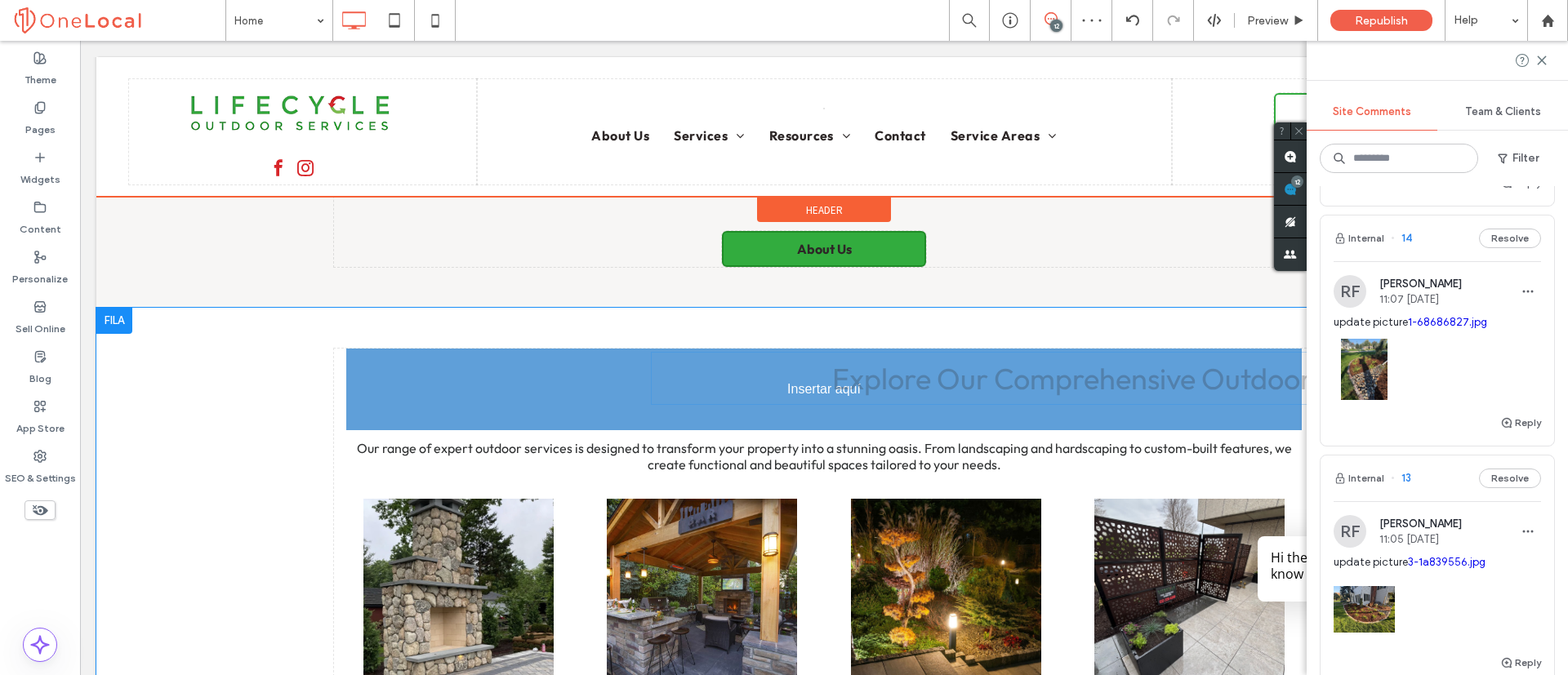
drag, startPoint x: 518, startPoint y: 379, endPoint x: 832, endPoint y: 371, distance: 314.1
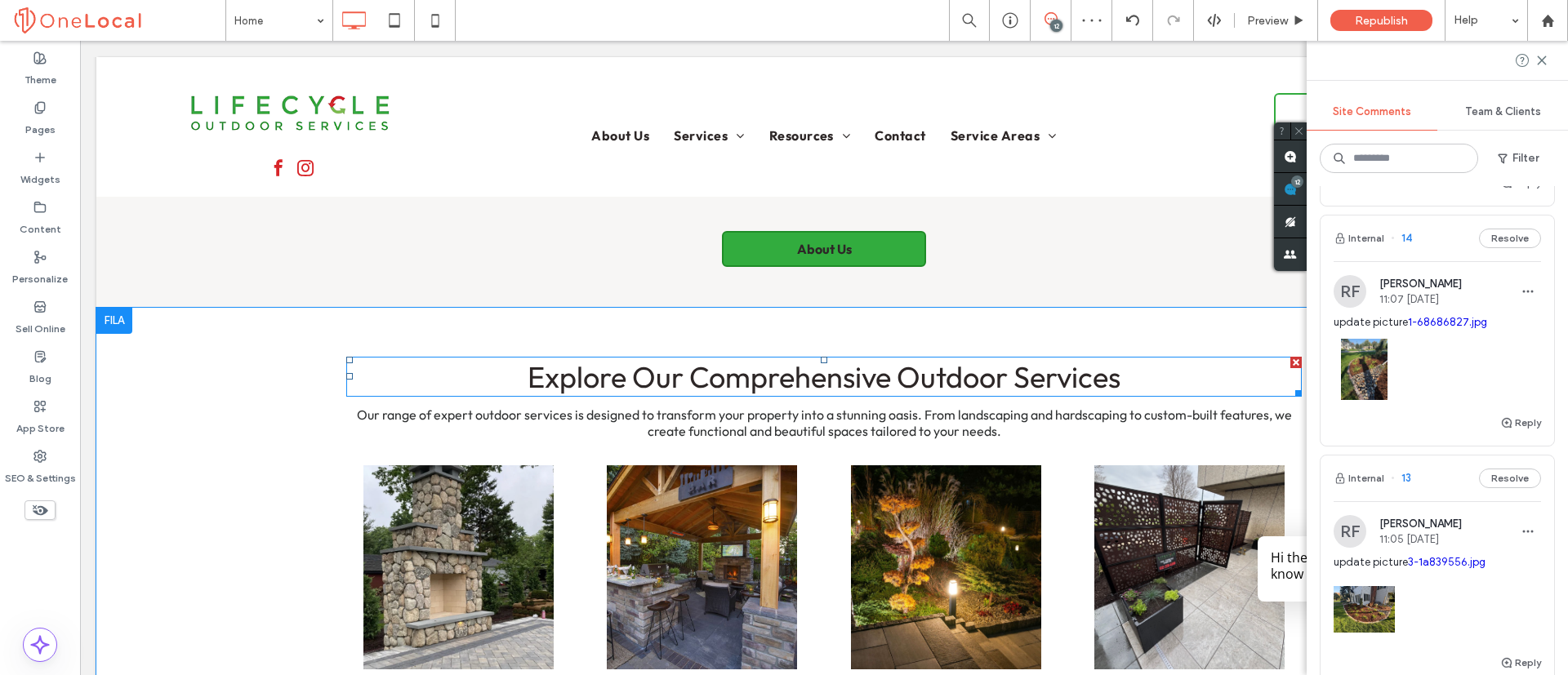
click at [883, 381] on span at bounding box center [824, 376] width 955 height 40
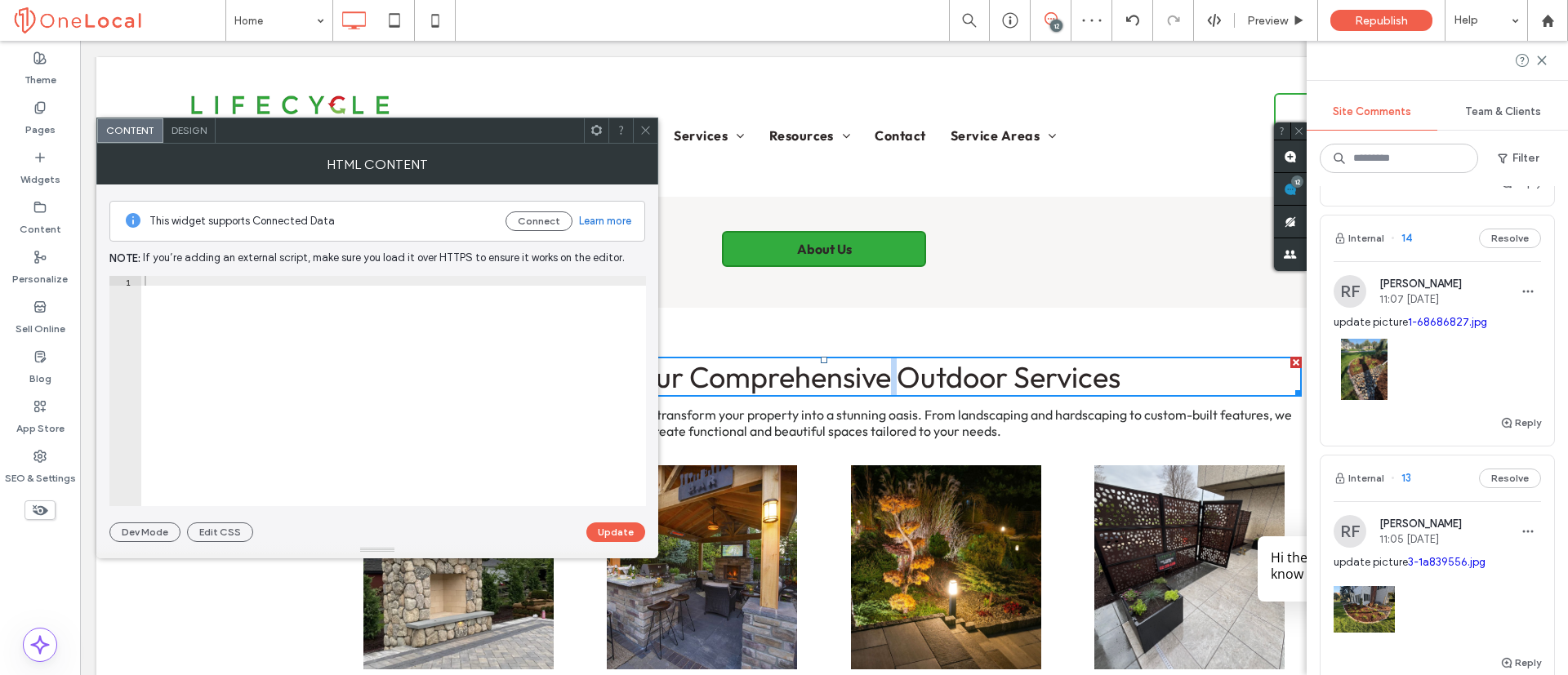
click at [883, 381] on span "Explore Our Comprehensive Outdoor Services" at bounding box center [824, 376] width 593 height 37
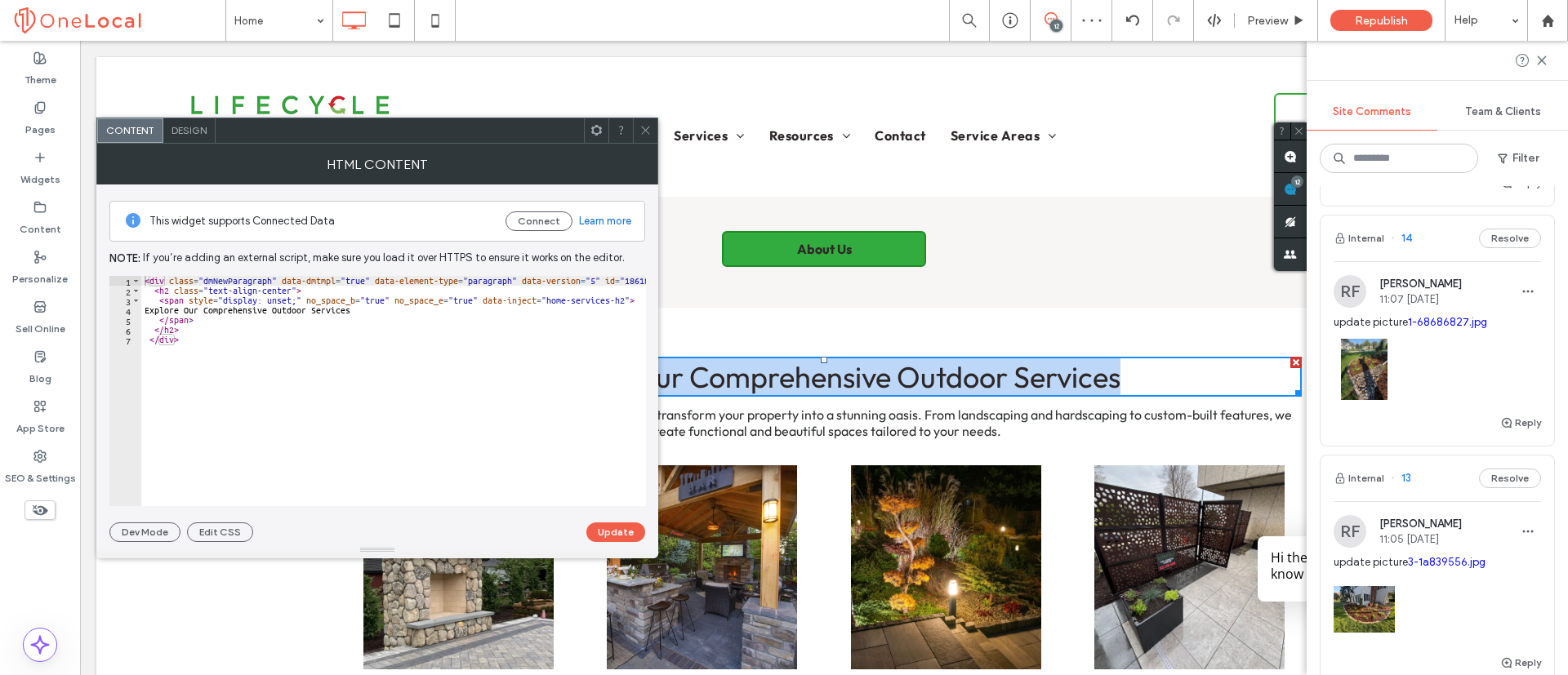
click at [883, 381] on span "Explore Our Comprehensive Outdoor Services" at bounding box center [824, 376] width 593 height 37
copy div "Explore Our Comprehensive Outdoor Services"
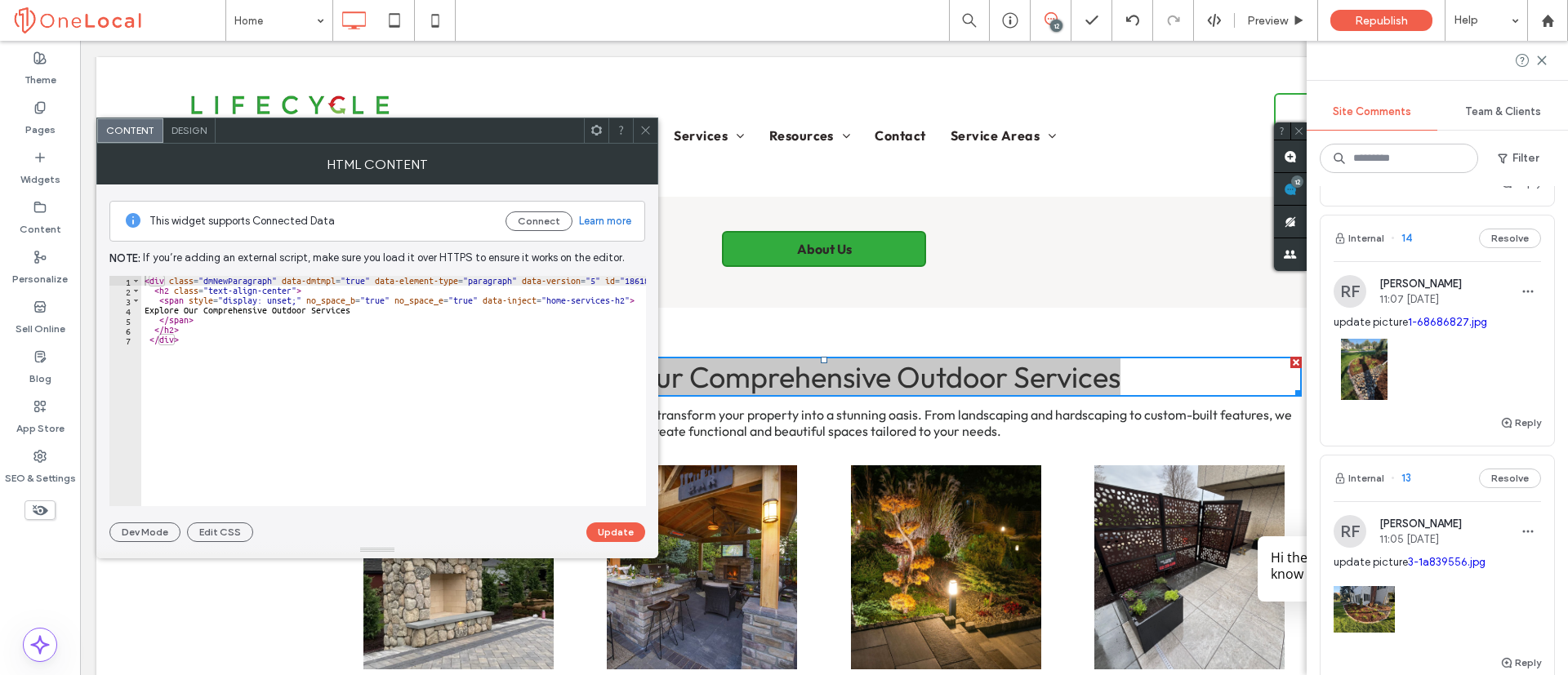
click at [642, 135] on icon at bounding box center [646, 131] width 13 height 13
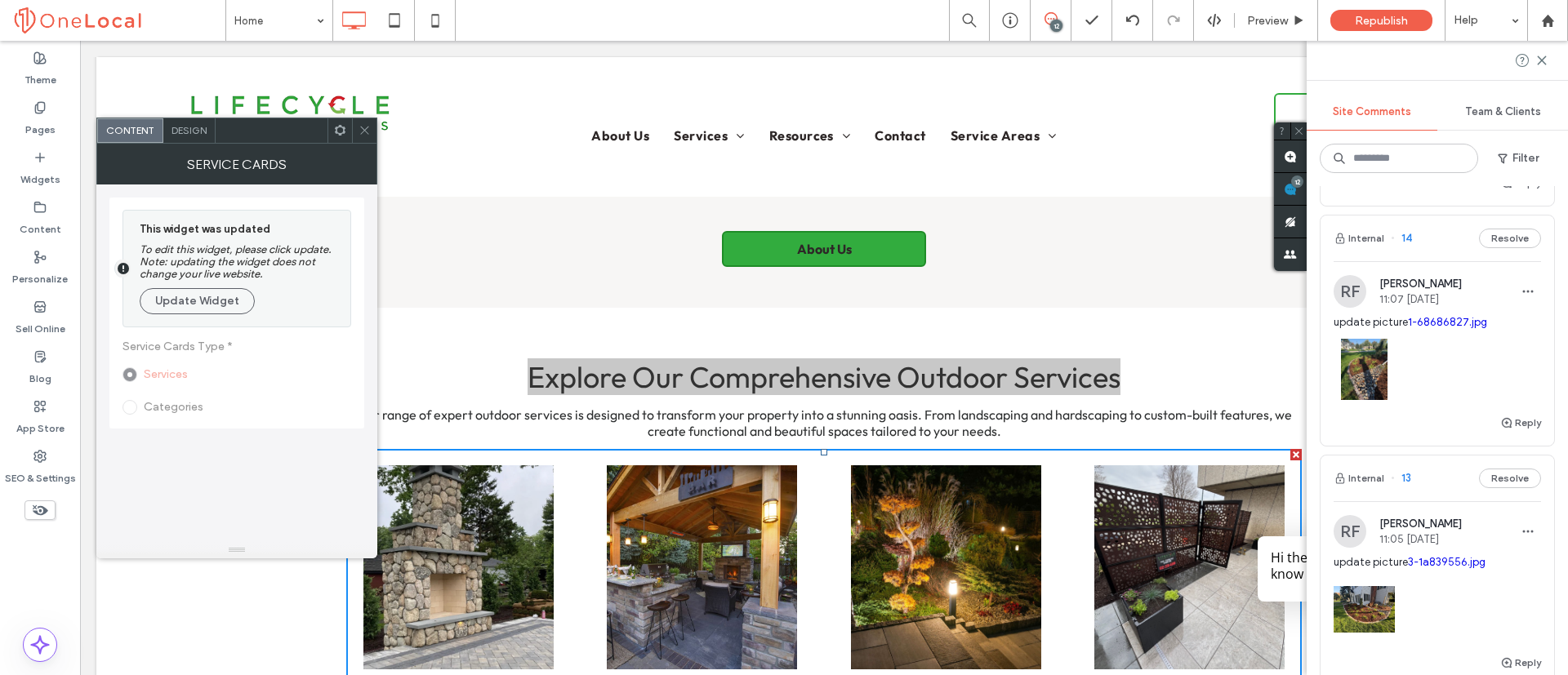
drag, startPoint x: 358, startPoint y: 139, endPoint x: 433, endPoint y: 5, distance: 153.6
click at [358, 138] on span at bounding box center [364, 130] width 13 height 24
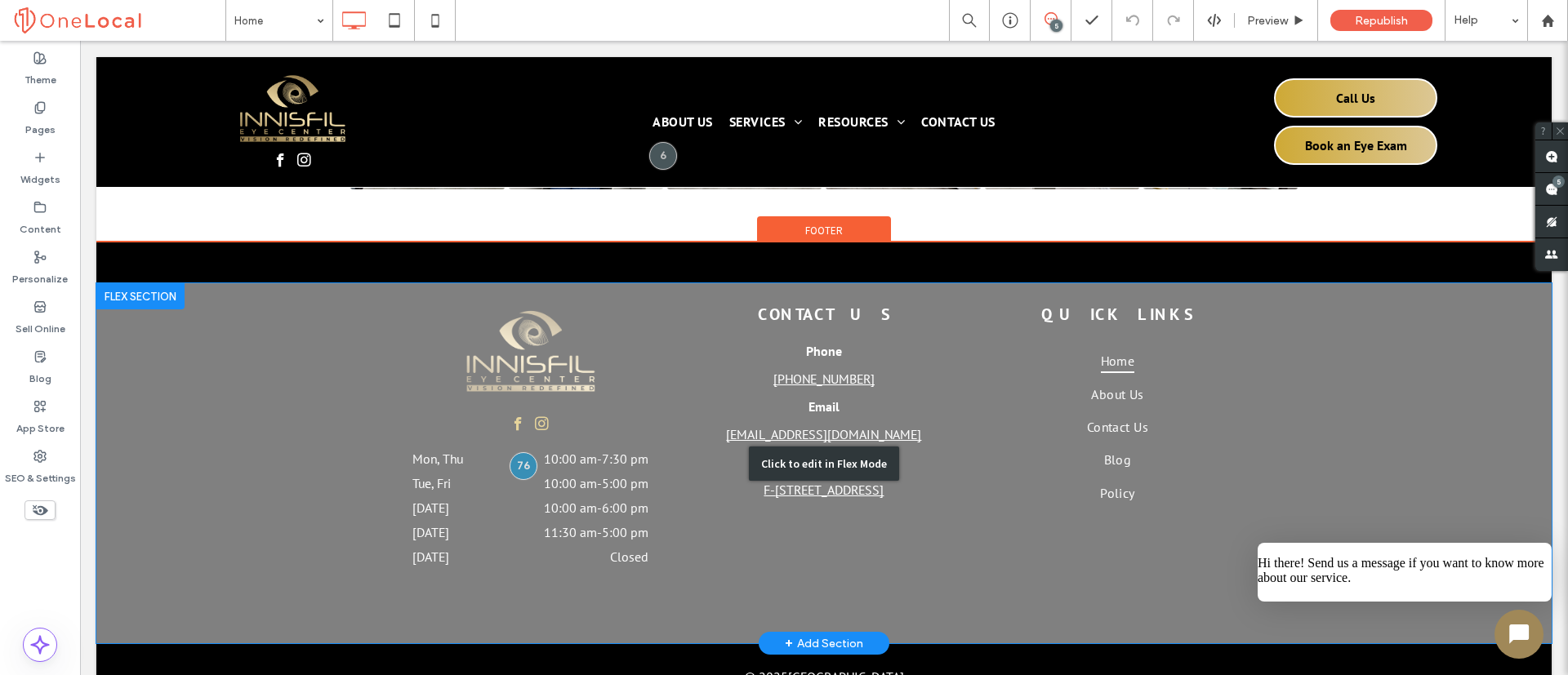
click at [593, 369] on div "Click to edit in Flex Mode" at bounding box center [824, 463] width 1455 height 360
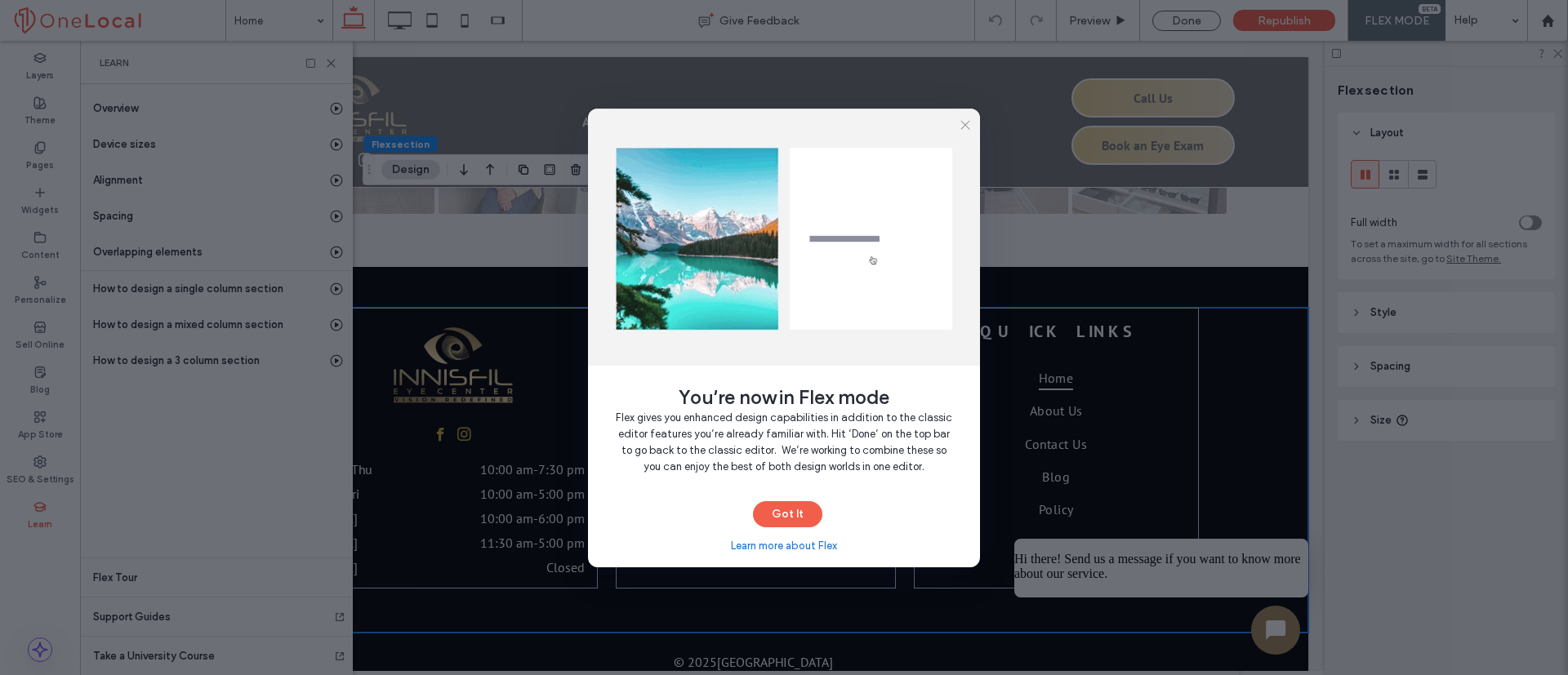
scroll to position [0, 86]
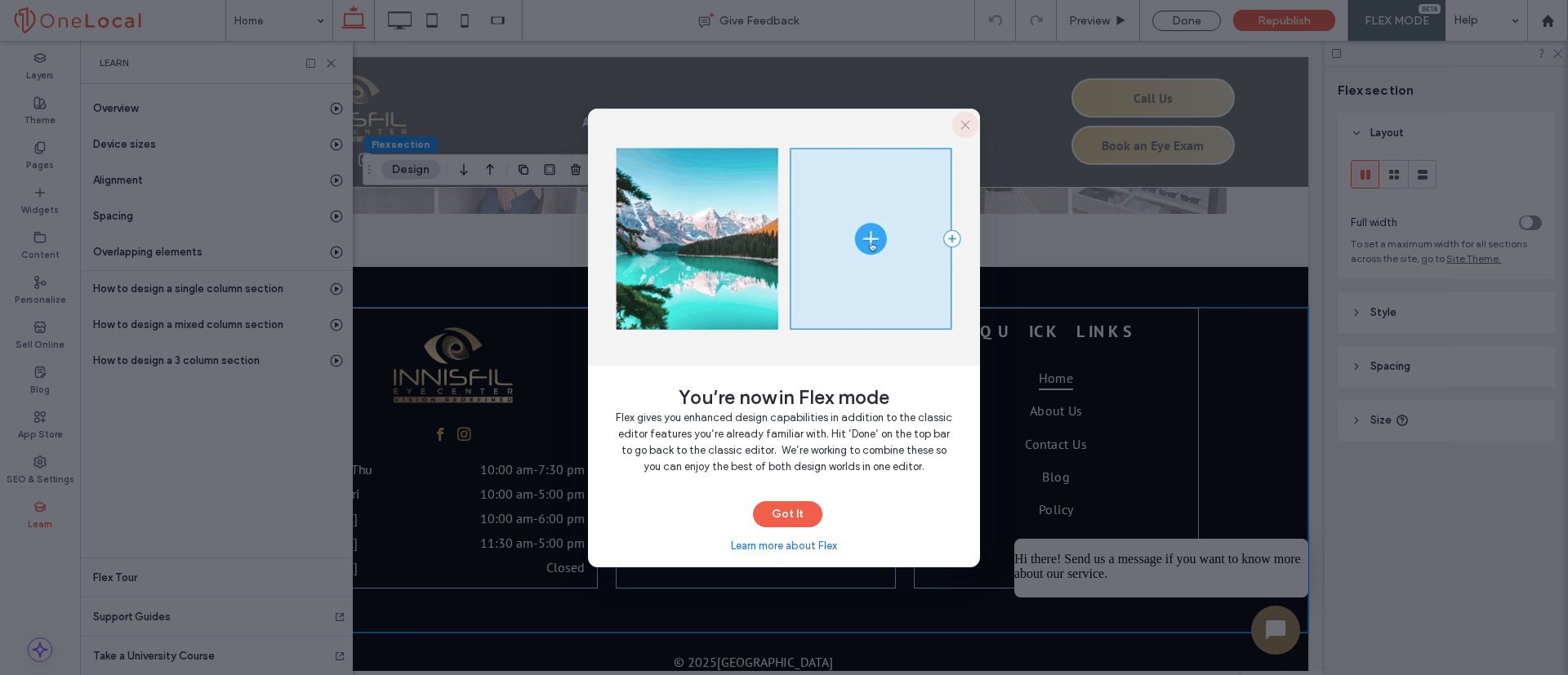
click at [969, 128] on icon "button" at bounding box center [964, 125] width 13 height 13
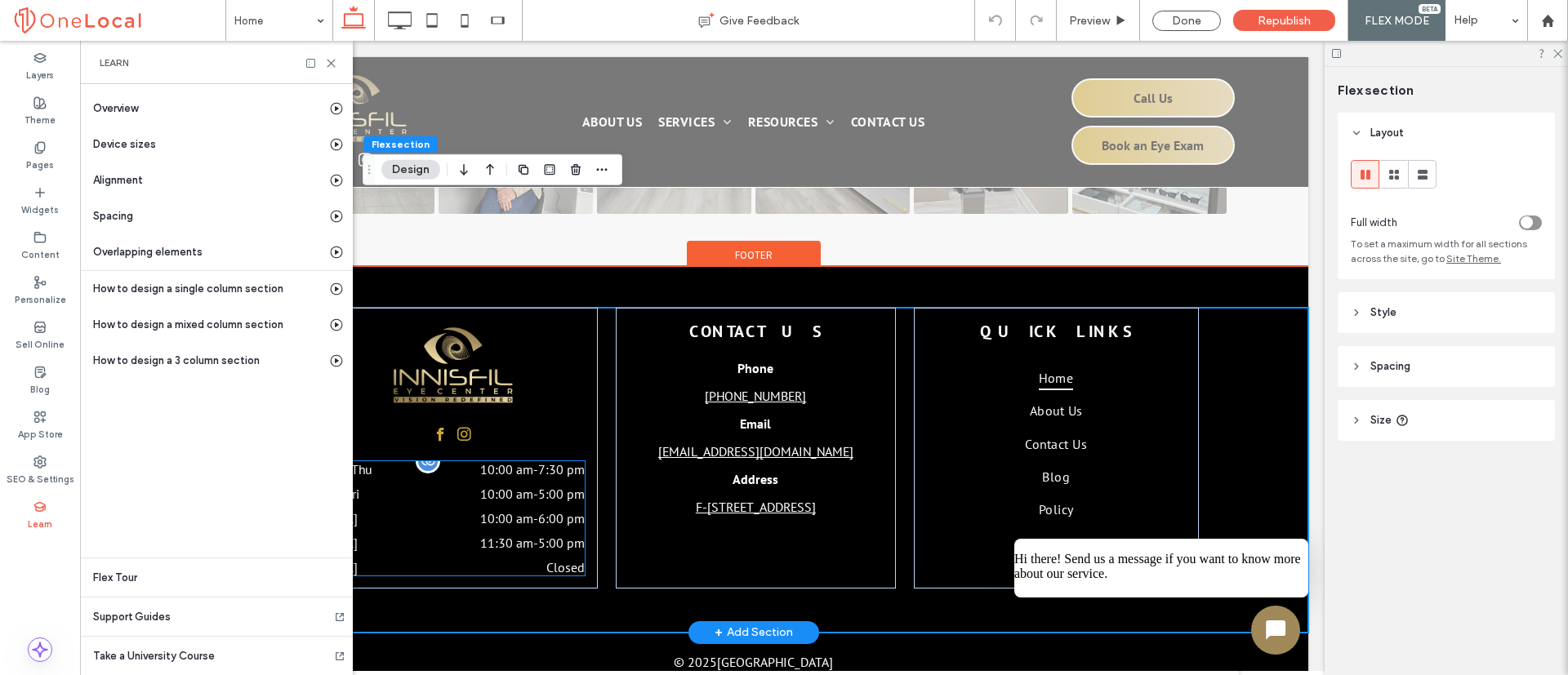
click at [548, 461] on time "7:30 pm" at bounding box center [561, 469] width 47 height 16
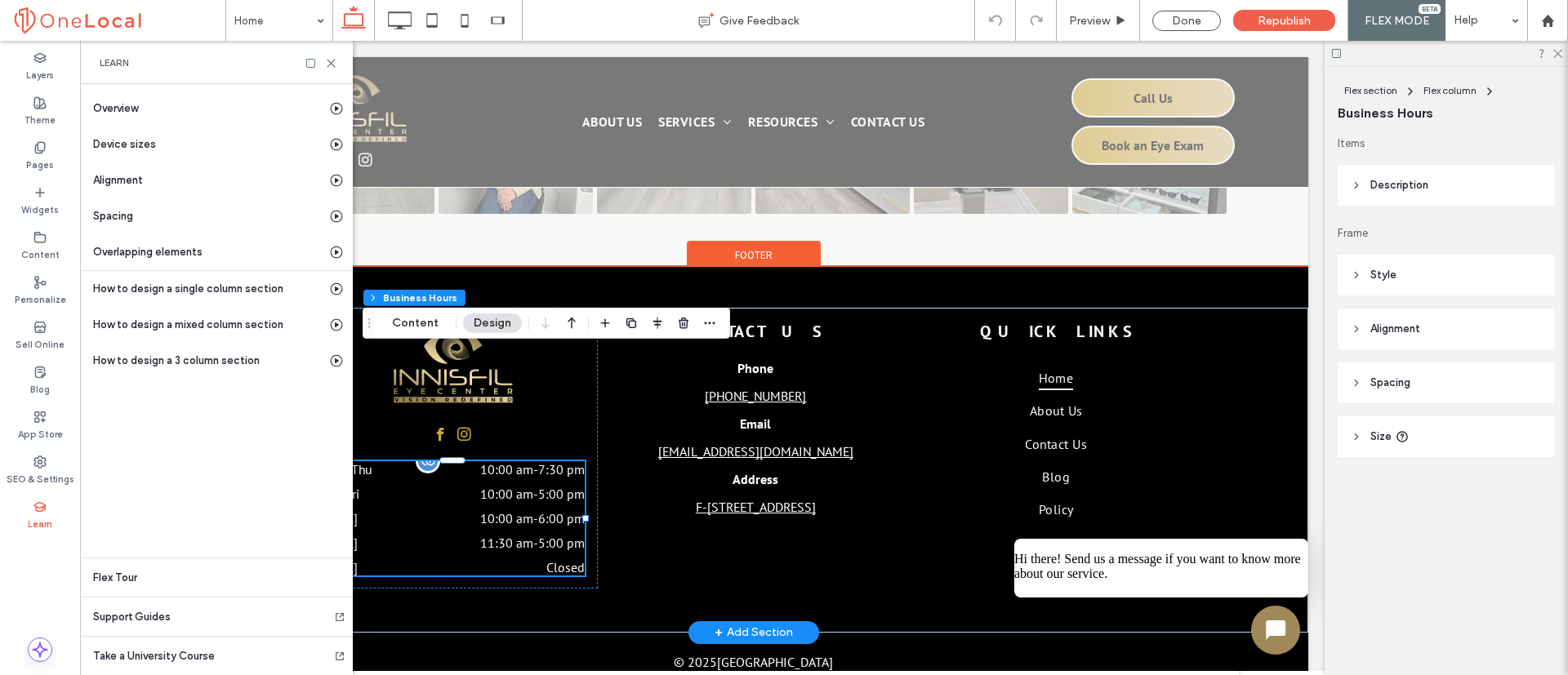
click at [544, 461] on time "7:30 pm" at bounding box center [561, 469] width 47 height 16
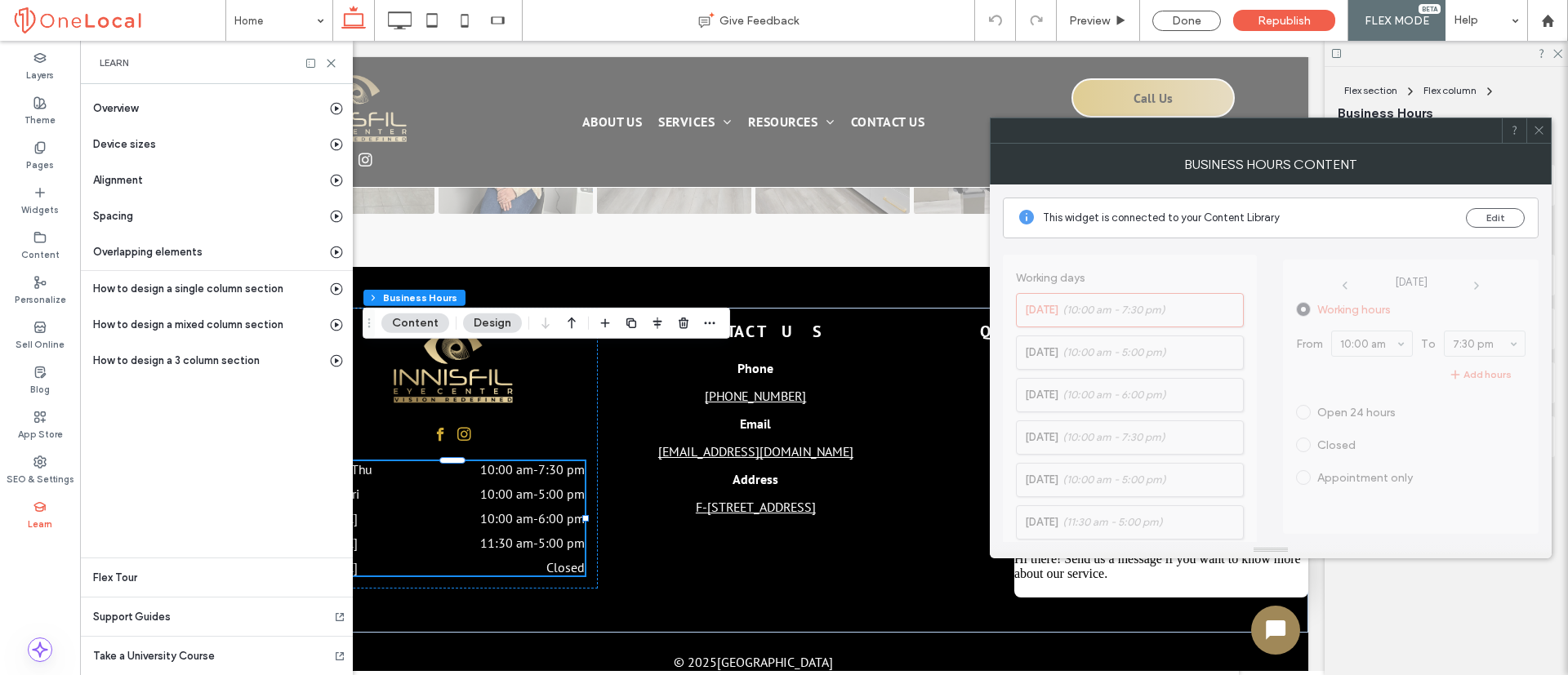
click at [430, 324] on button "Content" at bounding box center [415, 324] width 68 height 20
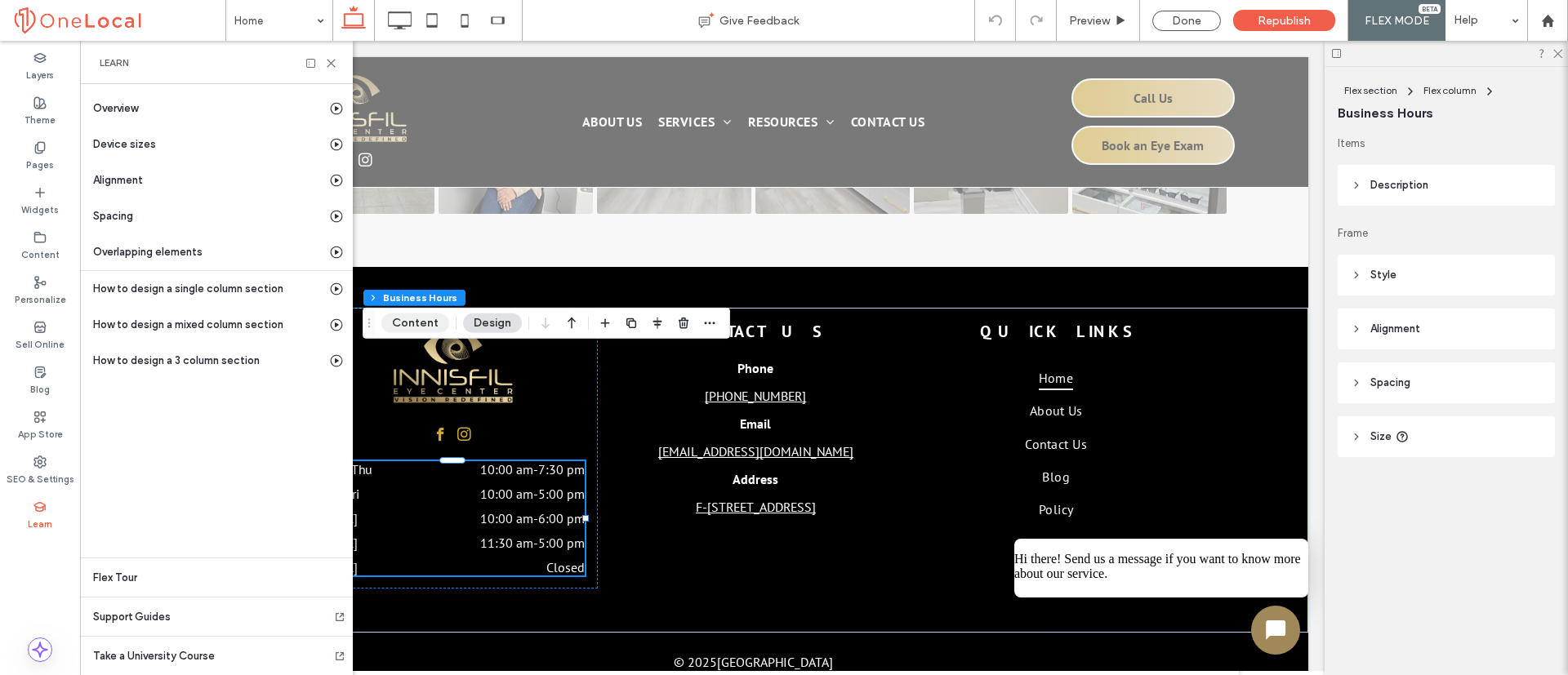
click at [430, 324] on button "Content" at bounding box center [415, 324] width 68 height 20
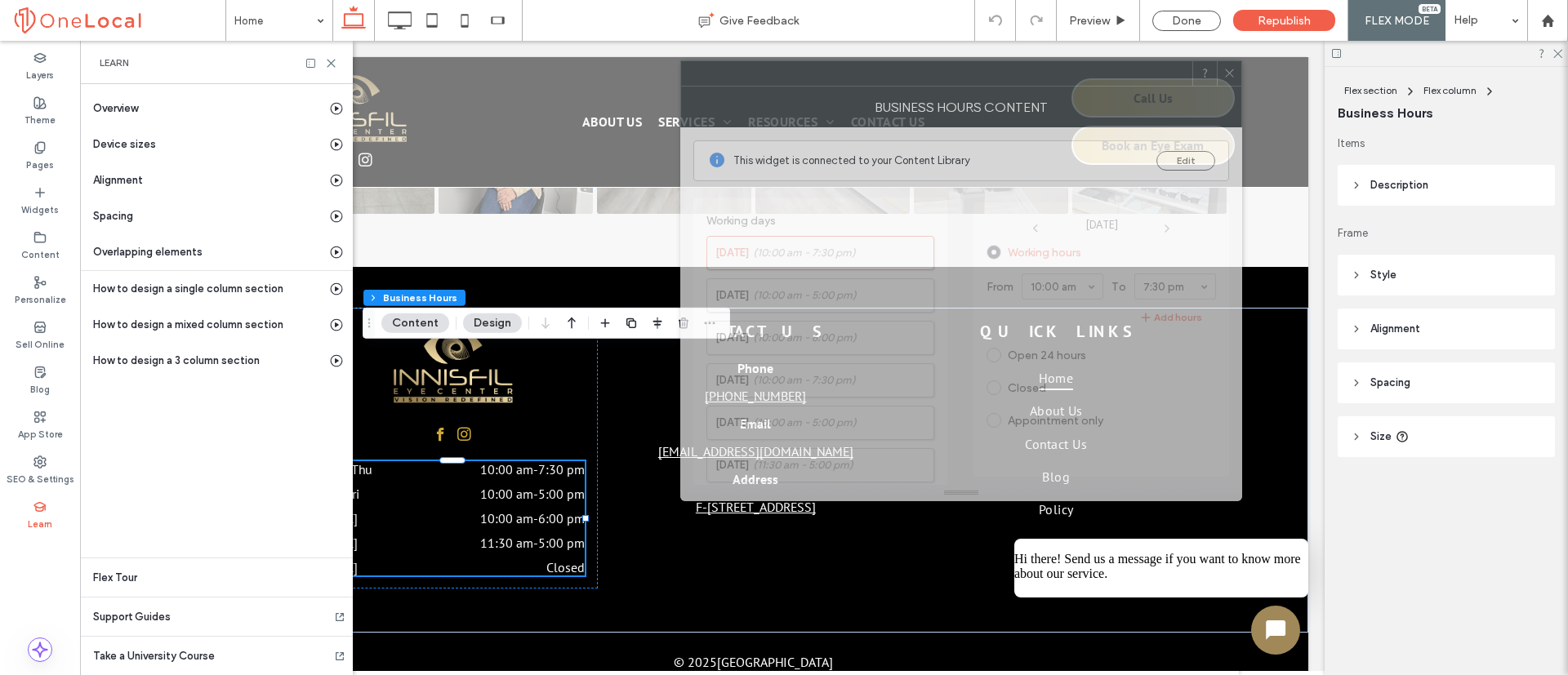
drag, startPoint x: 1219, startPoint y: 142, endPoint x: 909, endPoint y: 83, distance: 315.6
click at [909, 83] on div at bounding box center [936, 73] width 512 height 24
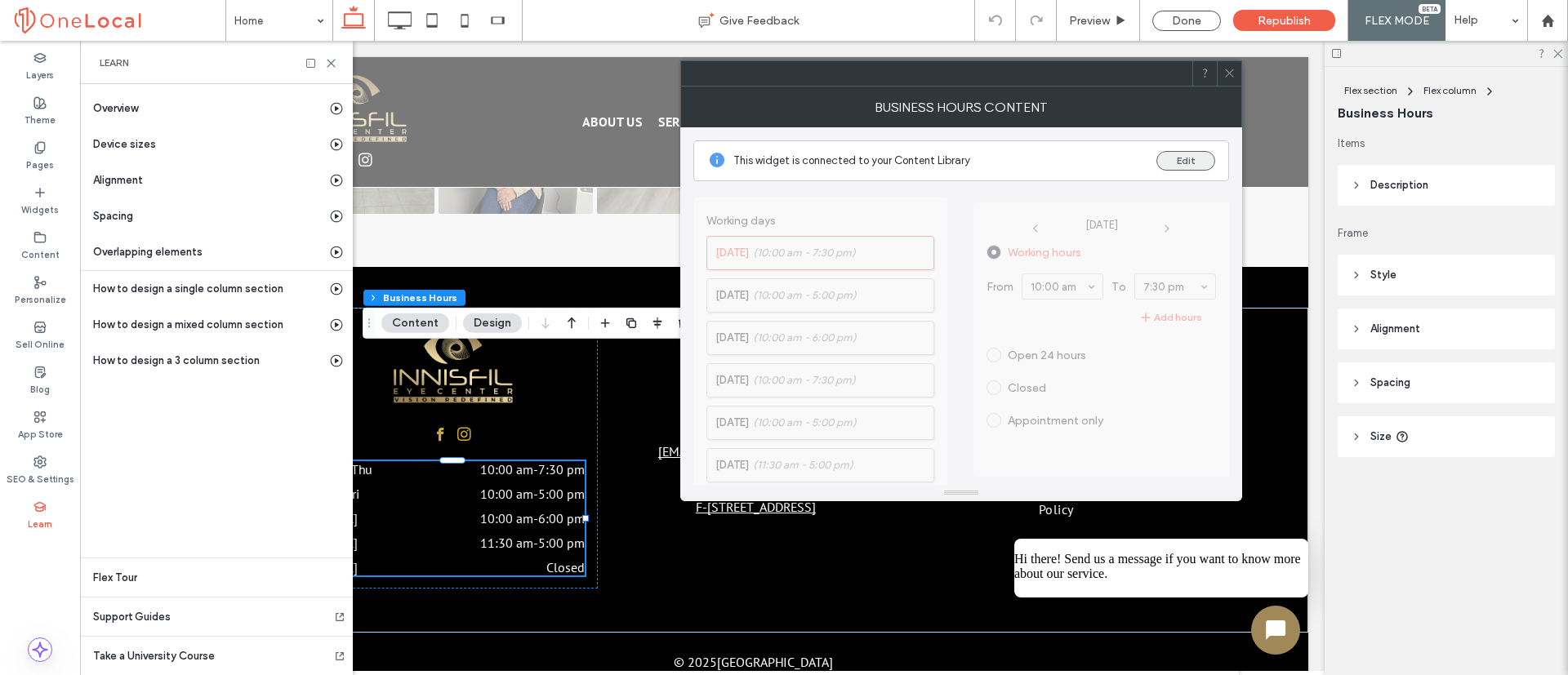
click at [1196, 161] on button "Edit" at bounding box center [1185, 161] width 59 height 20
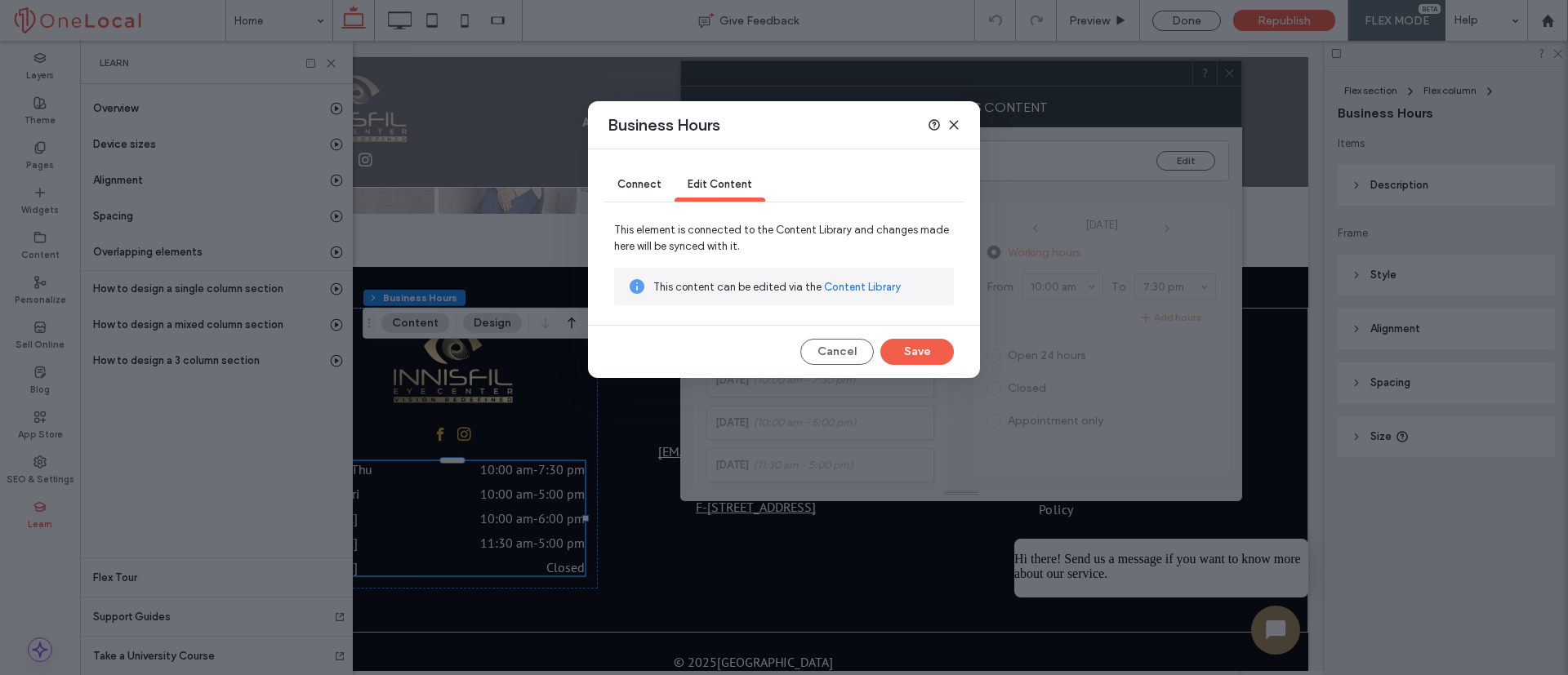
click at [958, 124] on icon at bounding box center [954, 125] width 13 height 13
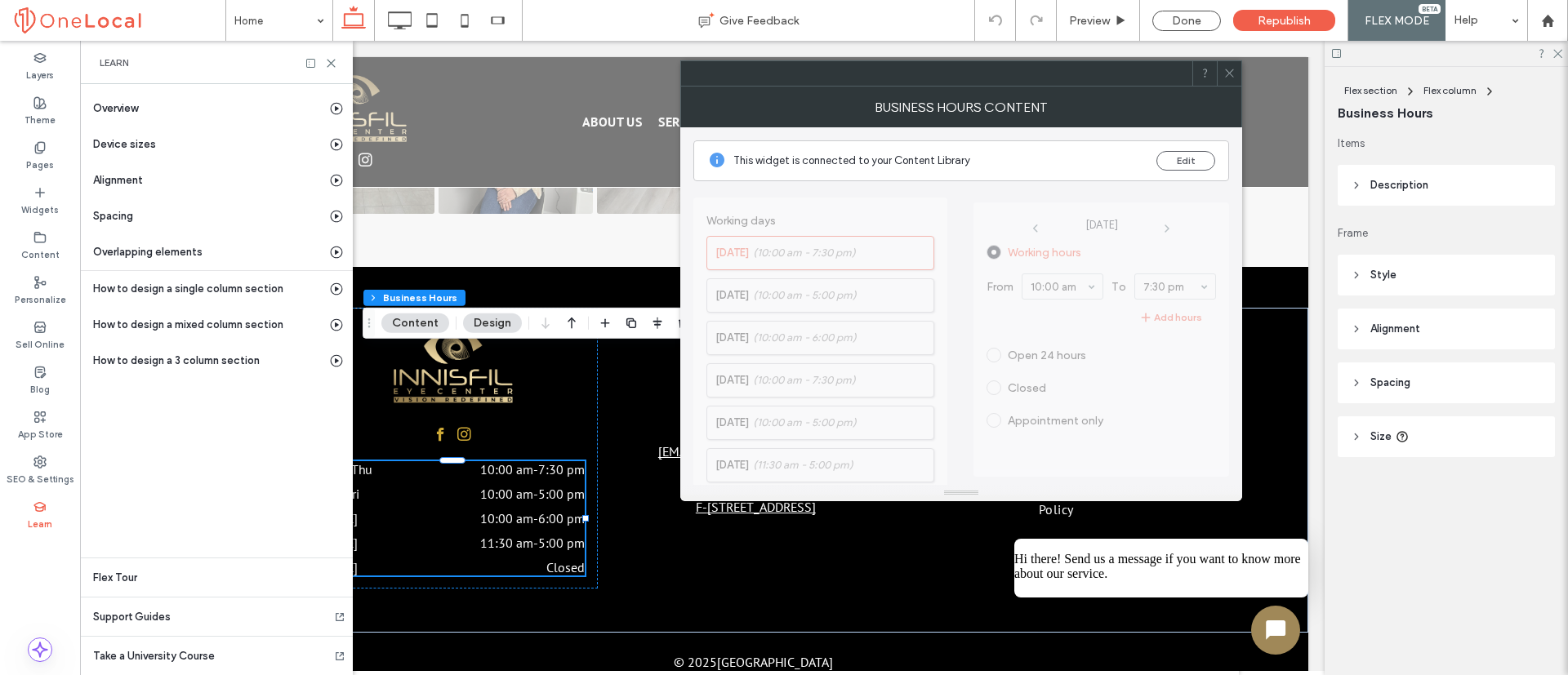
click at [1229, 68] on icon at bounding box center [1230, 73] width 13 height 13
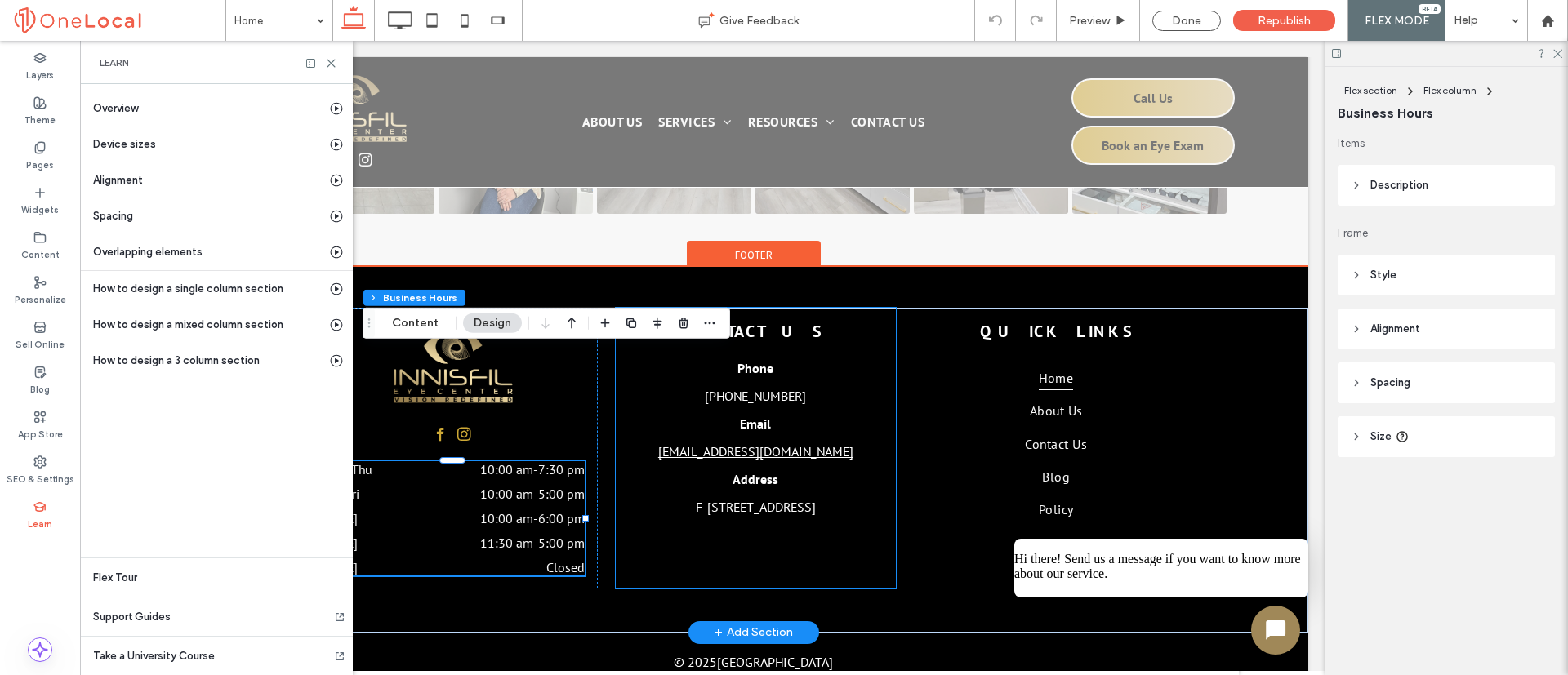
click at [664, 464] on div "Contact Us Phone (705) 708-1800 Email innisfileyecenter@gmail.com Address F- 94…" at bounding box center [755, 448] width 280 height 281
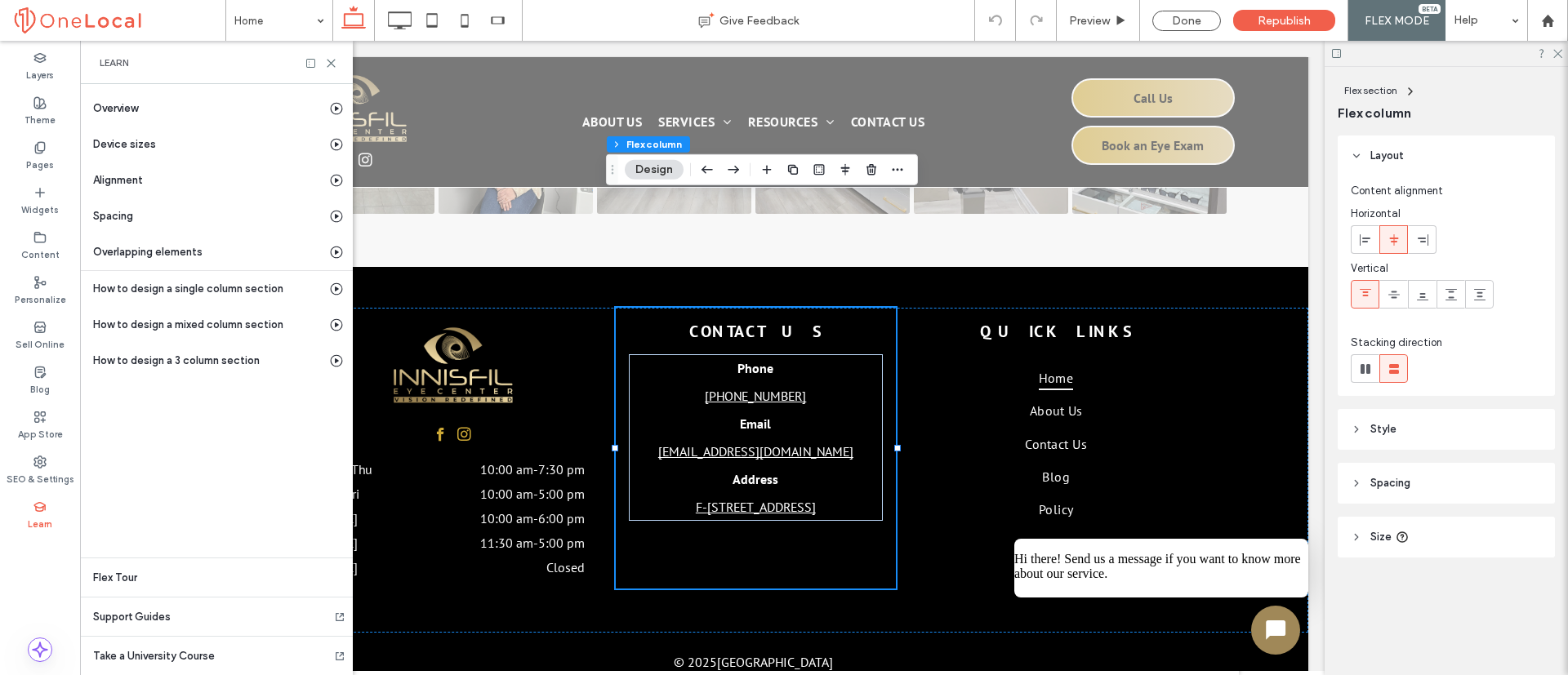
click at [1566, 51] on div at bounding box center [1446, 53] width 244 height 25
click at [1559, 53] on icon at bounding box center [1556, 52] width 11 height 11
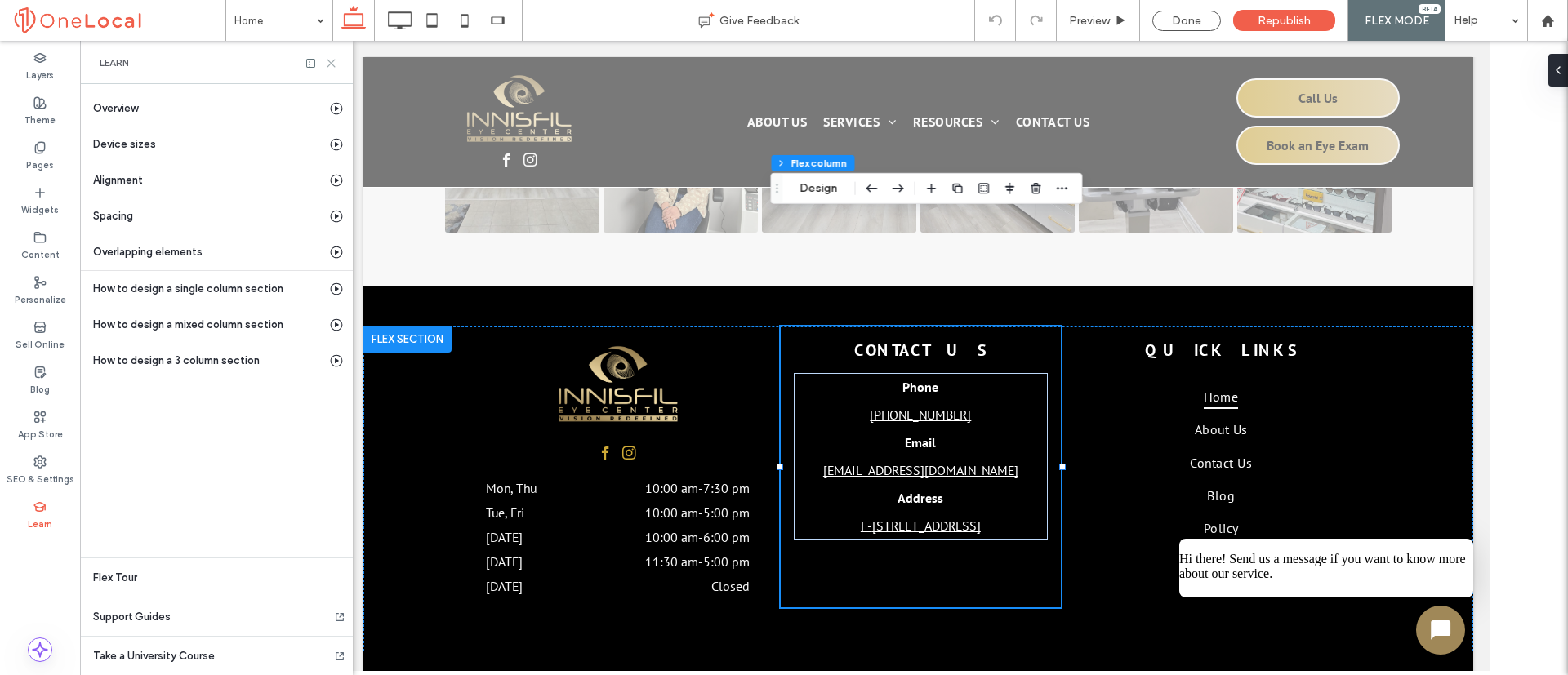
drag, startPoint x: 336, startPoint y: 62, endPoint x: 76, endPoint y: 21, distance: 263.2
click at [336, 62] on icon at bounding box center [331, 63] width 13 height 13
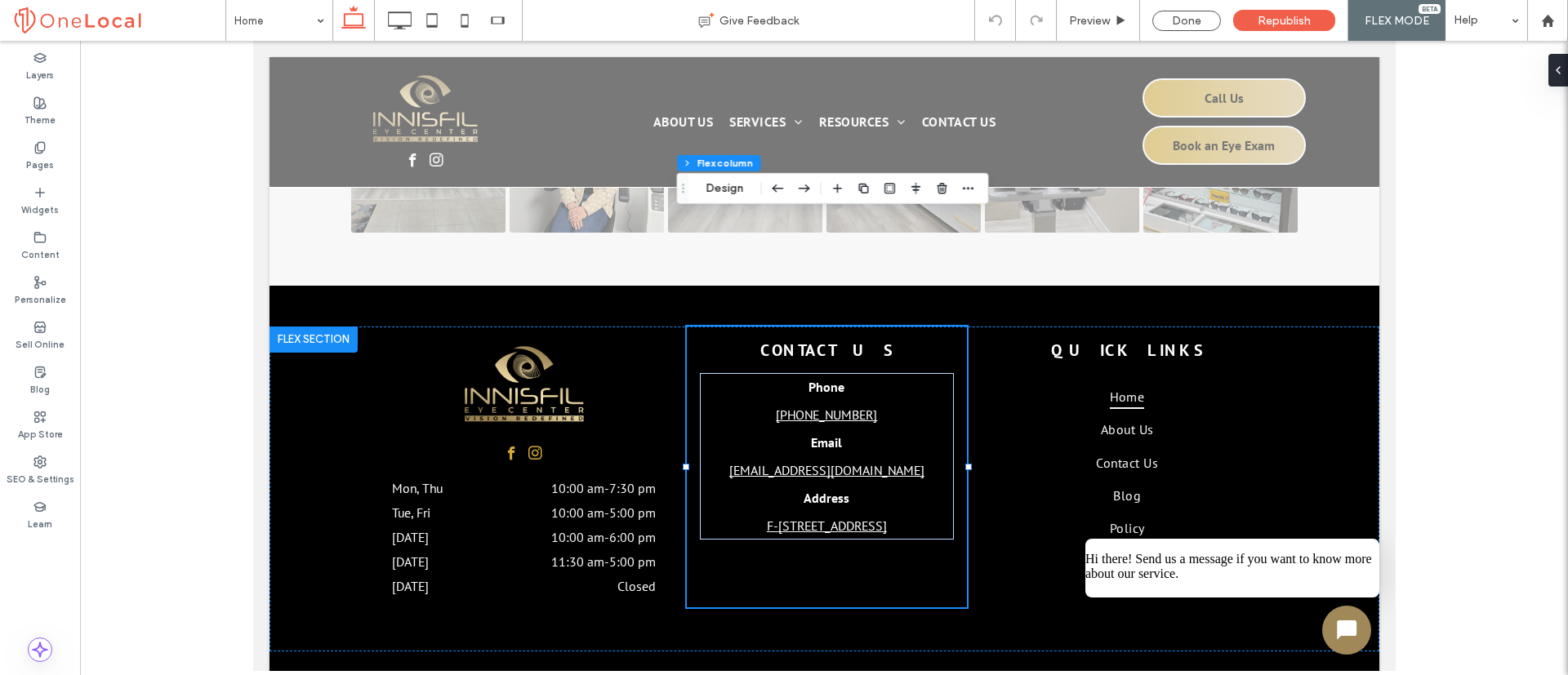
click at [1567, 90] on div at bounding box center [824, 356] width 1488 height 631
click at [1561, 75] on div at bounding box center [1554, 70] width 26 height 32
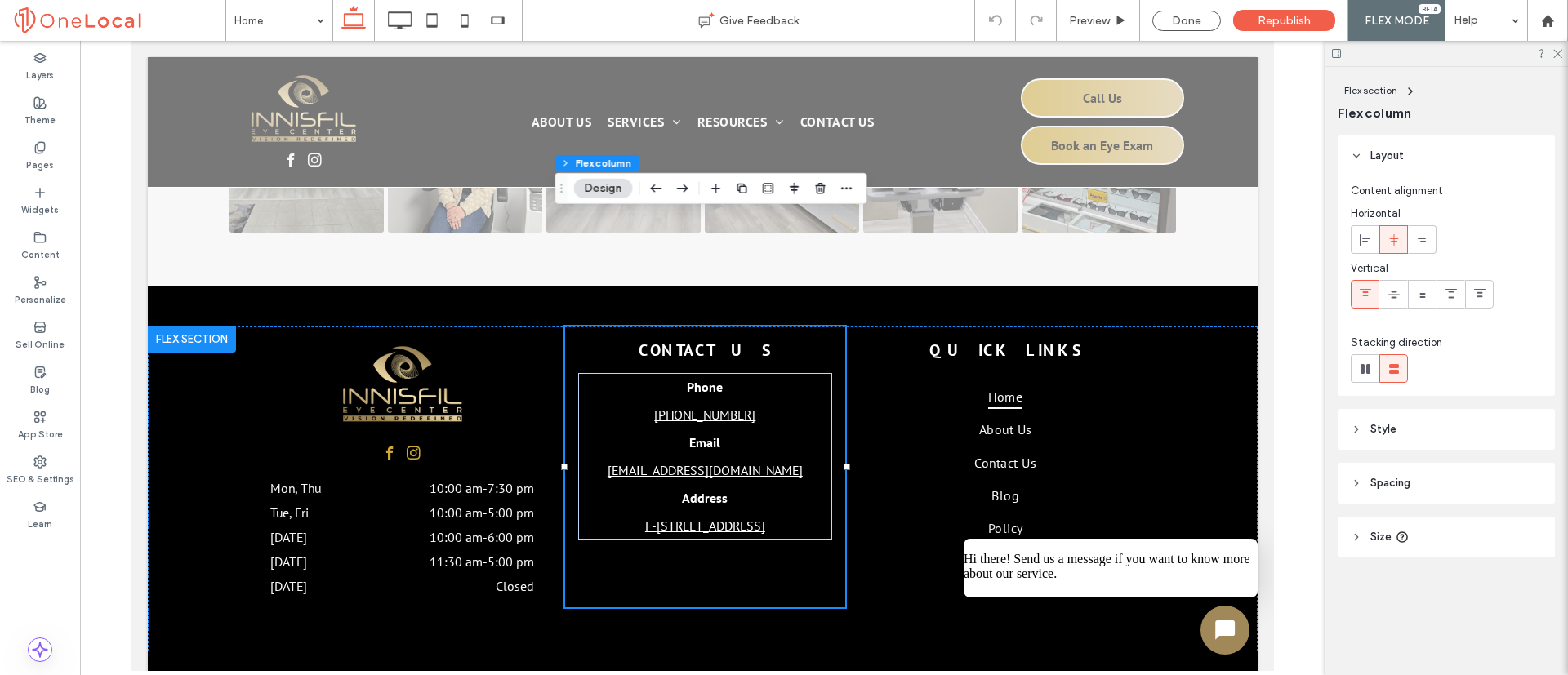
click at [1557, 58] on div at bounding box center [1446, 53] width 244 height 25
click at [1555, 56] on use at bounding box center [1557, 54] width 9 height 9
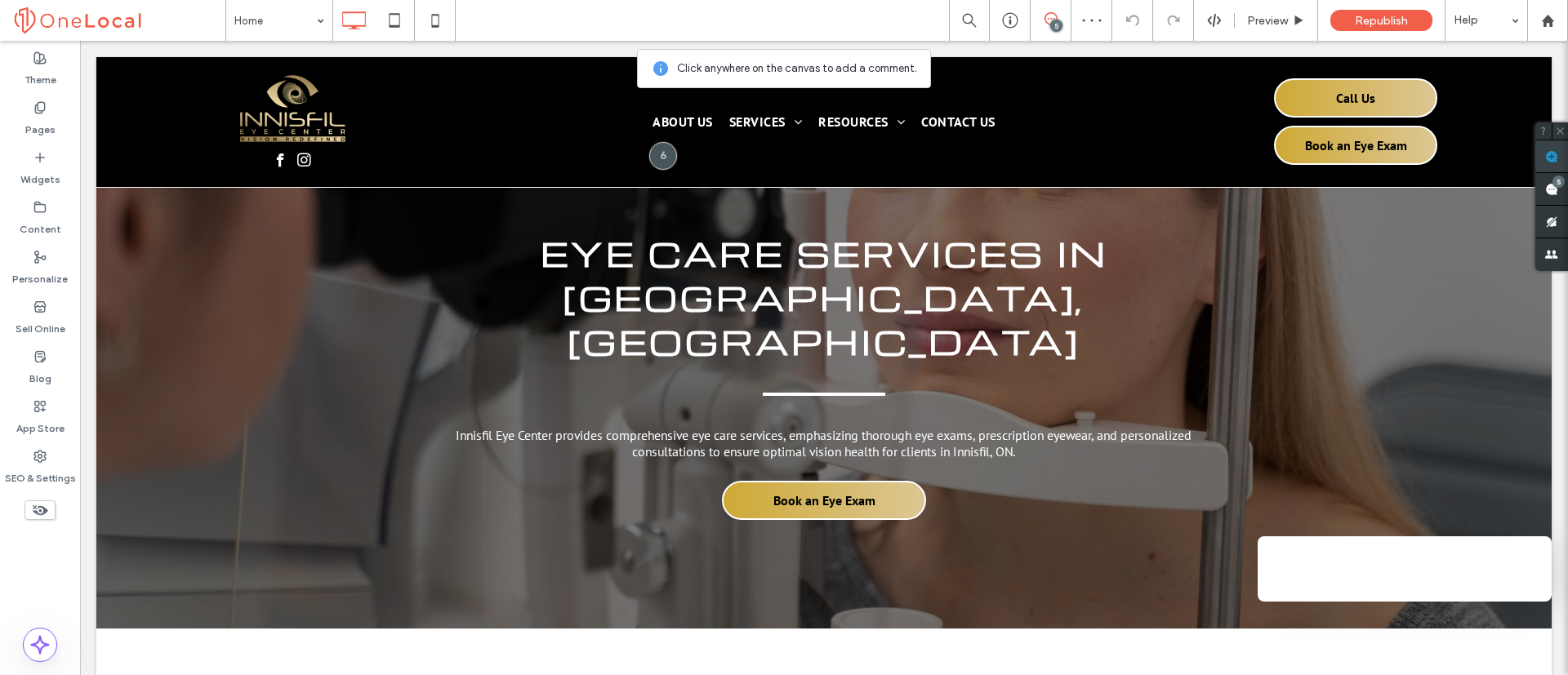
click at [1555, 152] on use at bounding box center [1551, 157] width 13 height 13
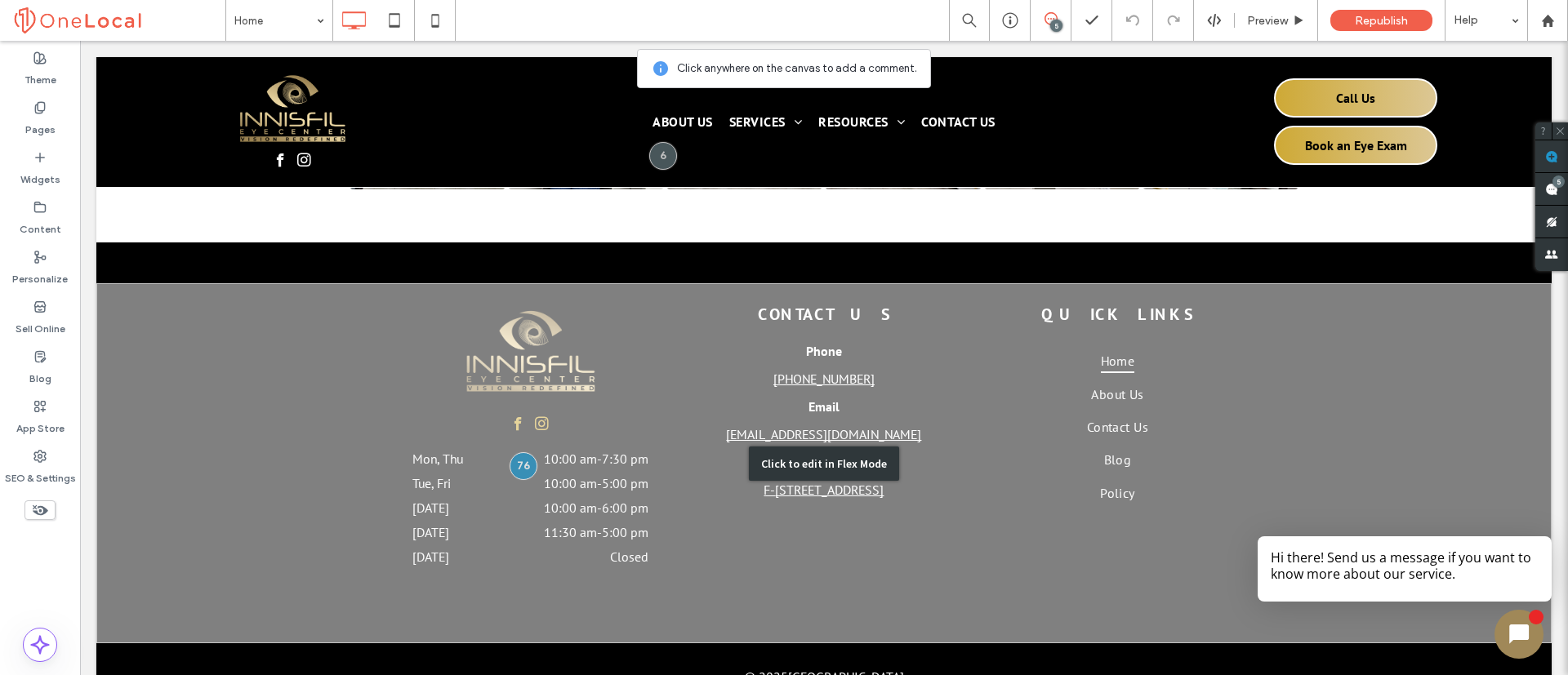
click at [558, 348] on div "Click to edit in Flex Mode" at bounding box center [824, 463] width 1455 height 360
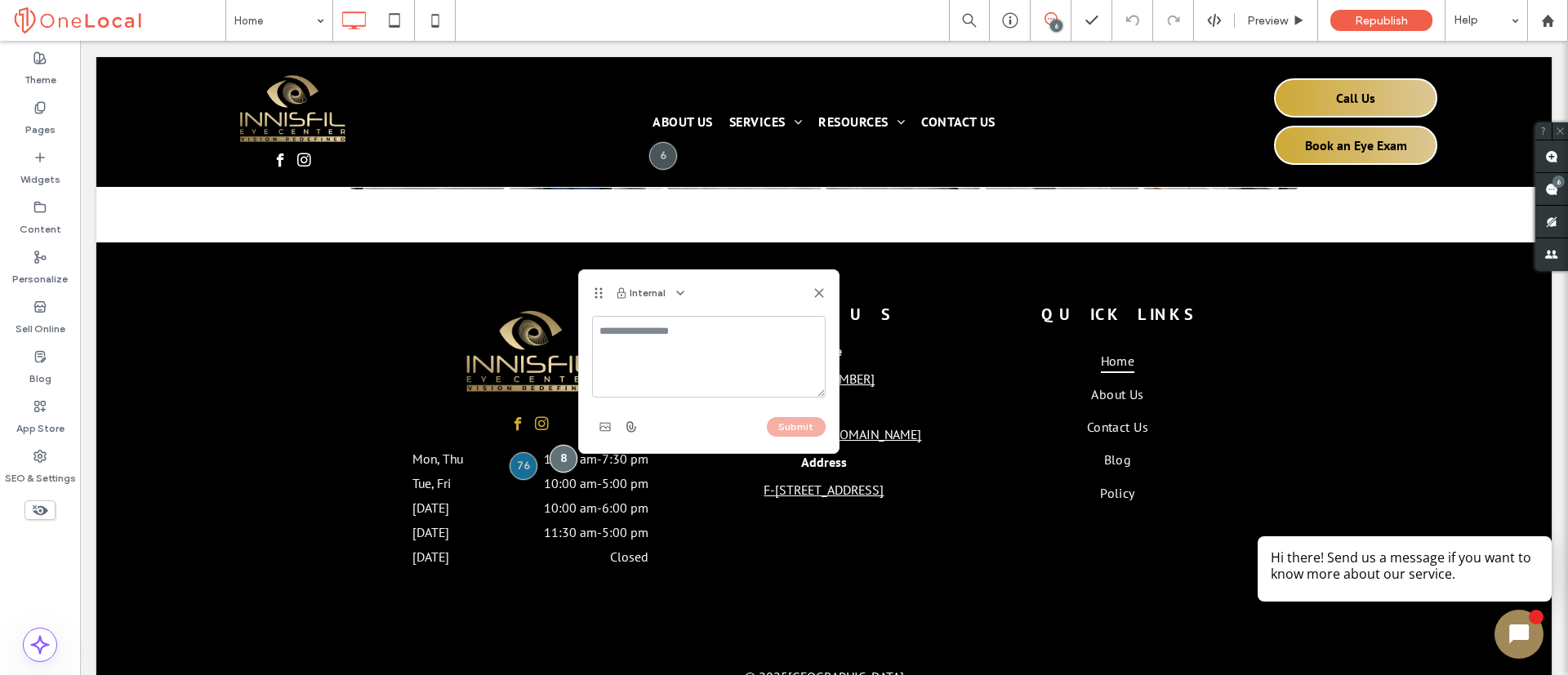
click at [662, 344] on textarea at bounding box center [708, 356] width 234 height 81
click at [629, 333] on textarea "**********" at bounding box center [708, 356] width 234 height 81
click at [676, 350] on textarea "**********" at bounding box center [708, 356] width 234 height 81
paste textarea "**********"
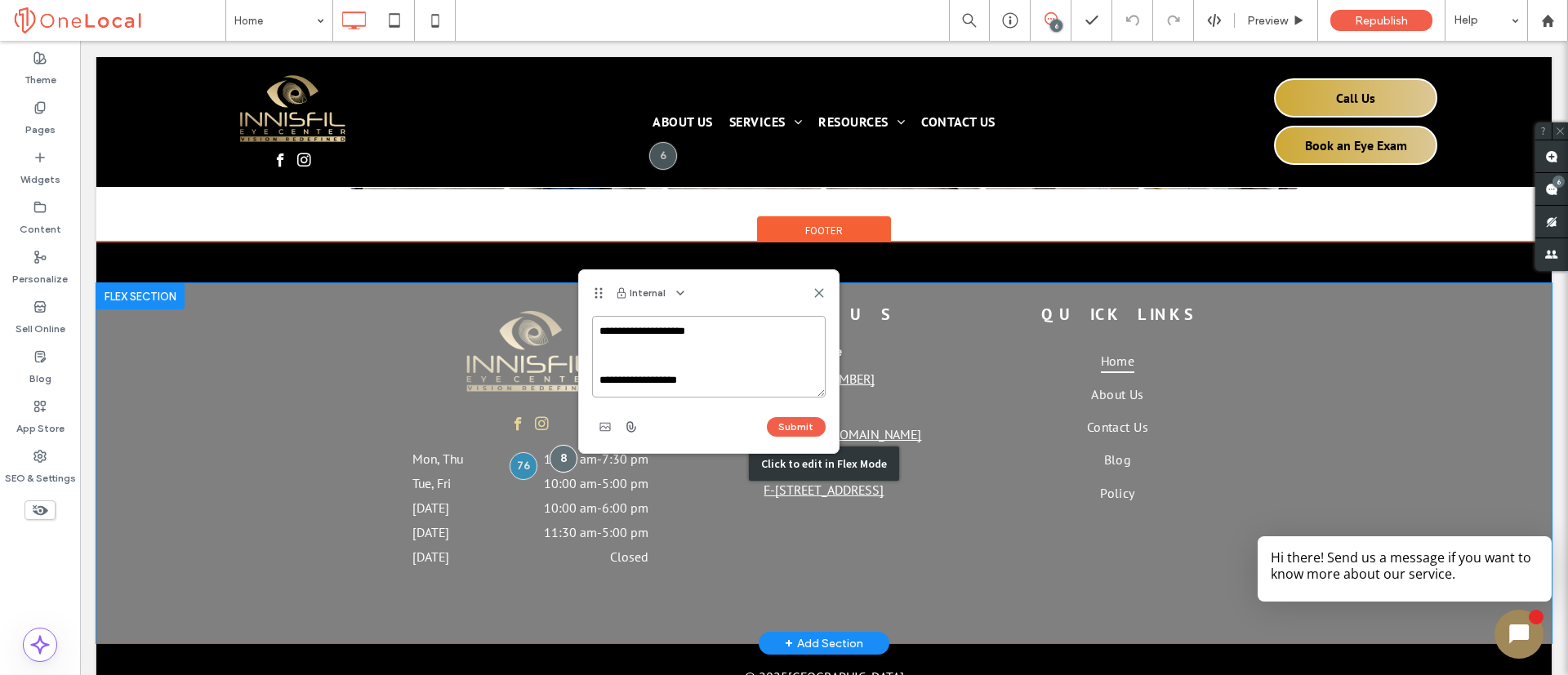
drag, startPoint x: 795, startPoint y: 421, endPoint x: 571, endPoint y: 362, distance: 231.6
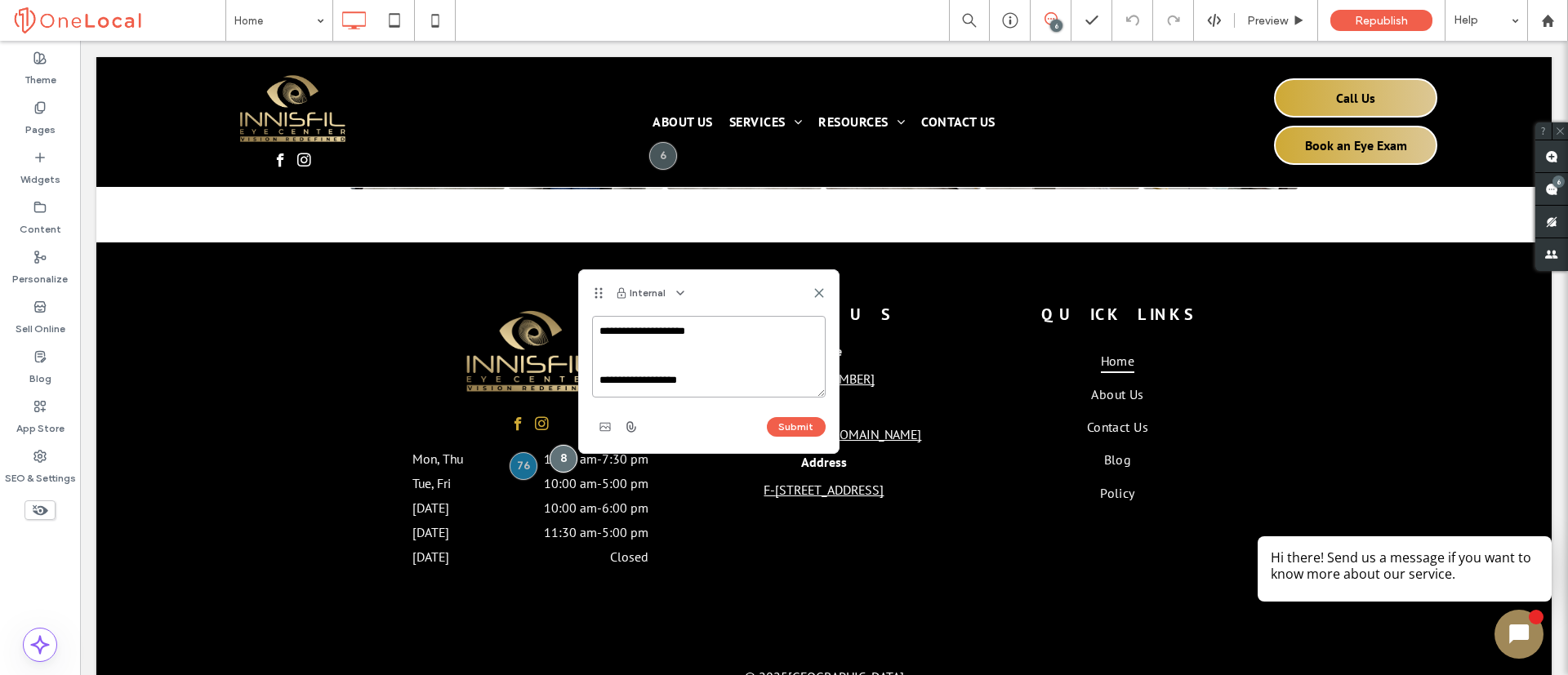
click at [607, 363] on textarea "**********" at bounding box center [708, 356] width 234 height 81
paste textarea "**********"
drag, startPoint x: 710, startPoint y: 382, endPoint x: 635, endPoint y: 346, distance: 83.2
click at [635, 346] on textarea "**********" at bounding box center [708, 356] width 234 height 81
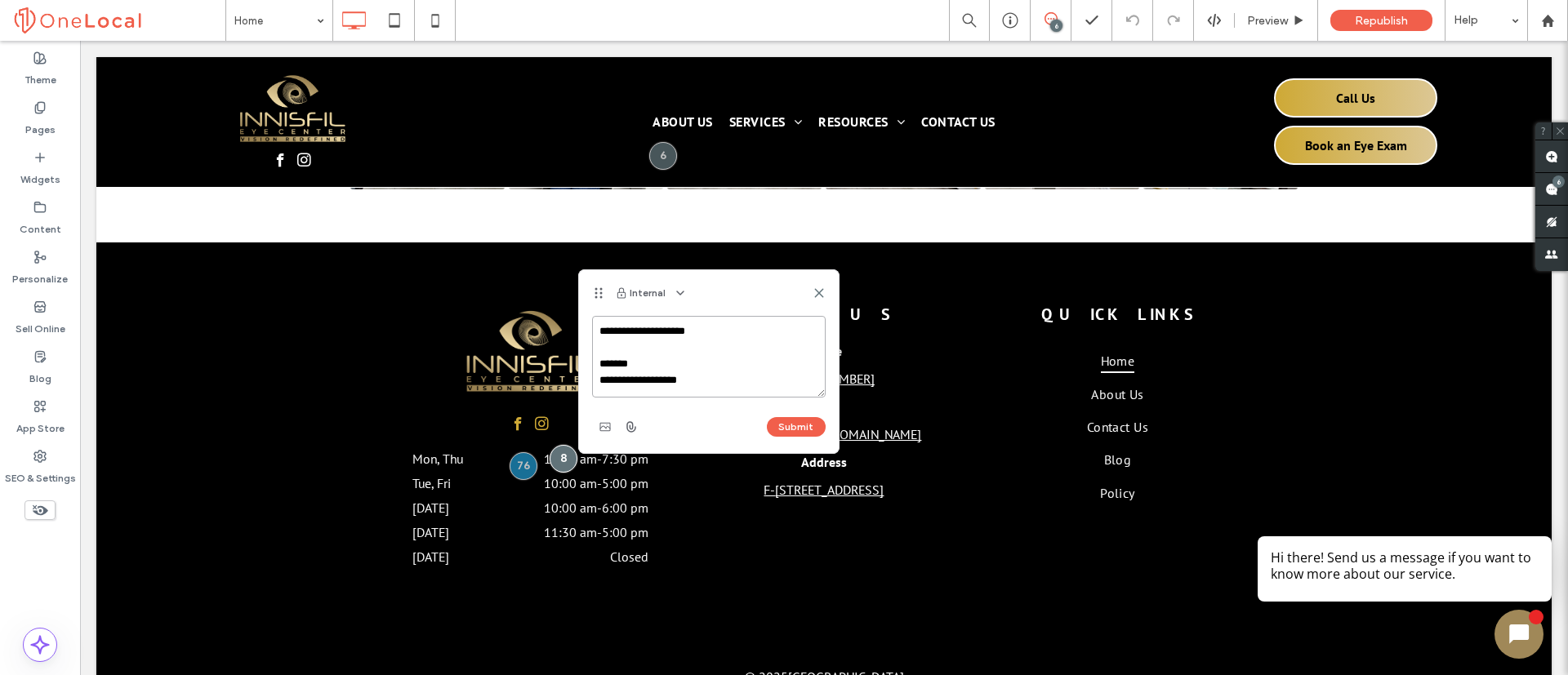
scroll to position [0, 0]
click at [732, 385] on textarea "**********" at bounding box center [708, 356] width 234 height 81
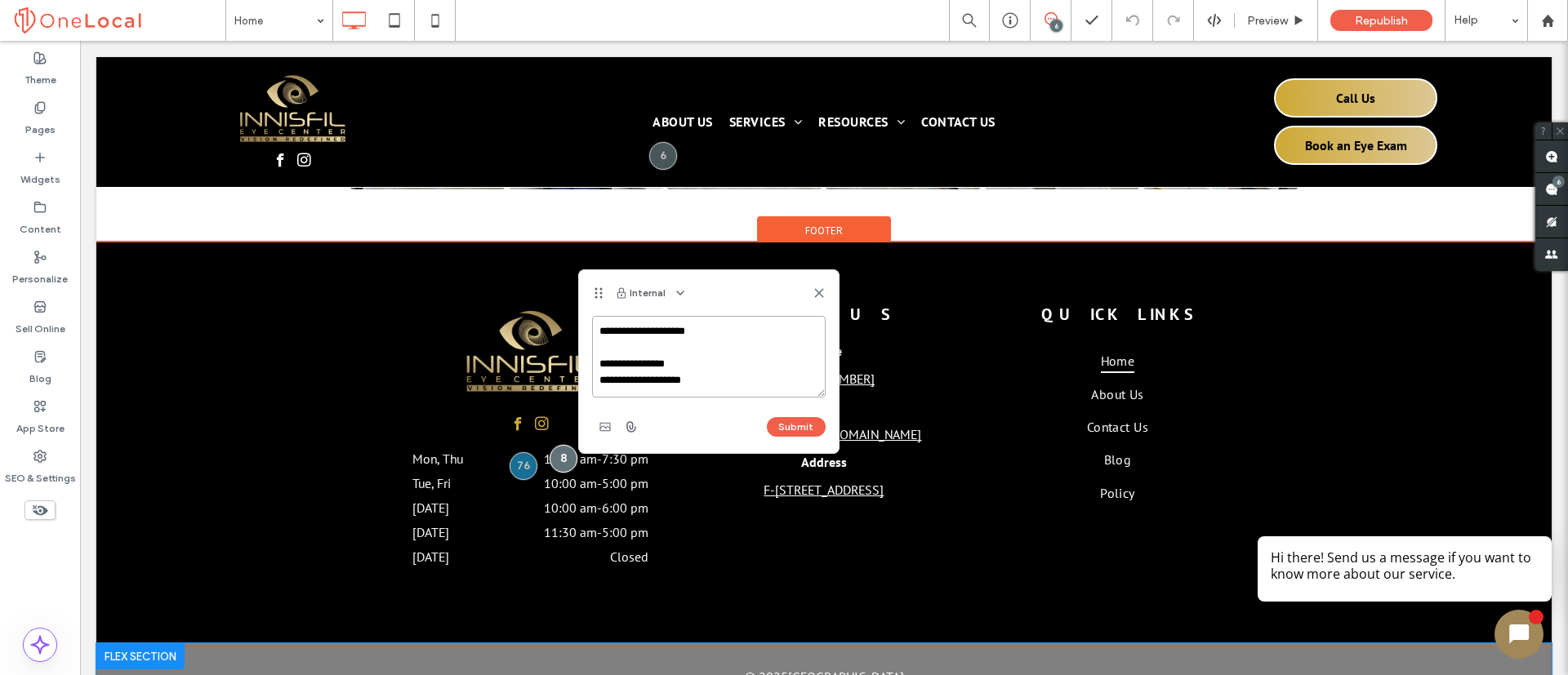
scroll to position [5, 0]
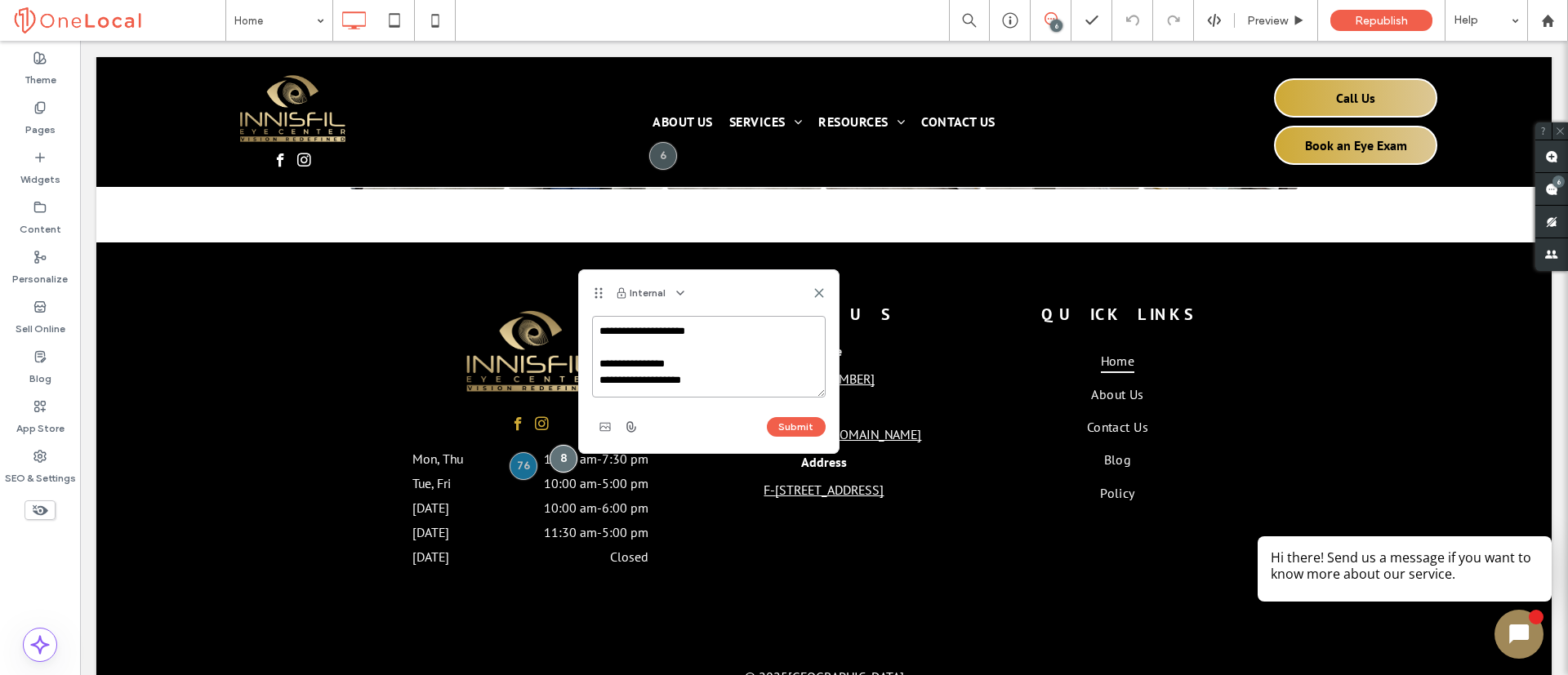
click at [723, 391] on textarea "**********" at bounding box center [708, 356] width 234 height 81
click at [713, 391] on textarea "**********" at bounding box center [708, 356] width 234 height 81
paste textarea "**********"
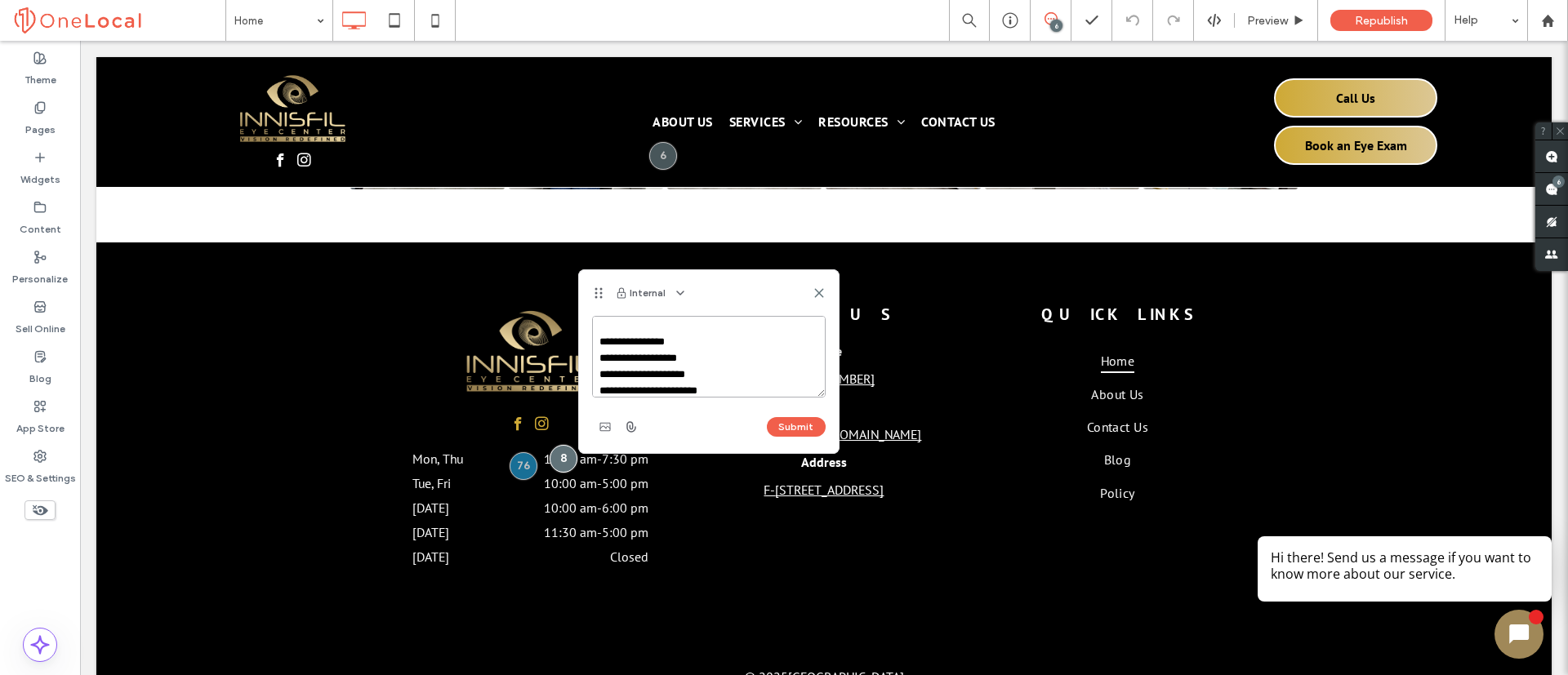
scroll to position [39, 0]
paste textarea "**********"
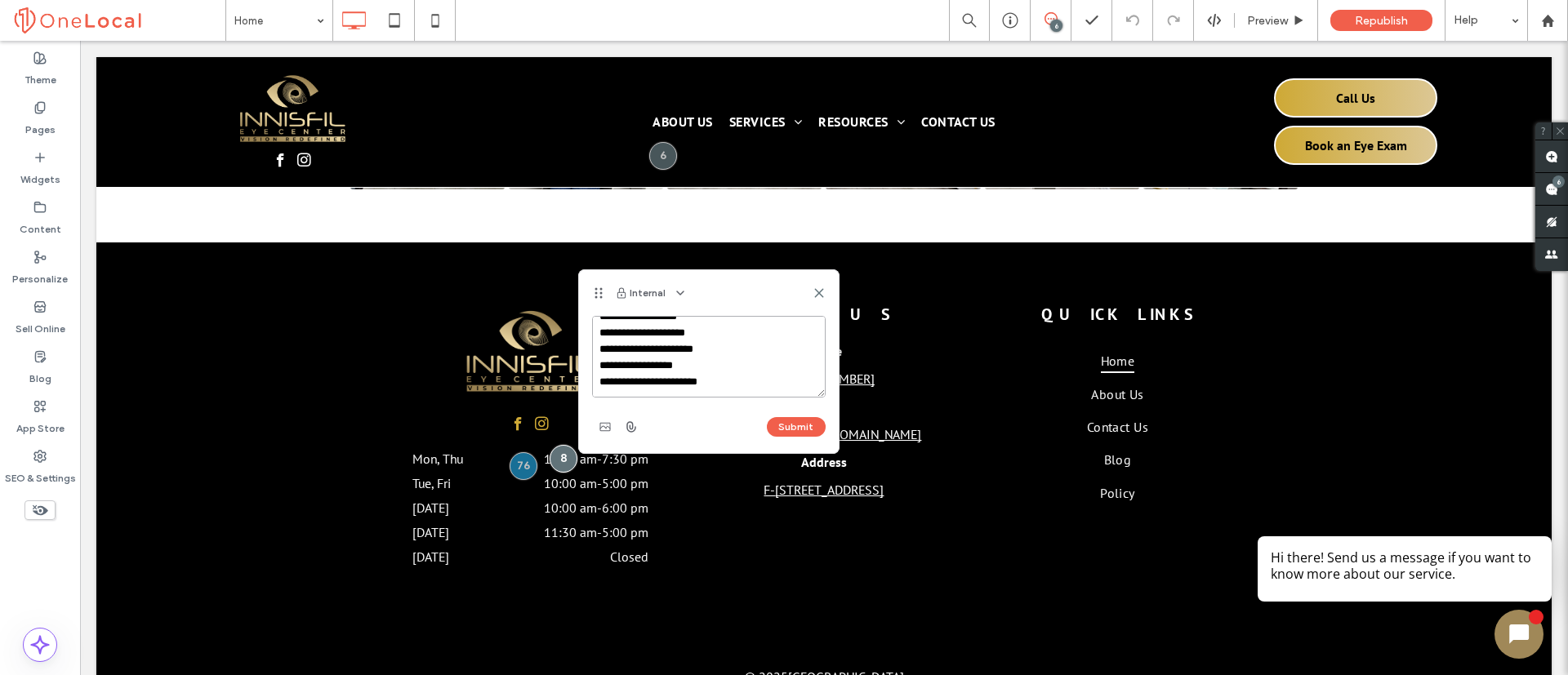
paste textarea "**********"
type textarea "**********"
drag, startPoint x: 725, startPoint y: 278, endPoint x: 632, endPoint y: 288, distance: 93.5
click at [632, 288] on div "Internal" at bounding box center [709, 293] width 260 height 46
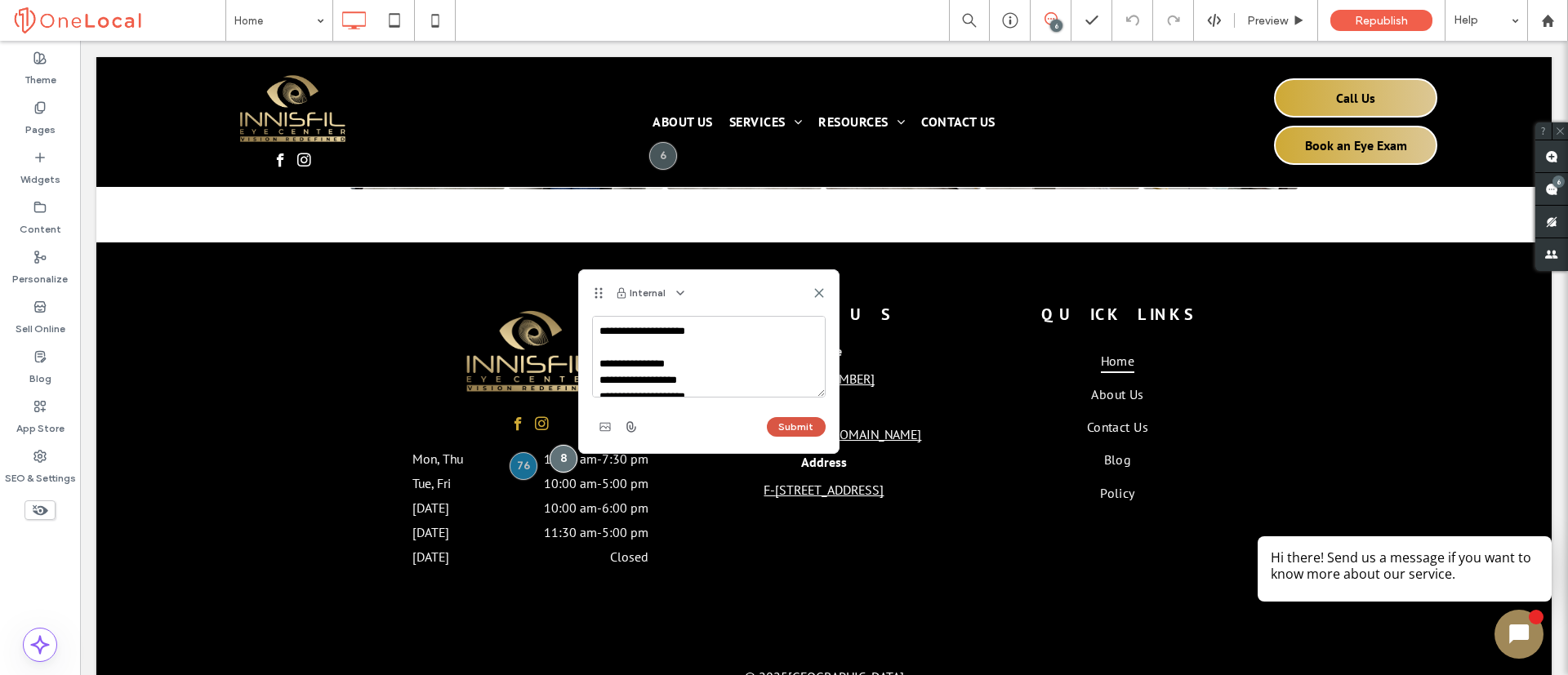
click at [814, 430] on button "Submit" at bounding box center [796, 427] width 59 height 20
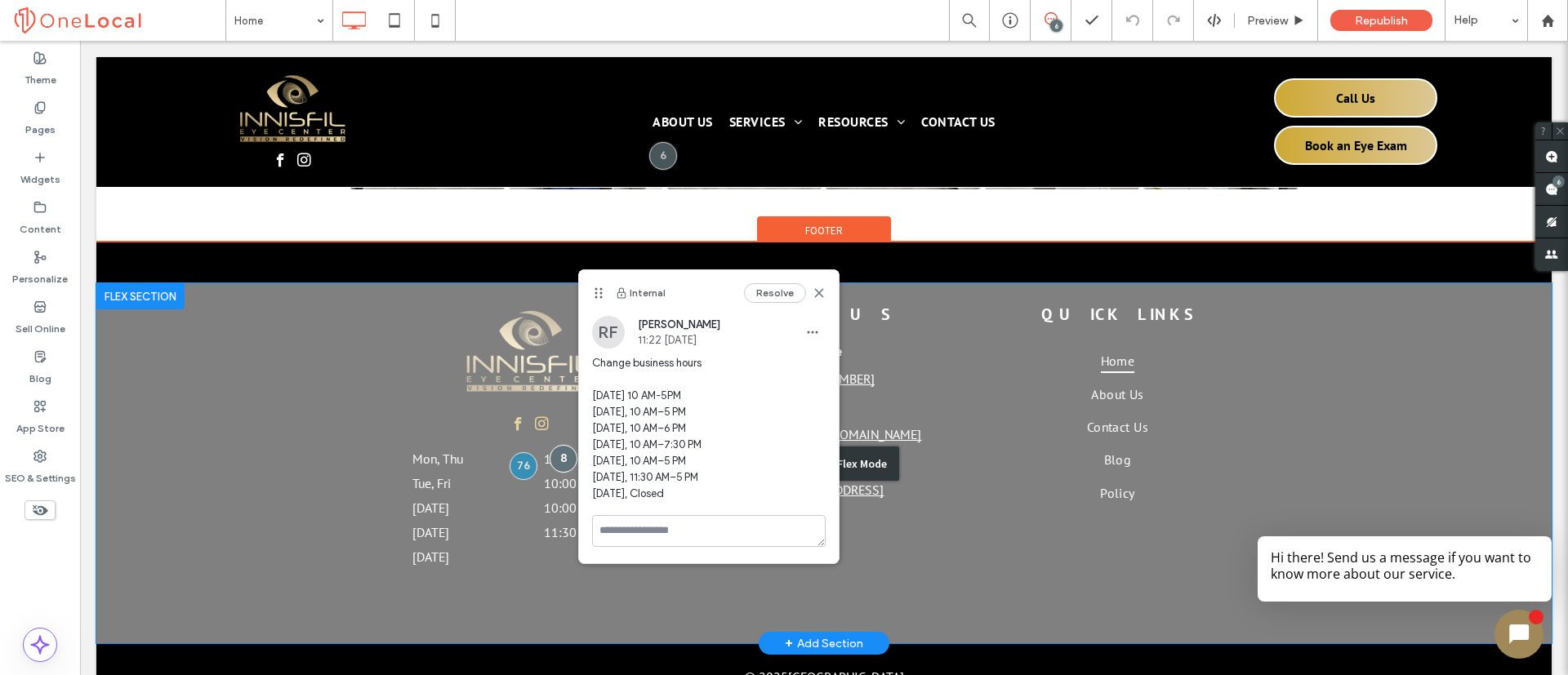
click at [931, 476] on div "Click to edit in Flex Mode" at bounding box center [824, 463] width 1455 height 360
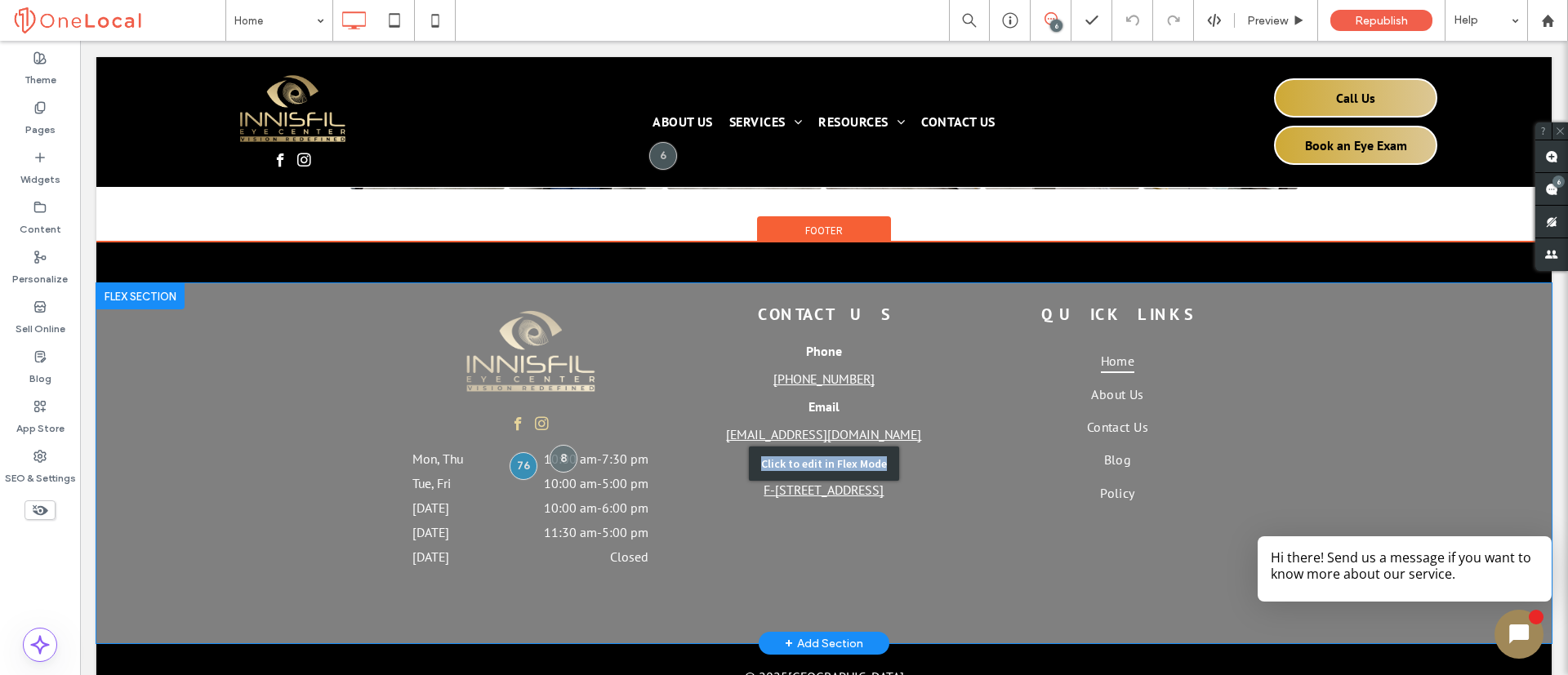
drag, startPoint x: 893, startPoint y: 374, endPoint x: 721, endPoint y: 399, distance: 173.8
click at [695, 352] on div "Click to edit in Flex Mode" at bounding box center [824, 463] width 1455 height 360
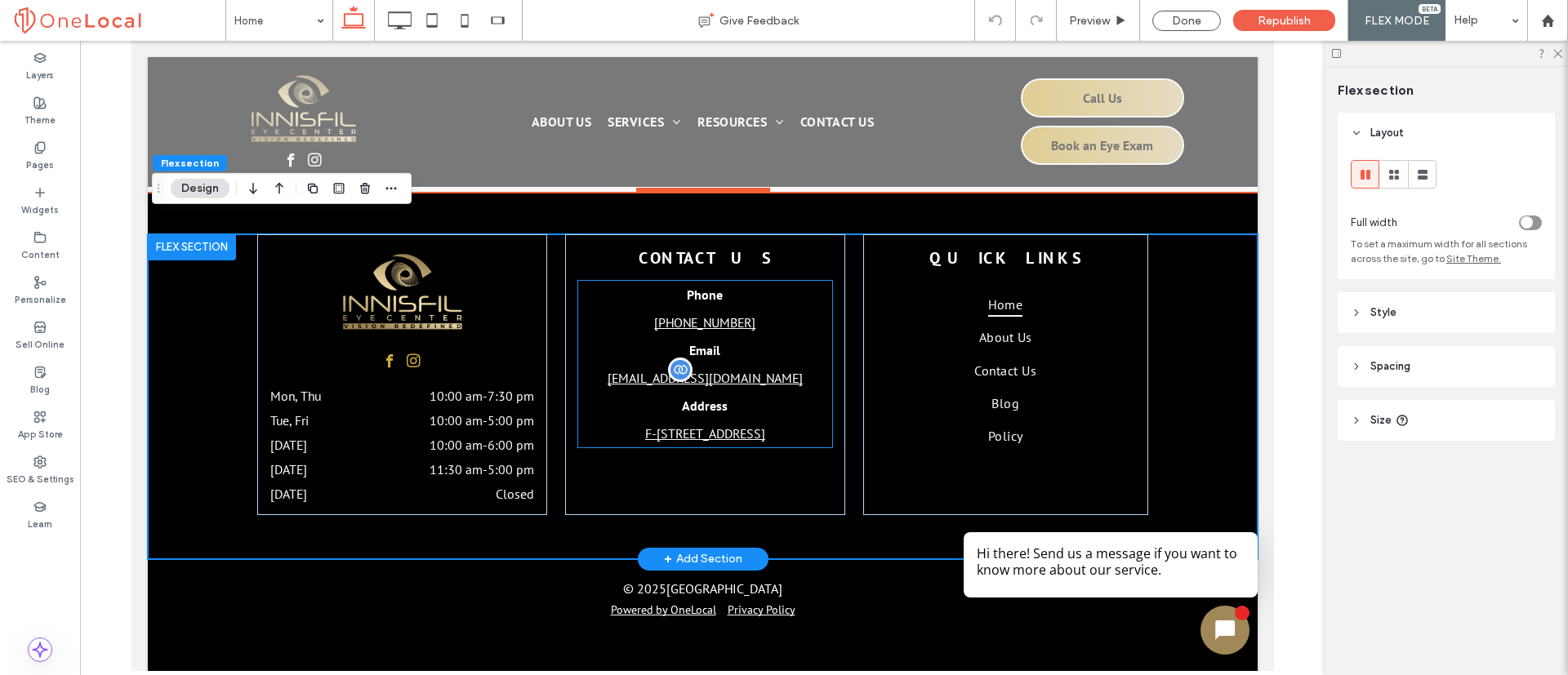
scroll to position [4871, 0]
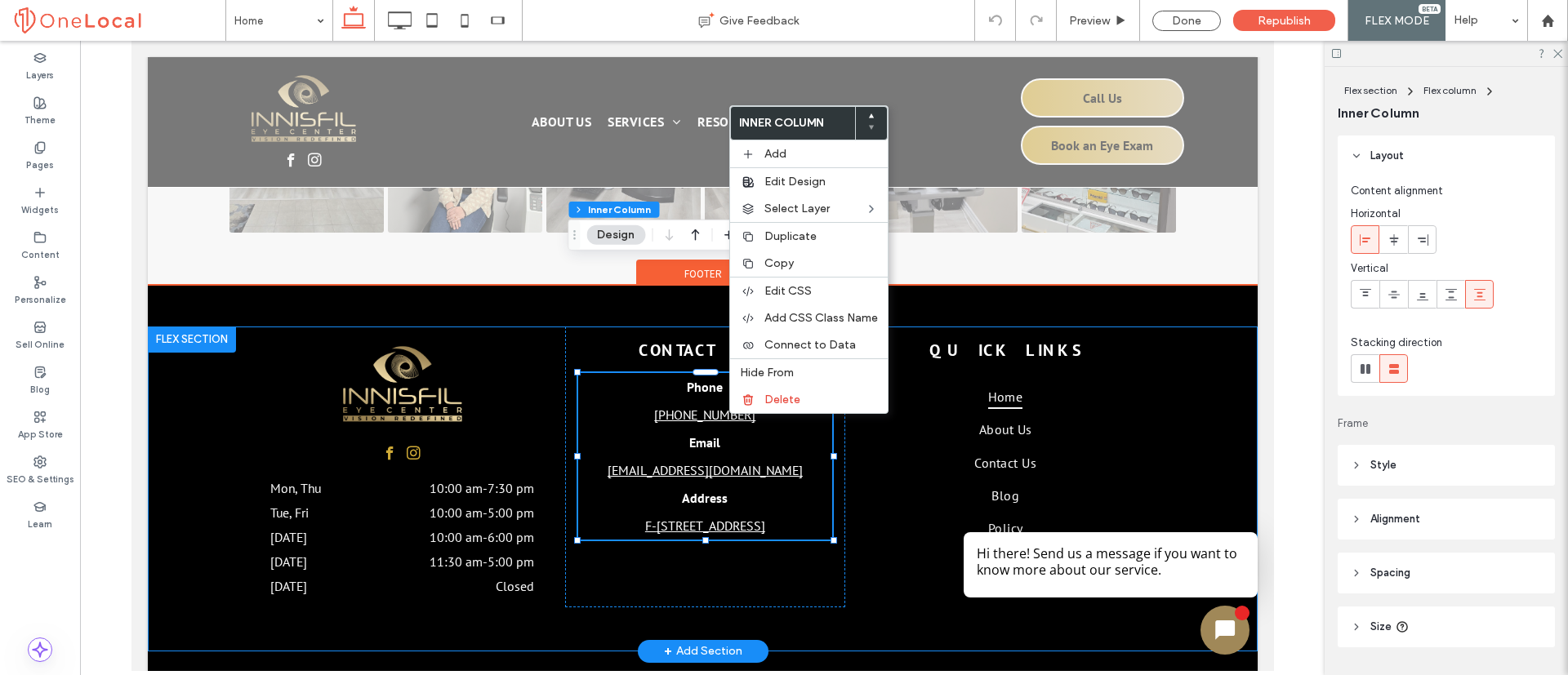
click at [536, 448] on div "Mon, Thu 10:00 am - 7:30 pm Tue, Fri 10:00 am - 5:00 pm [DATE] 10:00 am - 6:00 …" at bounding box center [401, 467] width 290 height 281
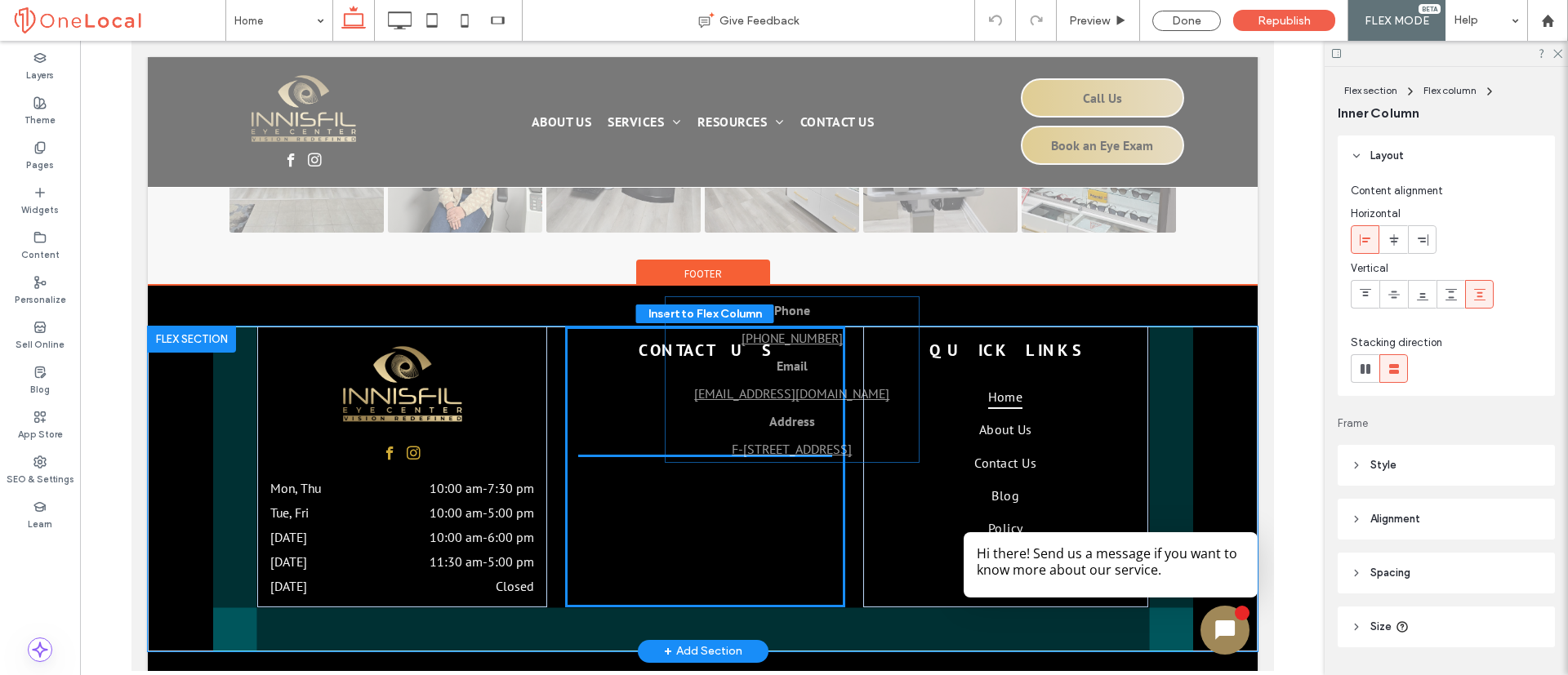
scroll to position [44, 0]
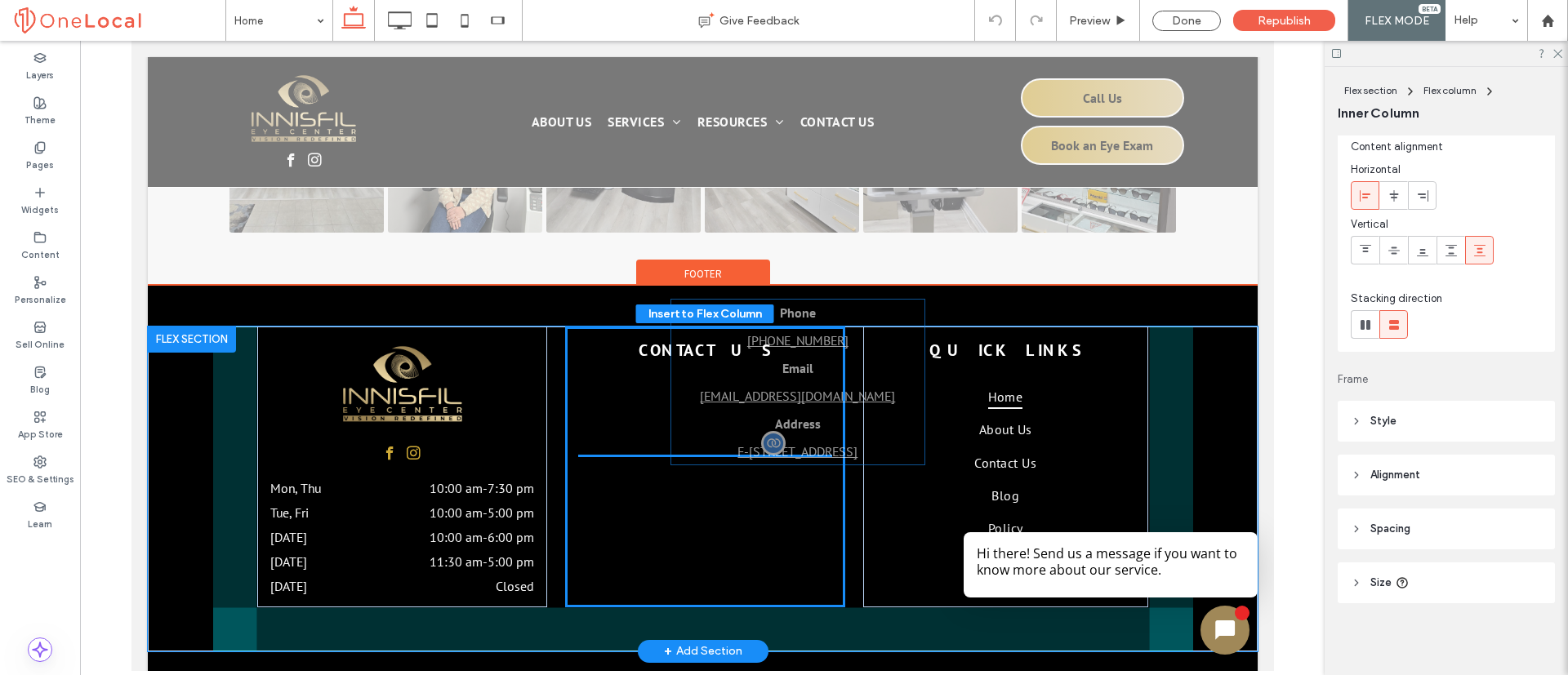
drag, startPoint x: 601, startPoint y: 376, endPoint x: 682, endPoint y: 408, distance: 87.1
type input "**"
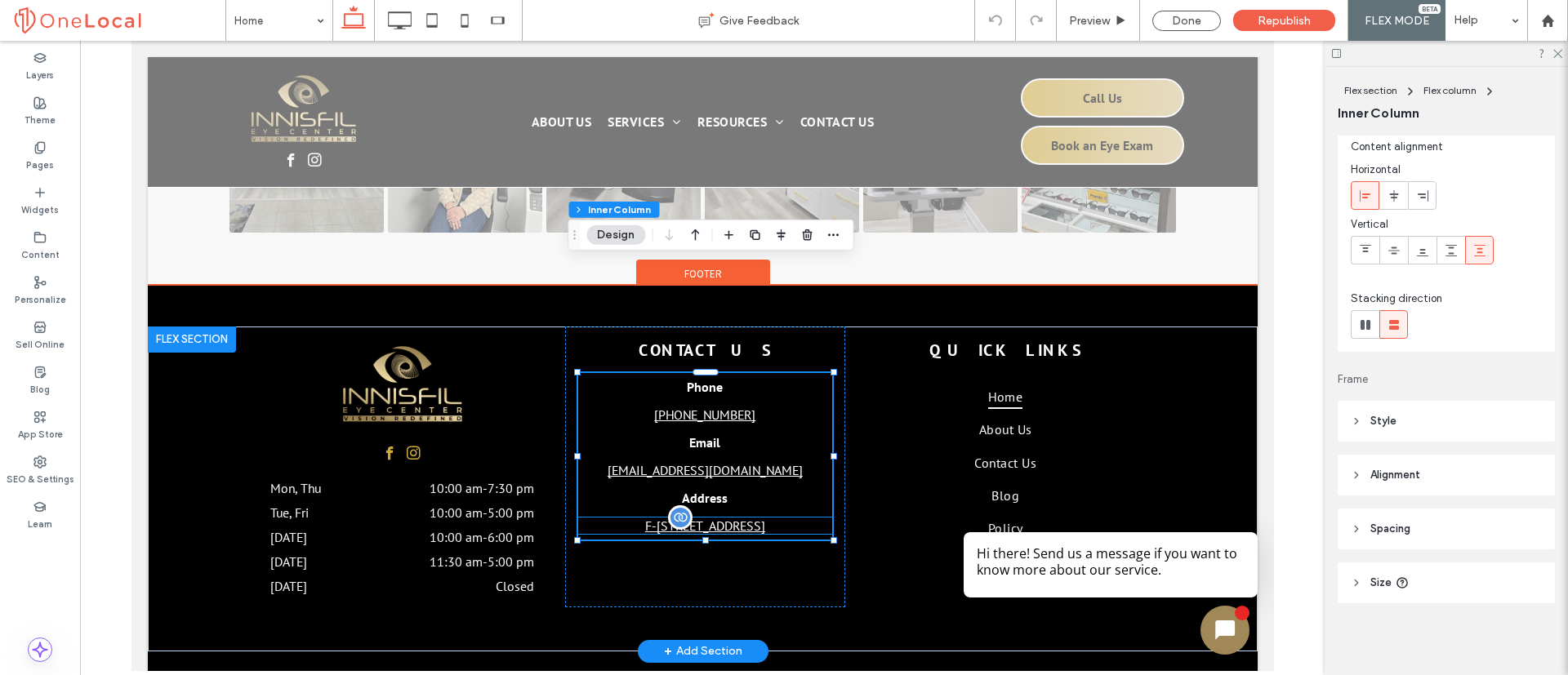
click at [757, 518] on p "F- [STREET_ADDRESS]" at bounding box center [704, 526] width 254 height 16
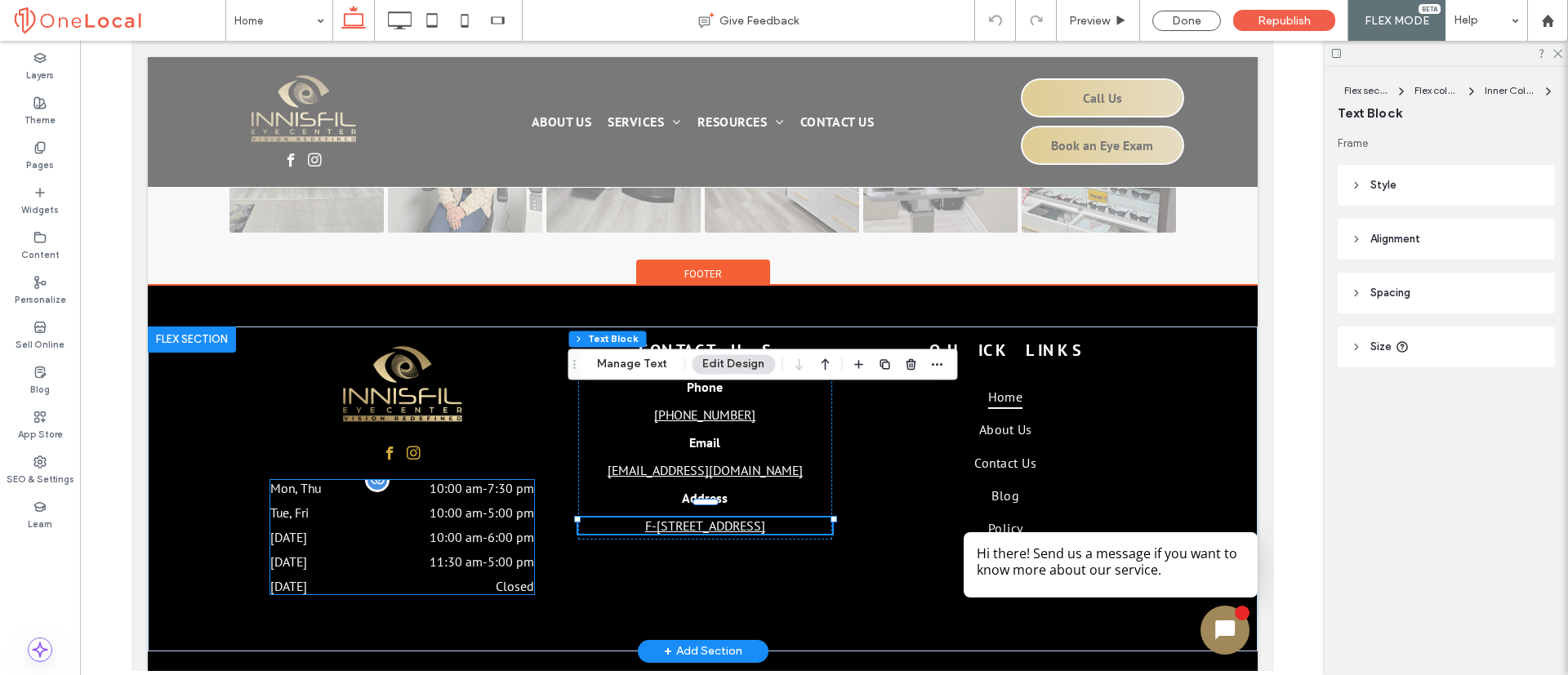
click at [437, 504] on time "10:00 am" at bounding box center [455, 513] width 53 height 16
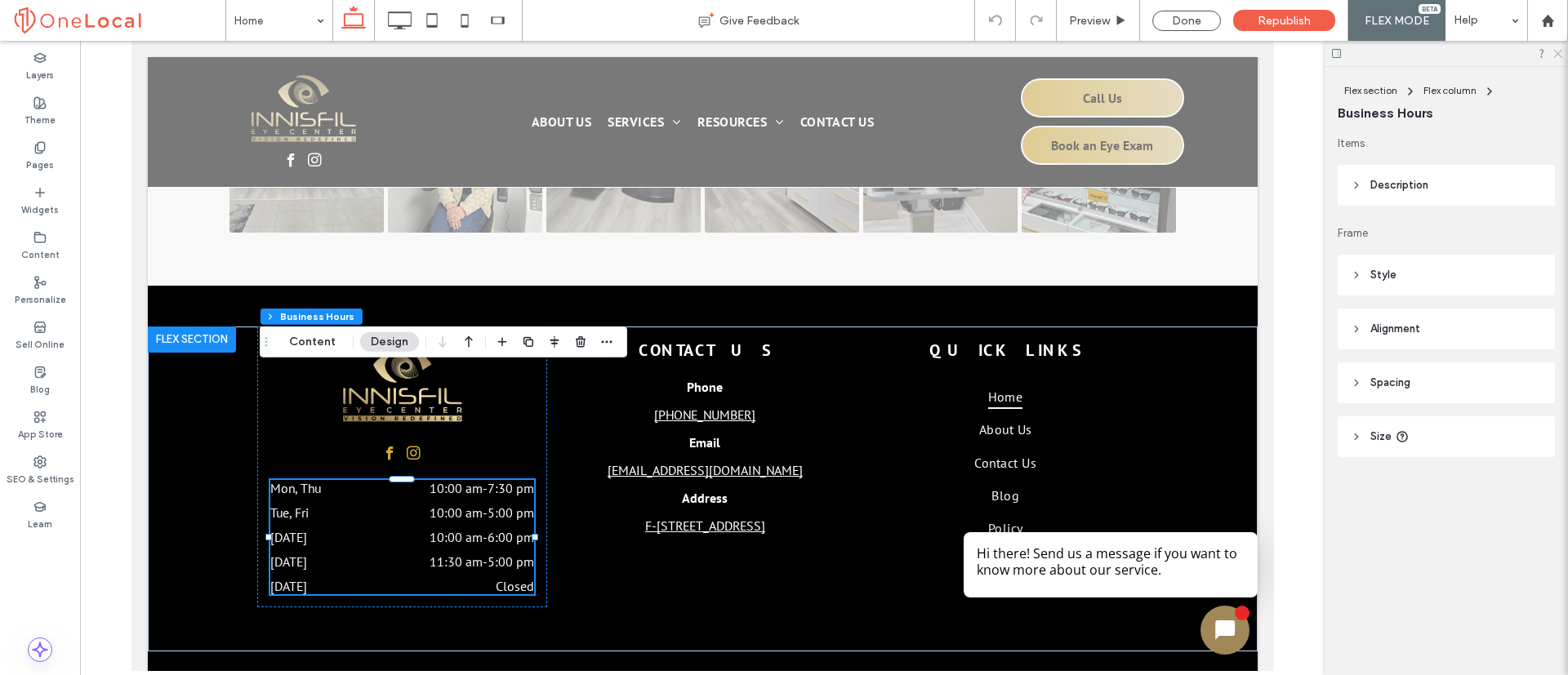
click at [1557, 48] on icon at bounding box center [1556, 52] width 11 height 11
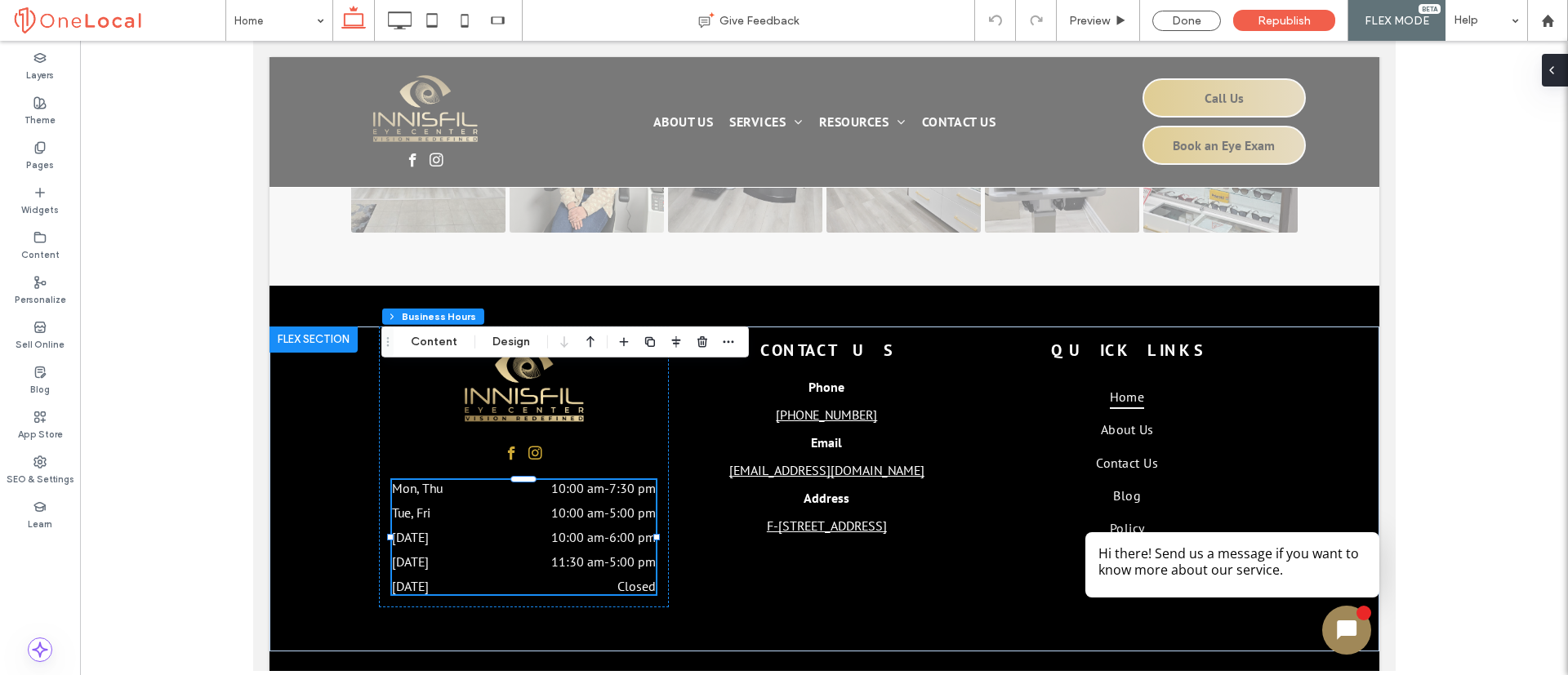
click at [1552, 79] on span at bounding box center [1551, 70] width 13 height 32
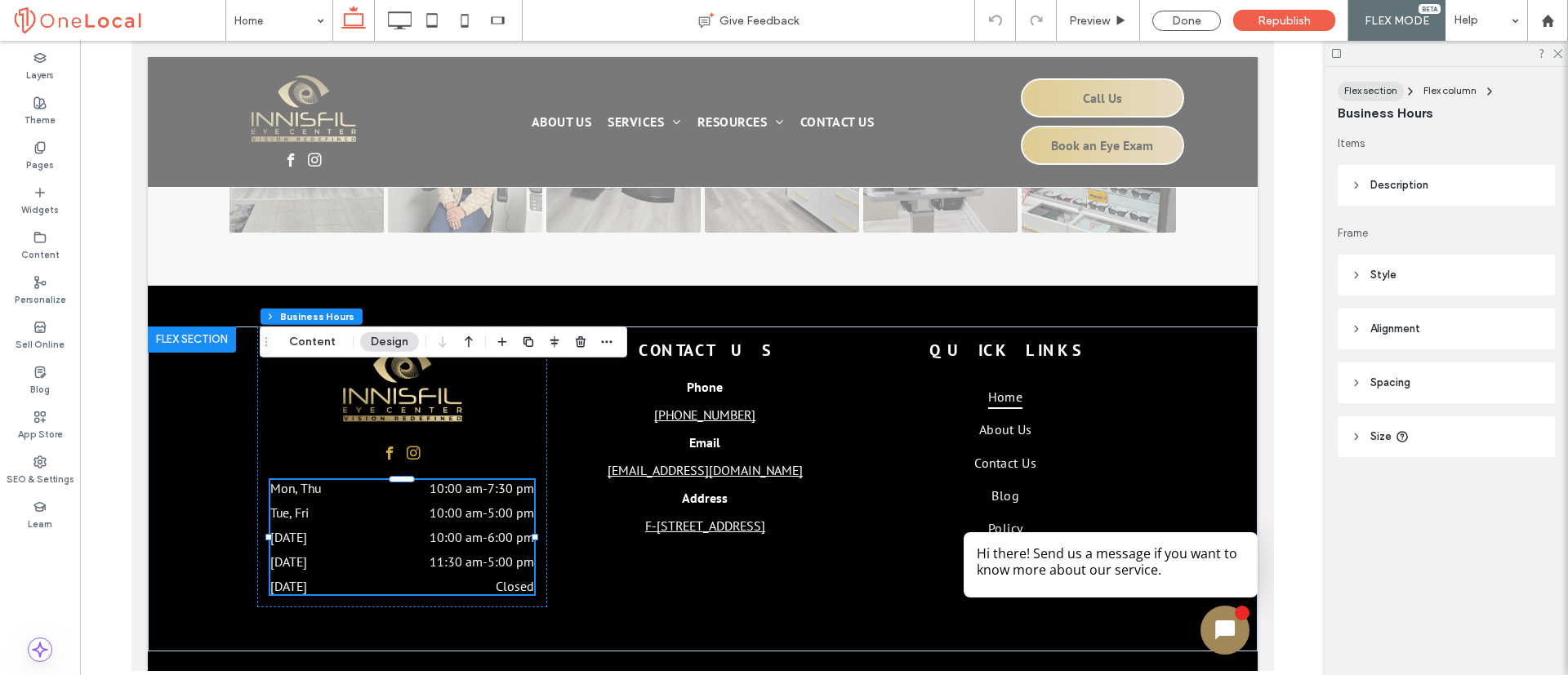
click at [1358, 100] on button "Flex section" at bounding box center [1370, 91] width 66 height 20
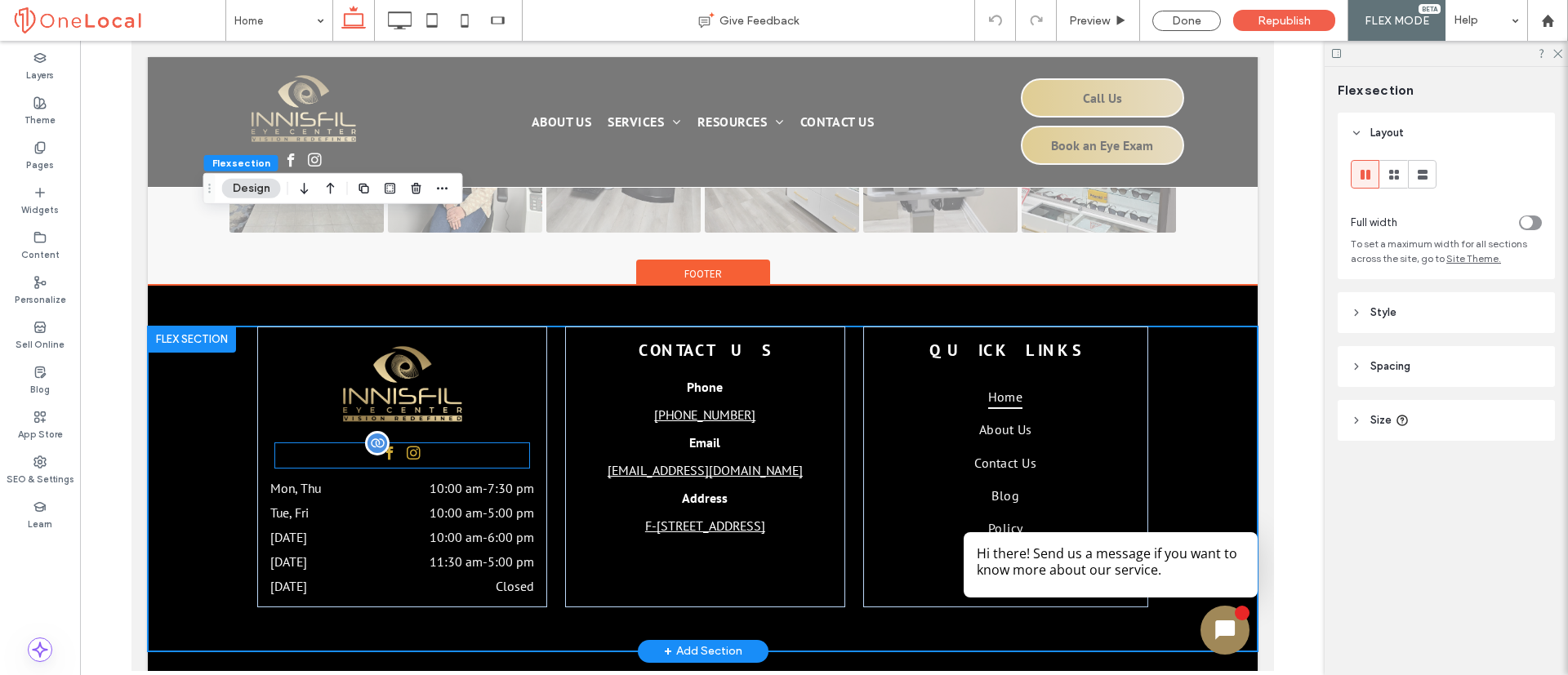
click at [365, 431] on div at bounding box center [376, 443] width 24 height 24
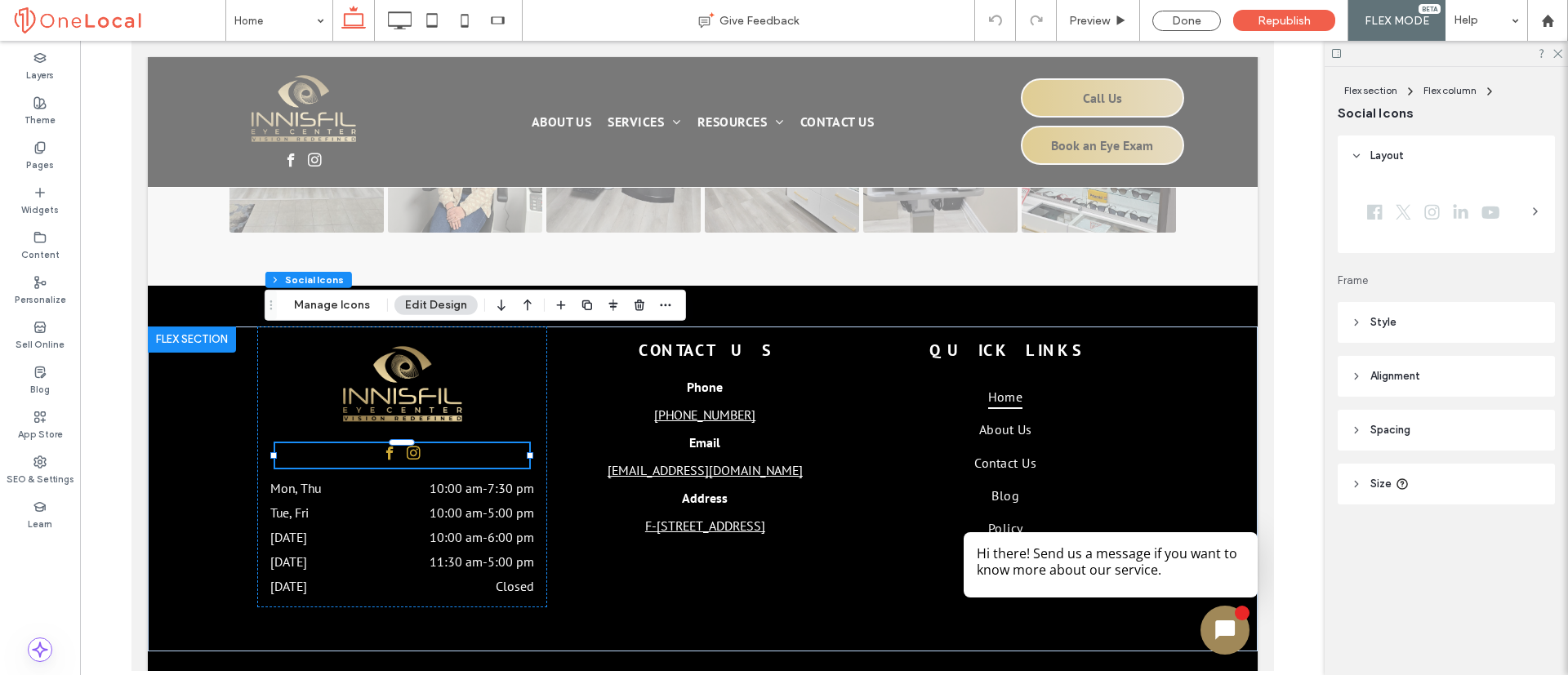
click at [1386, 28] on div "FLEX MODE" at bounding box center [1397, 20] width 97 height 41
click at [1401, 14] on span "FLEX MODE" at bounding box center [1396, 20] width 64 height 14
click at [1471, 22] on div "Help" at bounding box center [1486, 20] width 81 height 41
click at [1394, 14] on span "FLEX MODE" at bounding box center [1396, 20] width 64 height 14
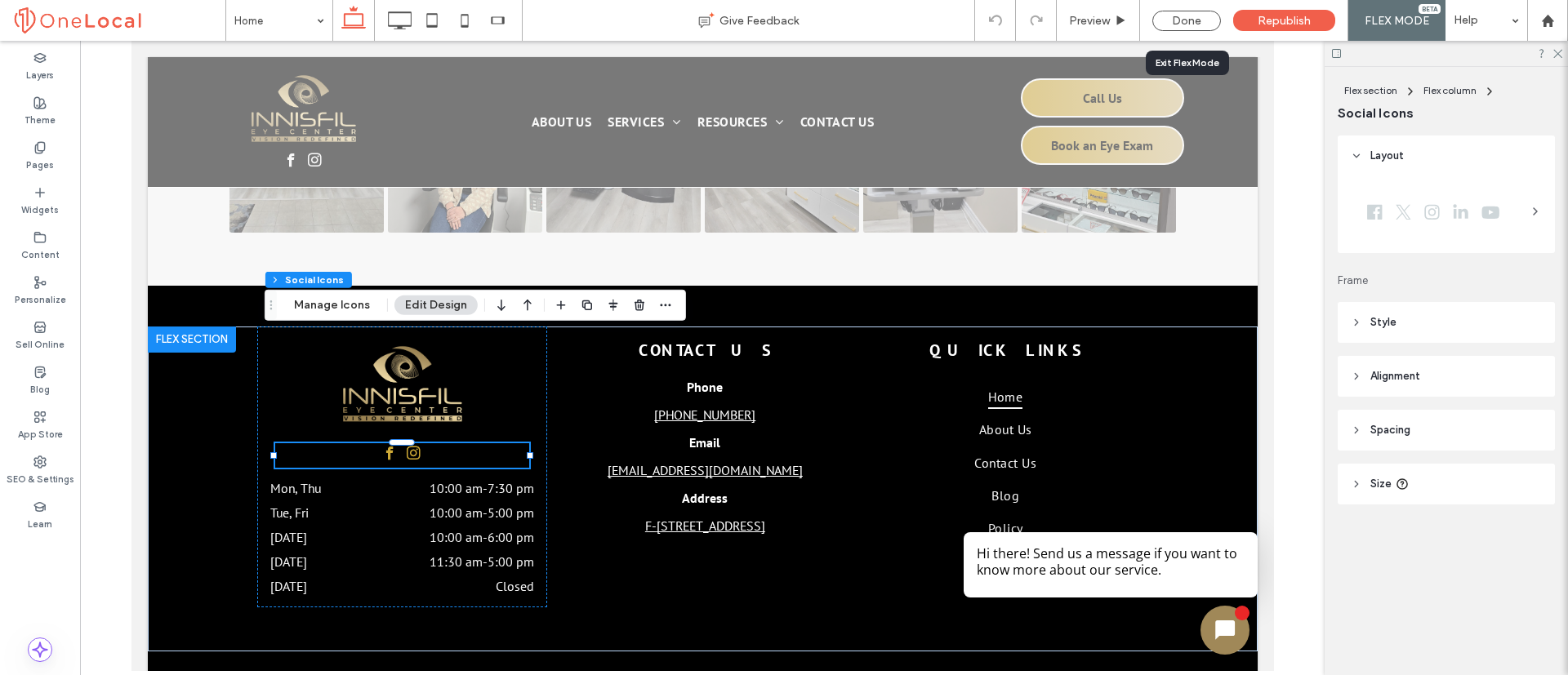
click at [1169, 30] on div "Done" at bounding box center [1185, 20] width 93 height 41
click at [1190, 21] on div "Done" at bounding box center [1186, 21] width 69 height 21
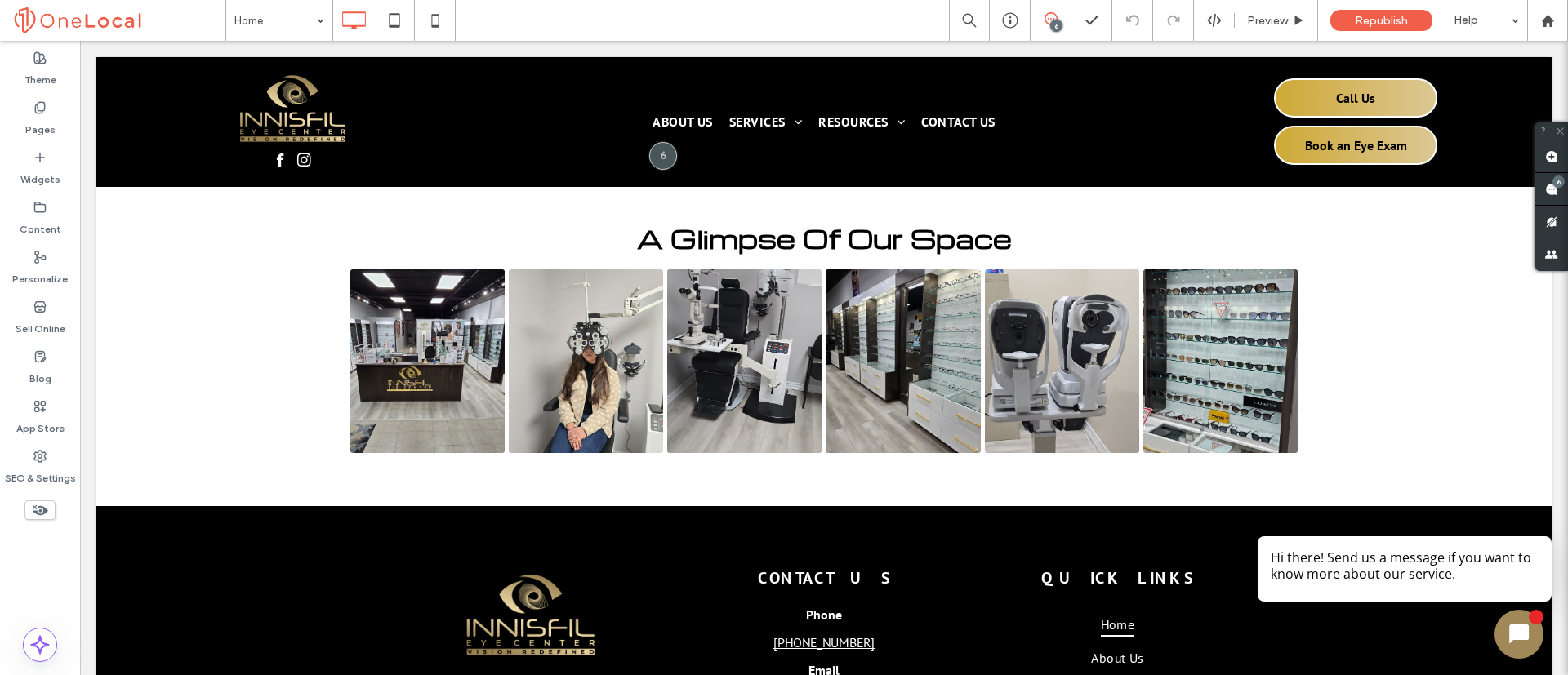
scroll to position [5089, 0]
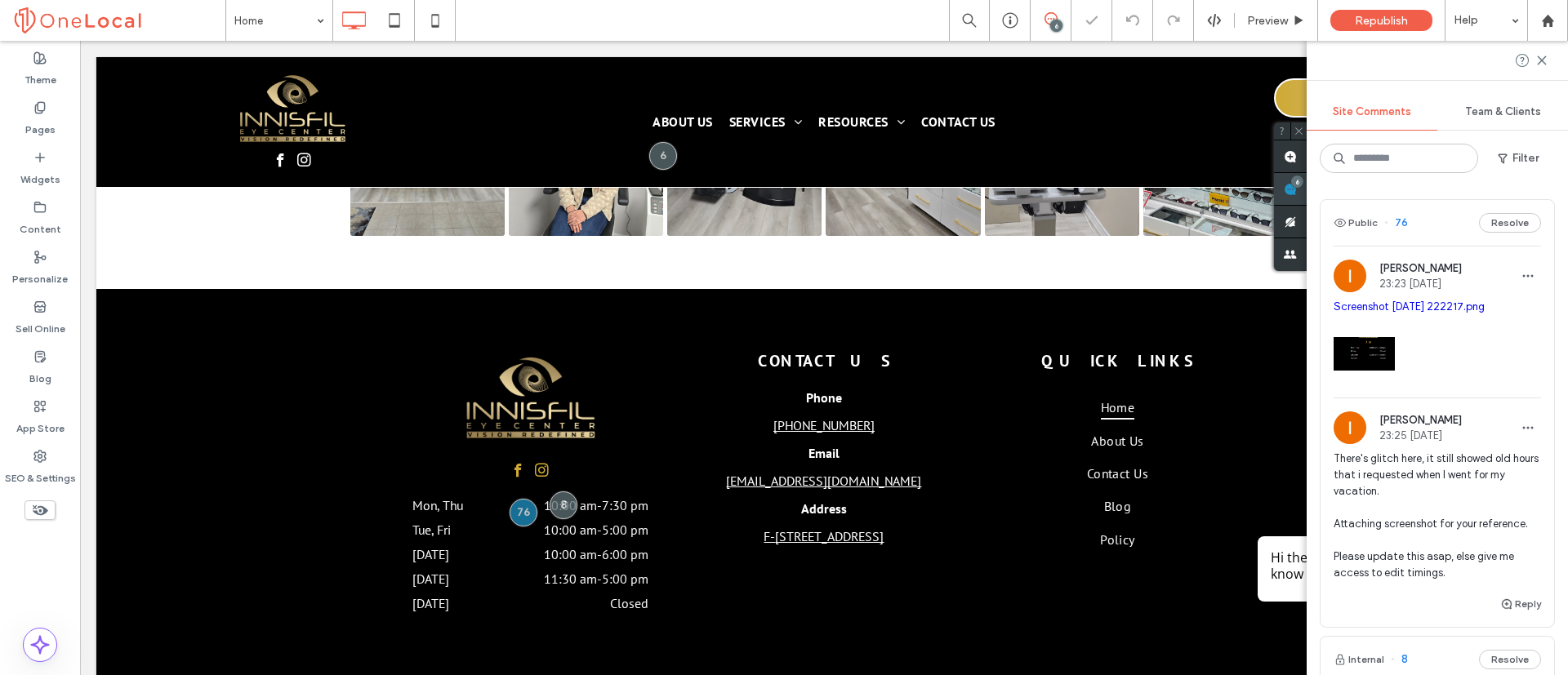
click at [1306, 186] on div "6" at bounding box center [1290, 190] width 32 height 32
click at [1354, 352] on img at bounding box center [1364, 354] width 61 height 61
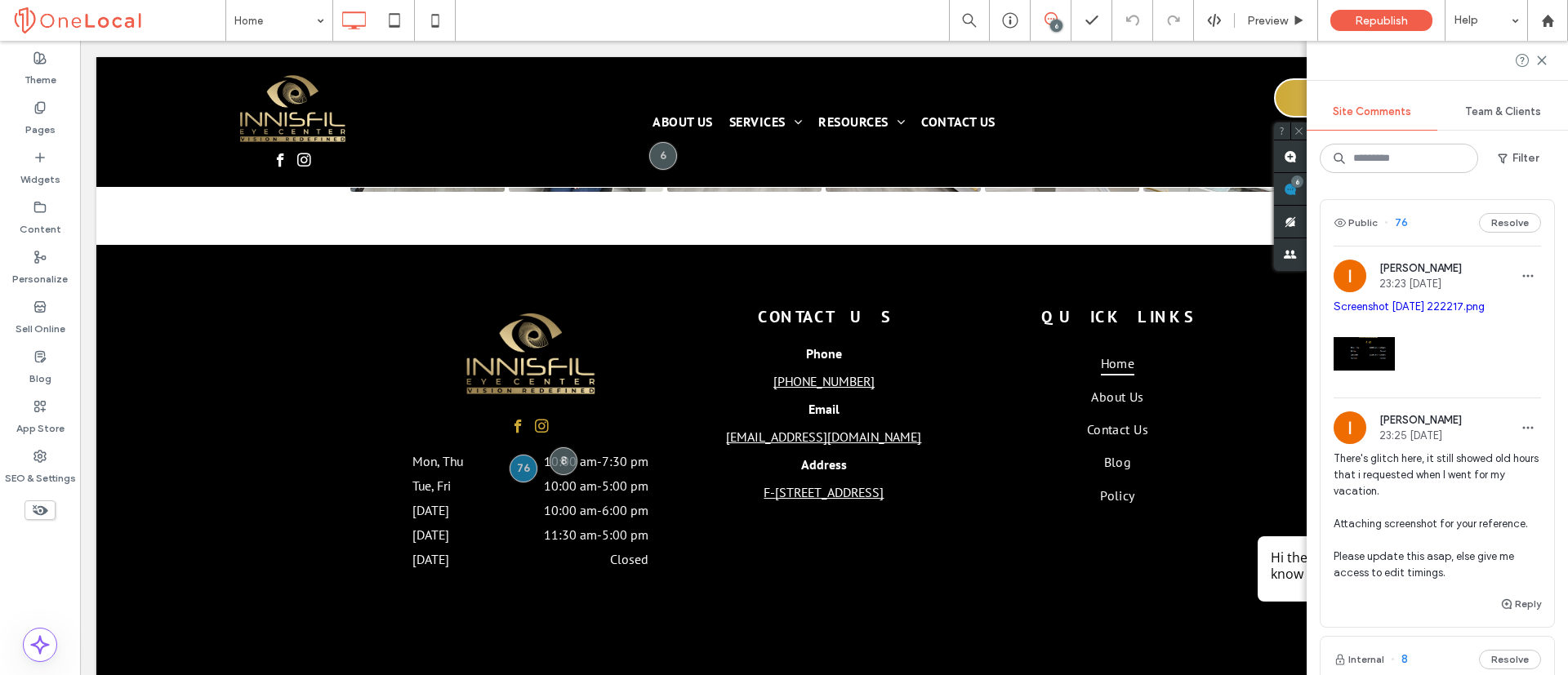
scroll to position [5134, 0]
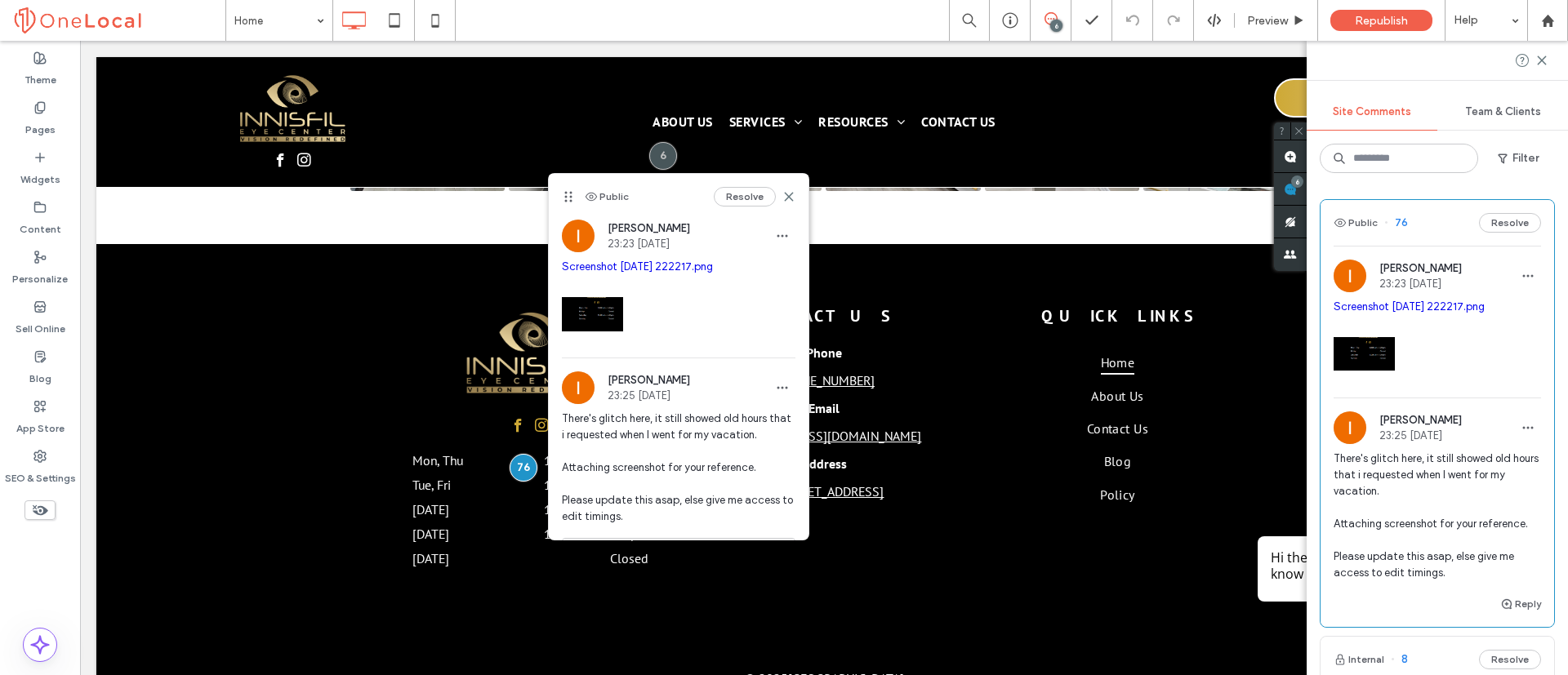
click at [604, 313] on img at bounding box center [593, 314] width 61 height 61
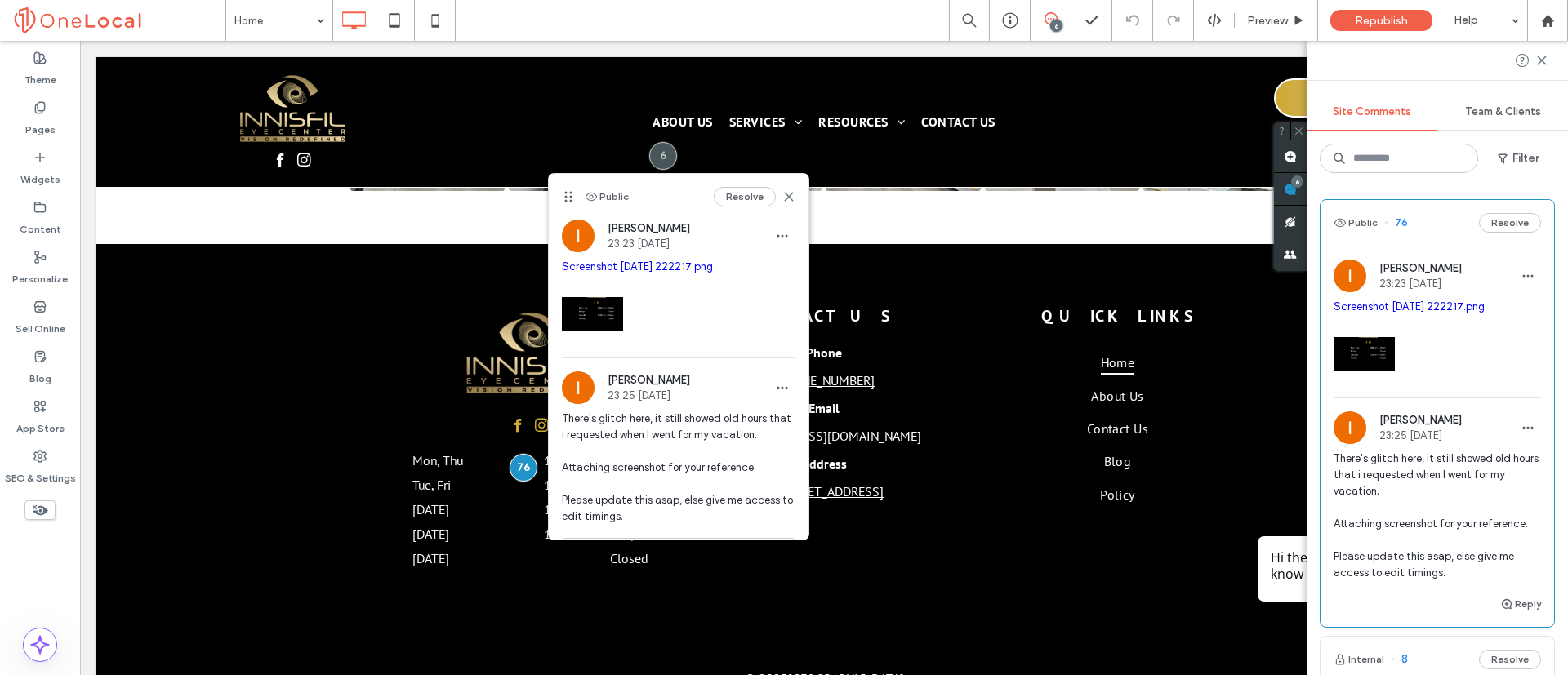
click at [604, 313] on img at bounding box center [593, 314] width 61 height 61
drag, startPoint x: 604, startPoint y: 313, endPoint x: 620, endPoint y: 269, distance: 46.8
click at [620, 269] on link "Screenshot [DATE] 222217.png" at bounding box center [637, 267] width 151 height 13
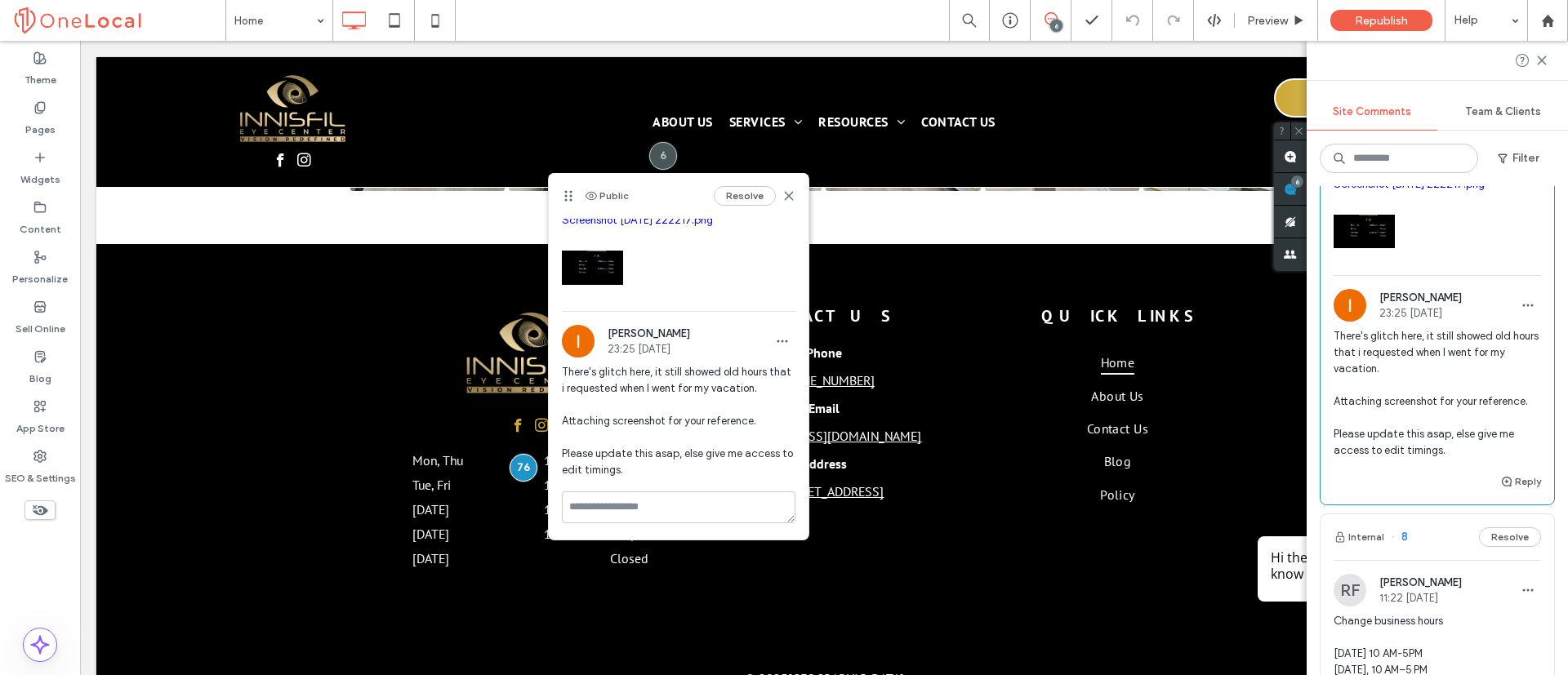
scroll to position [0, 0]
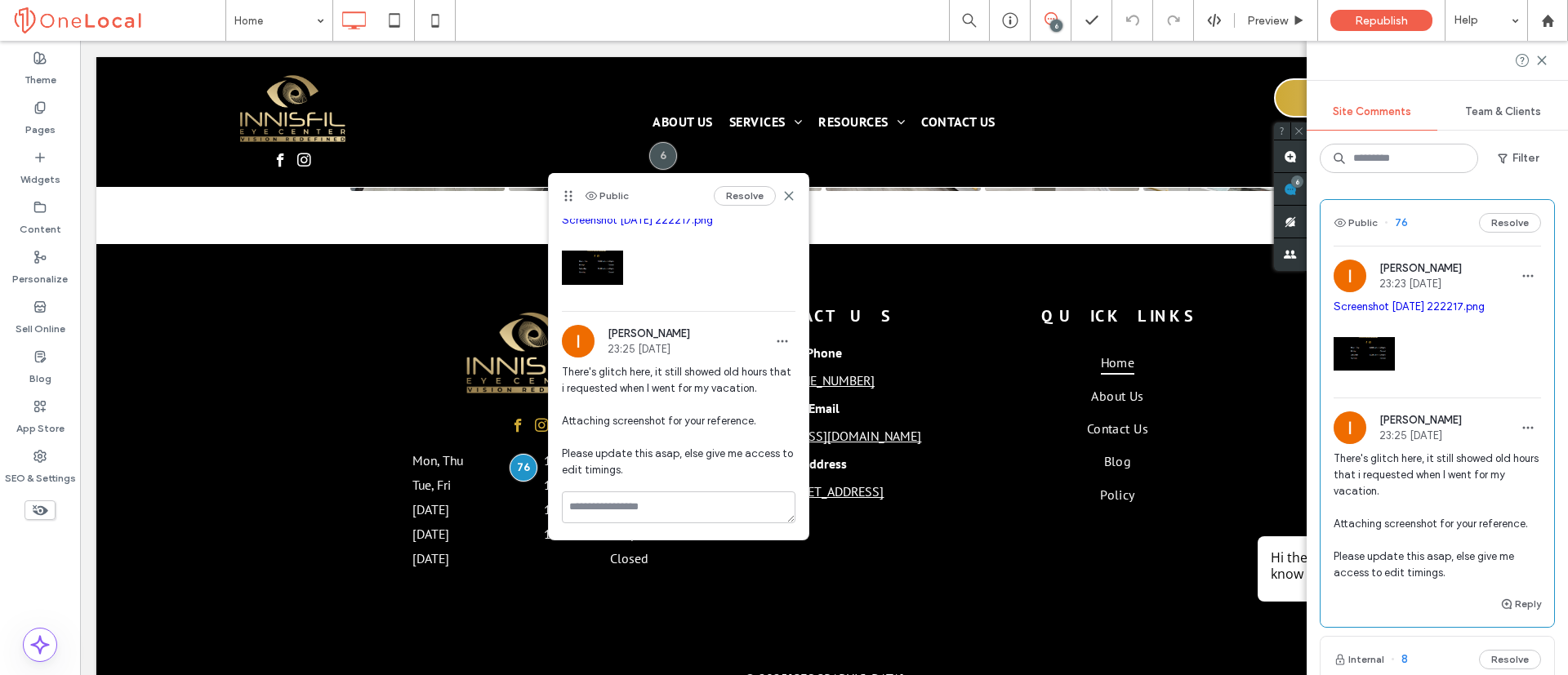
drag, startPoint x: 770, startPoint y: 202, endPoint x: 648, endPoint y: 314, distance: 165.6
click at [770, 202] on div "Resolve" at bounding box center [754, 196] width 81 height 20
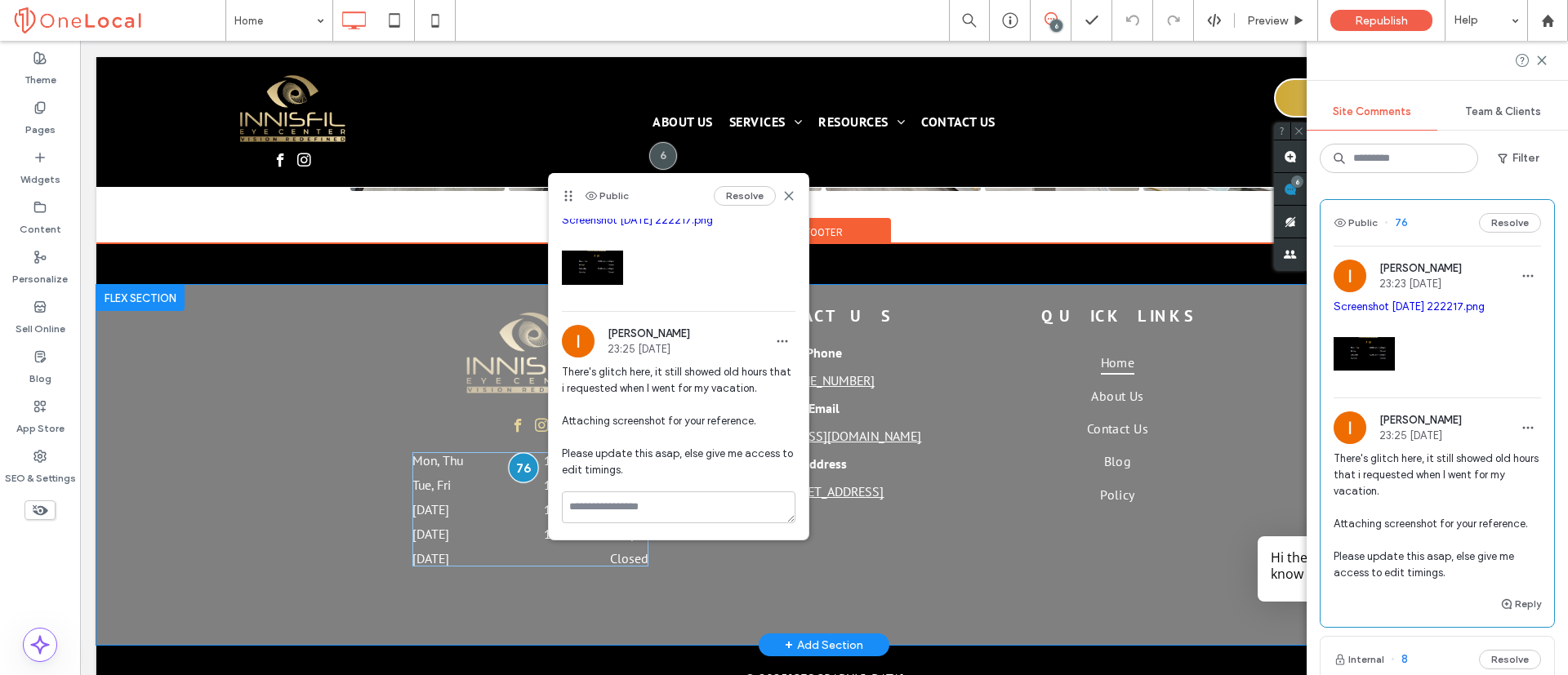
click at [511, 452] on div at bounding box center [522, 467] width 30 height 30
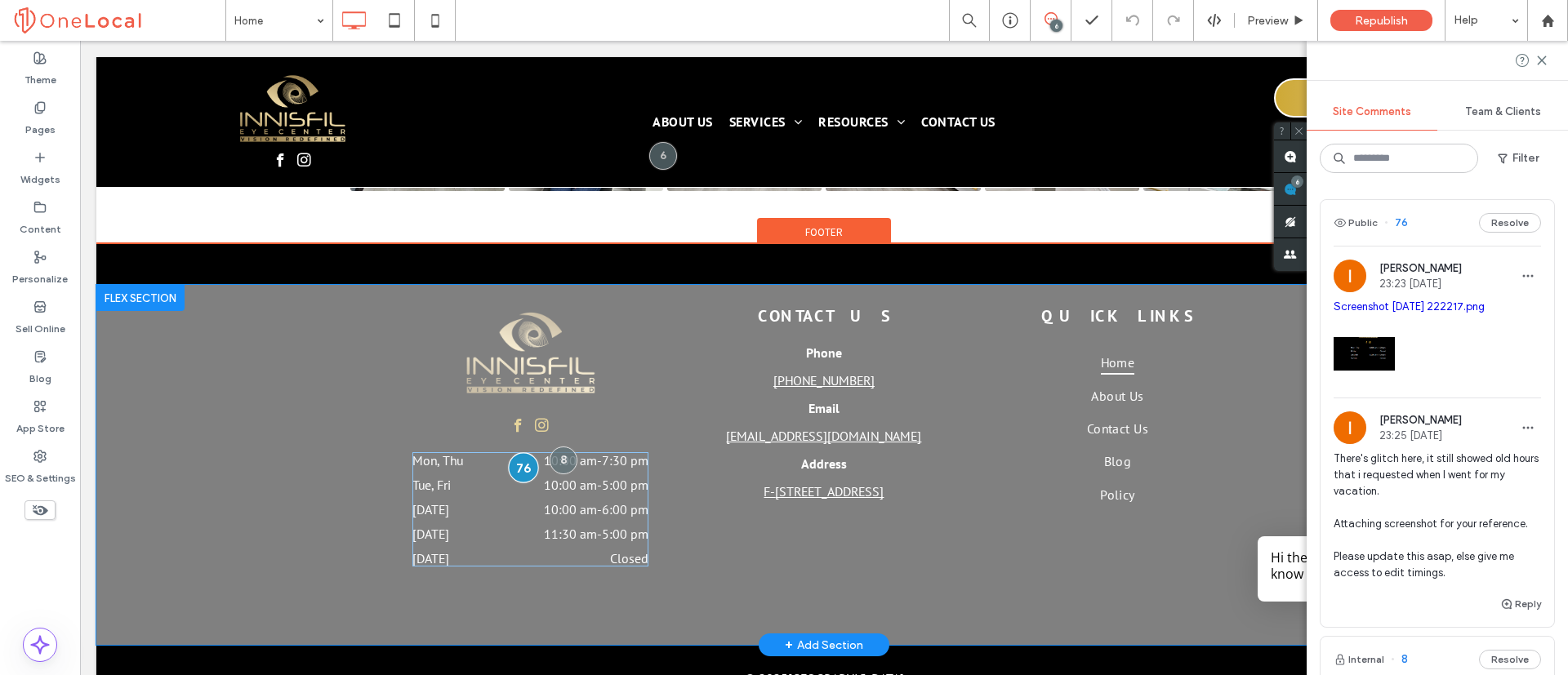
click at [511, 452] on div at bounding box center [522, 467] width 30 height 30
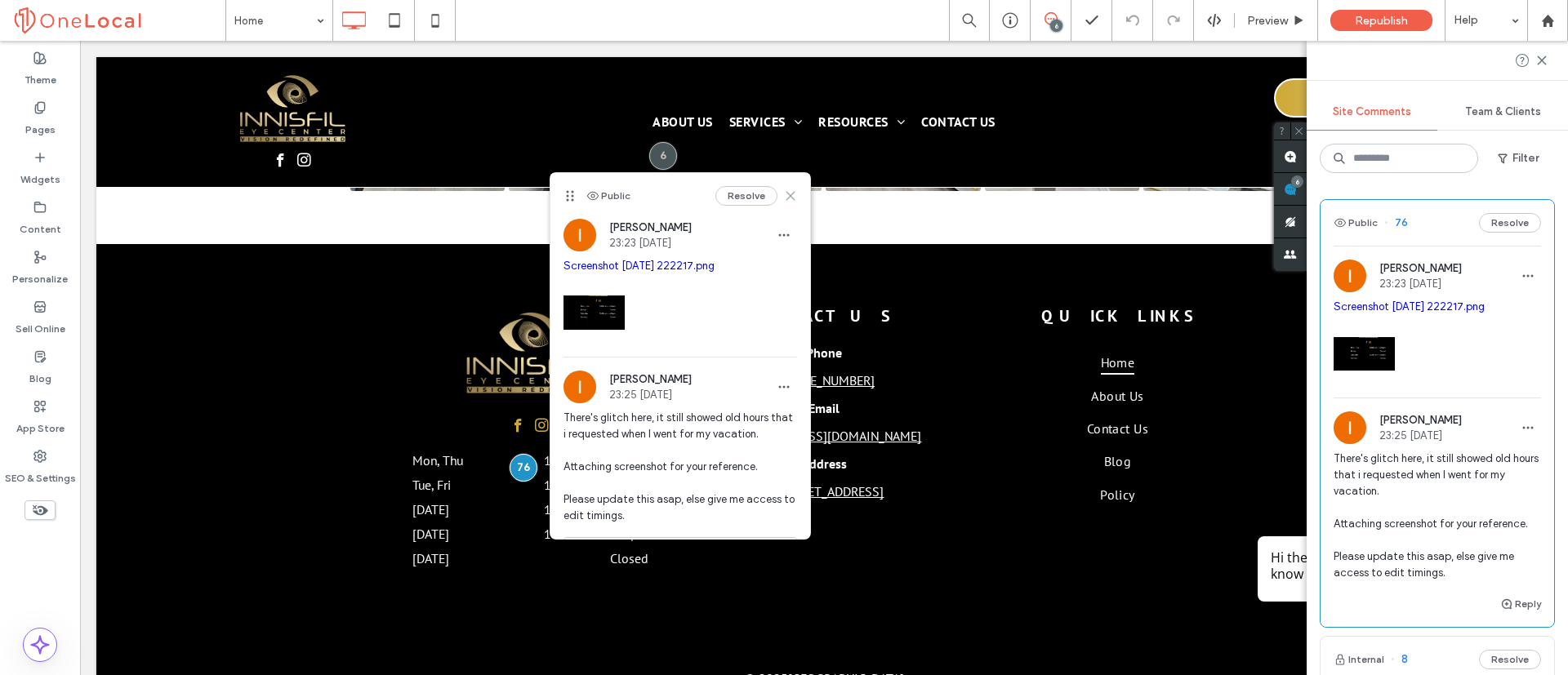
click at [786, 193] on use at bounding box center [789, 196] width 7 height 7
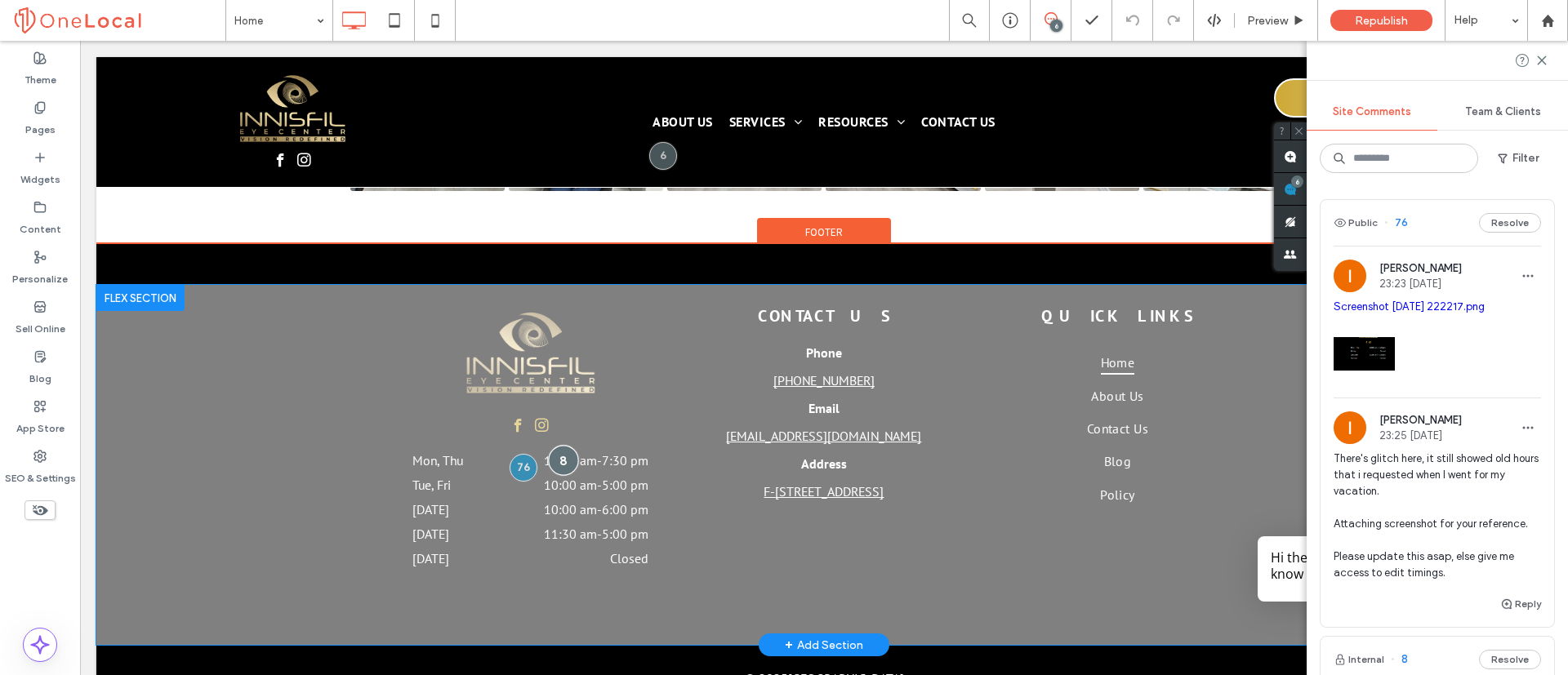
click at [561, 445] on div at bounding box center [563, 459] width 30 height 30
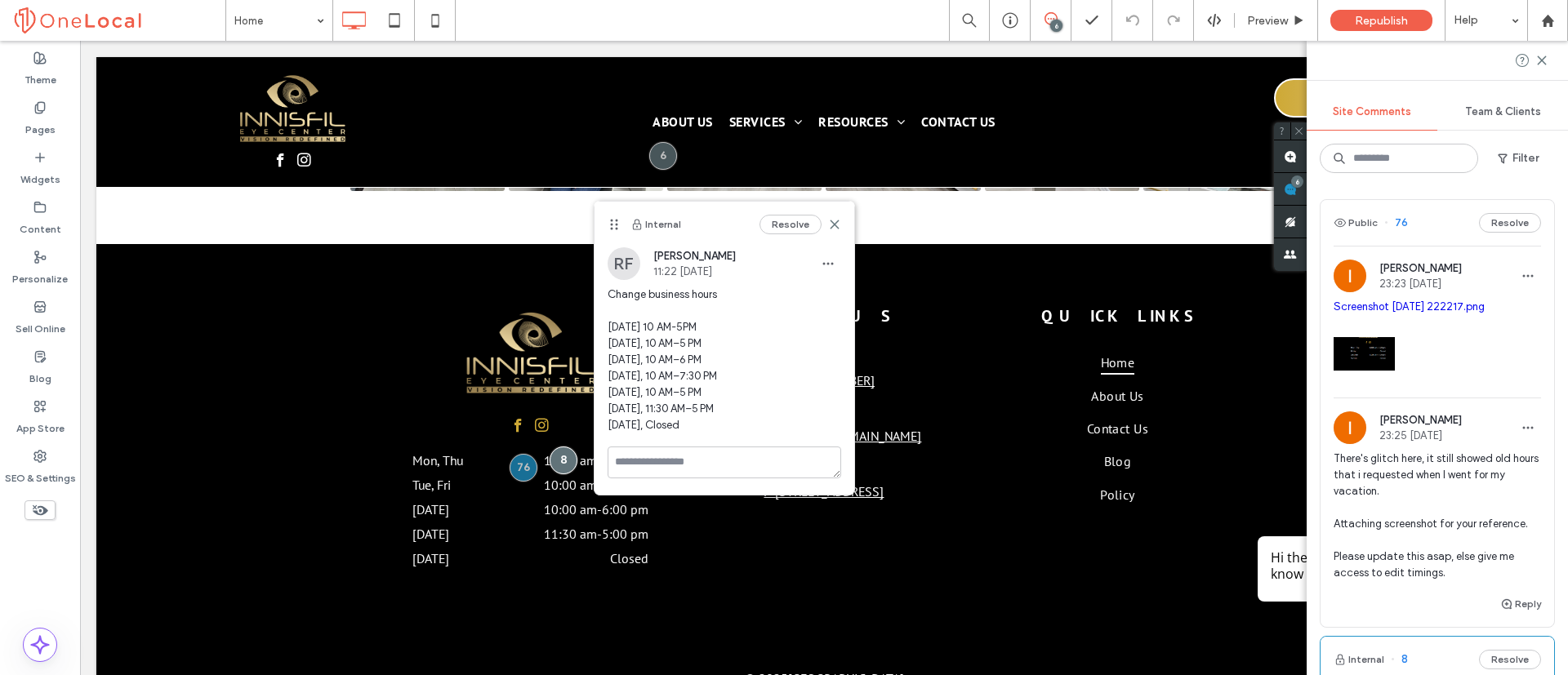
click at [692, 350] on span "Change business hours [DATE] 10 AM-5PM [DATE], 10 AM–5 PM [DATE], 10 AM–6 PM [D…" at bounding box center [724, 360] width 234 height 147
click at [821, 266] on icon "button" at bounding box center [827, 264] width 13 height 13
click at [845, 305] on span "Edit" at bounding box center [839, 306] width 21 height 16
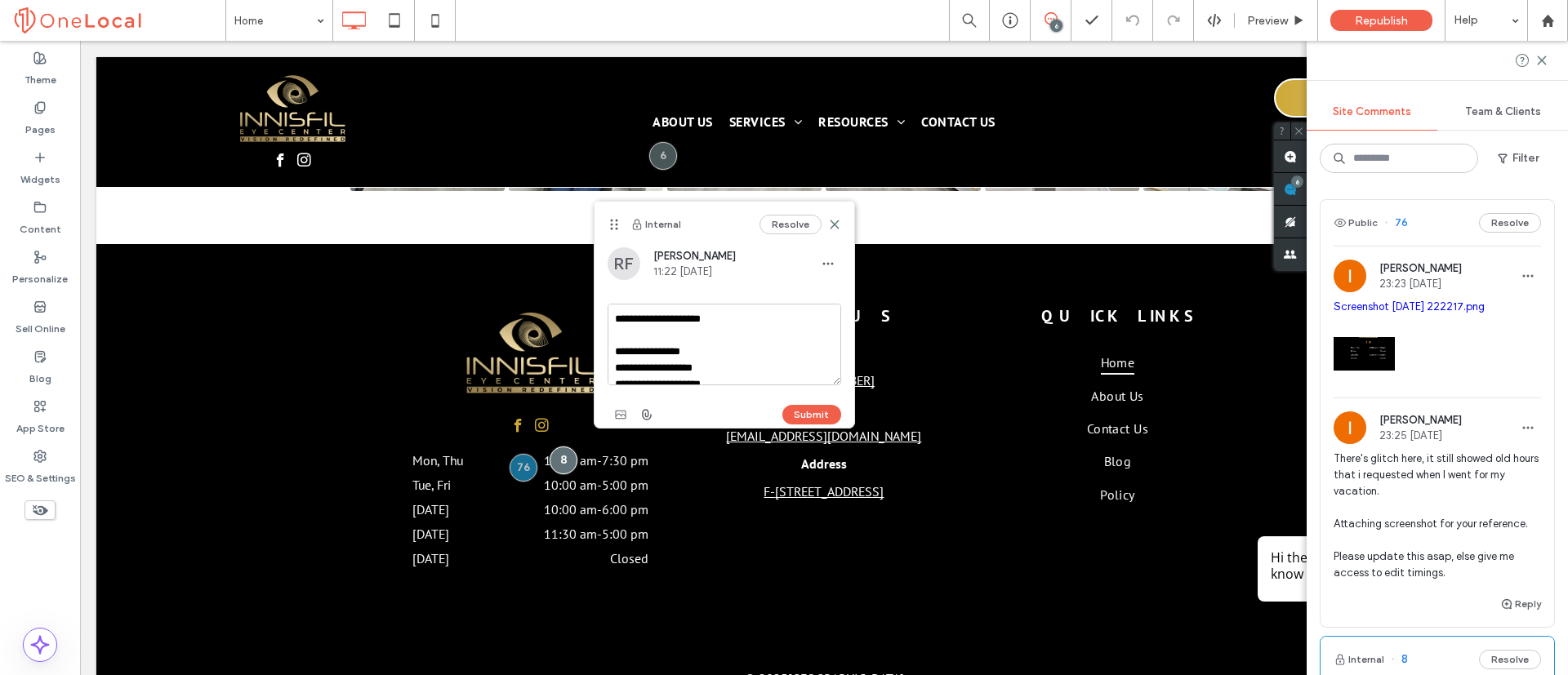
click at [696, 354] on textarea "**********" at bounding box center [724, 345] width 234 height 81
type textarea "**********"
click at [816, 412] on button "Submit" at bounding box center [811, 415] width 59 height 20
